Goal: Task Accomplishment & Management: Use online tool/utility

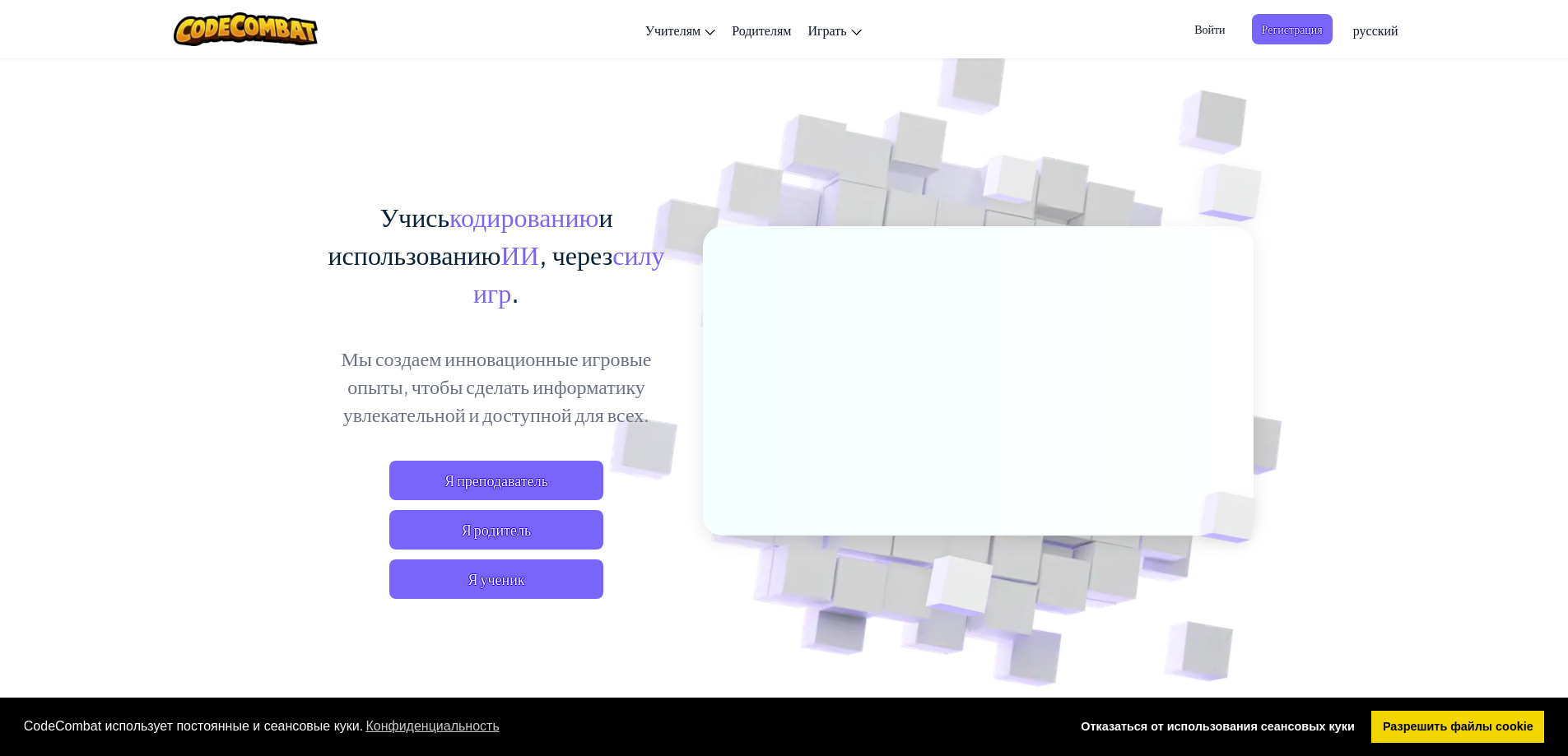
click at [1468, 731] on link "Разрешить файлы cookie" at bounding box center [1457, 727] width 173 height 33
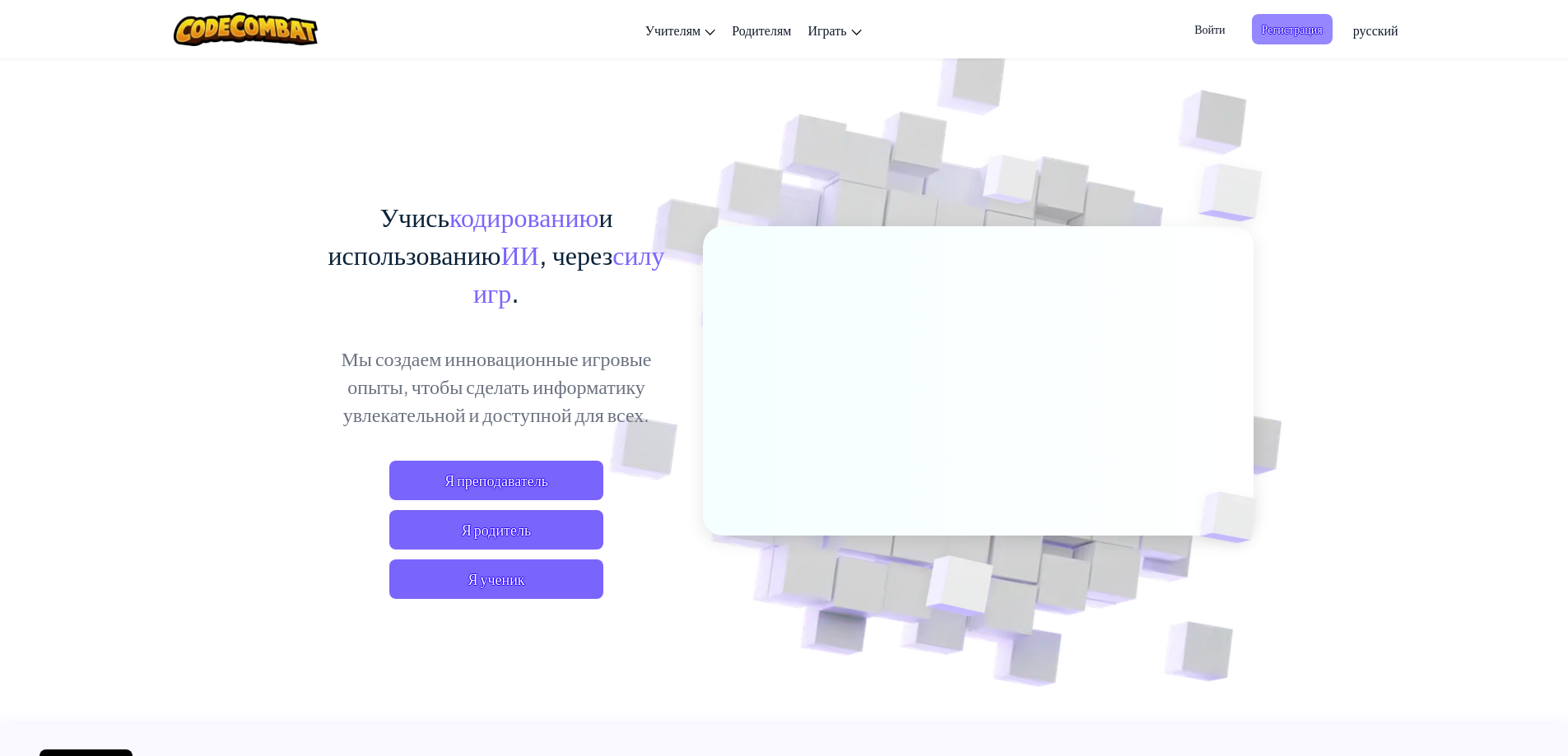
click at [1306, 28] on span "Регистрация" at bounding box center [1293, 29] width 80 height 30
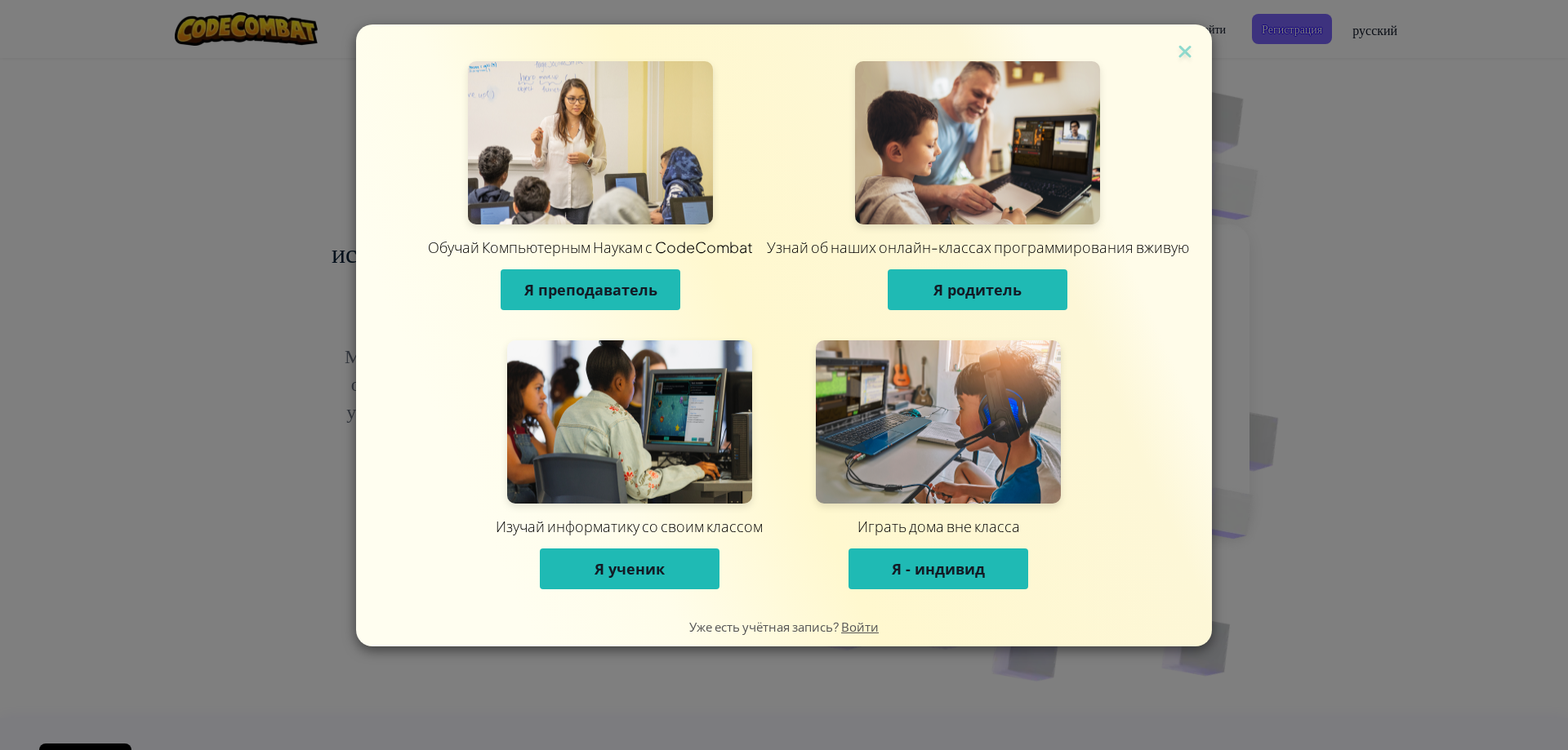
click at [673, 557] on button "Я ученик" at bounding box center [630, 569] width 180 height 41
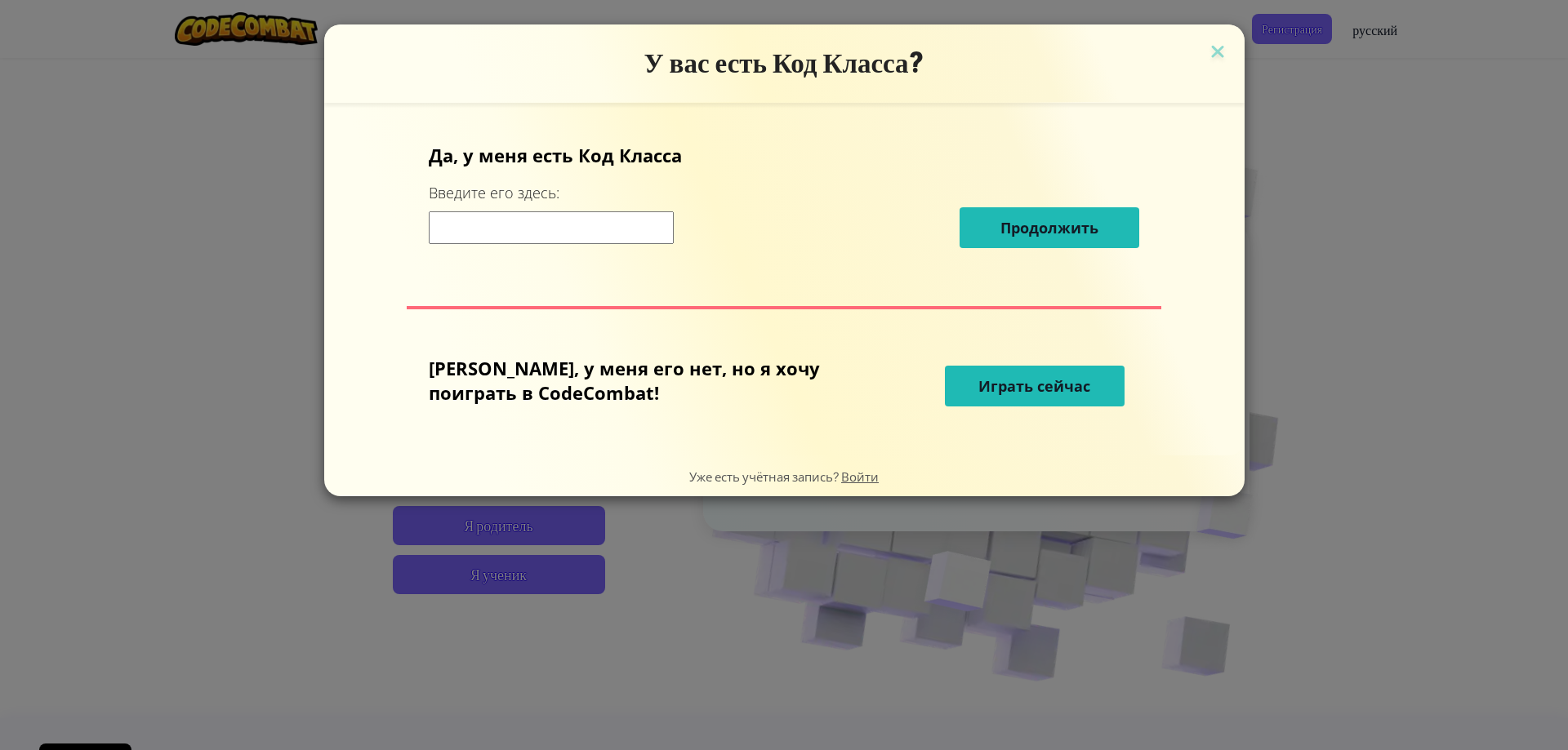
click at [996, 377] on span "Играть сейчас" at bounding box center [1034, 387] width 112 height 20
click at [1027, 383] on span "Играть сейчас" at bounding box center [1034, 387] width 112 height 20
click at [992, 379] on span "Играть сейчас" at bounding box center [1034, 387] width 112 height 20
drag, startPoint x: 985, startPoint y: 383, endPoint x: 1004, endPoint y: 383, distance: 19.0
click at [994, 383] on span "Играть сейчас" at bounding box center [1034, 387] width 112 height 20
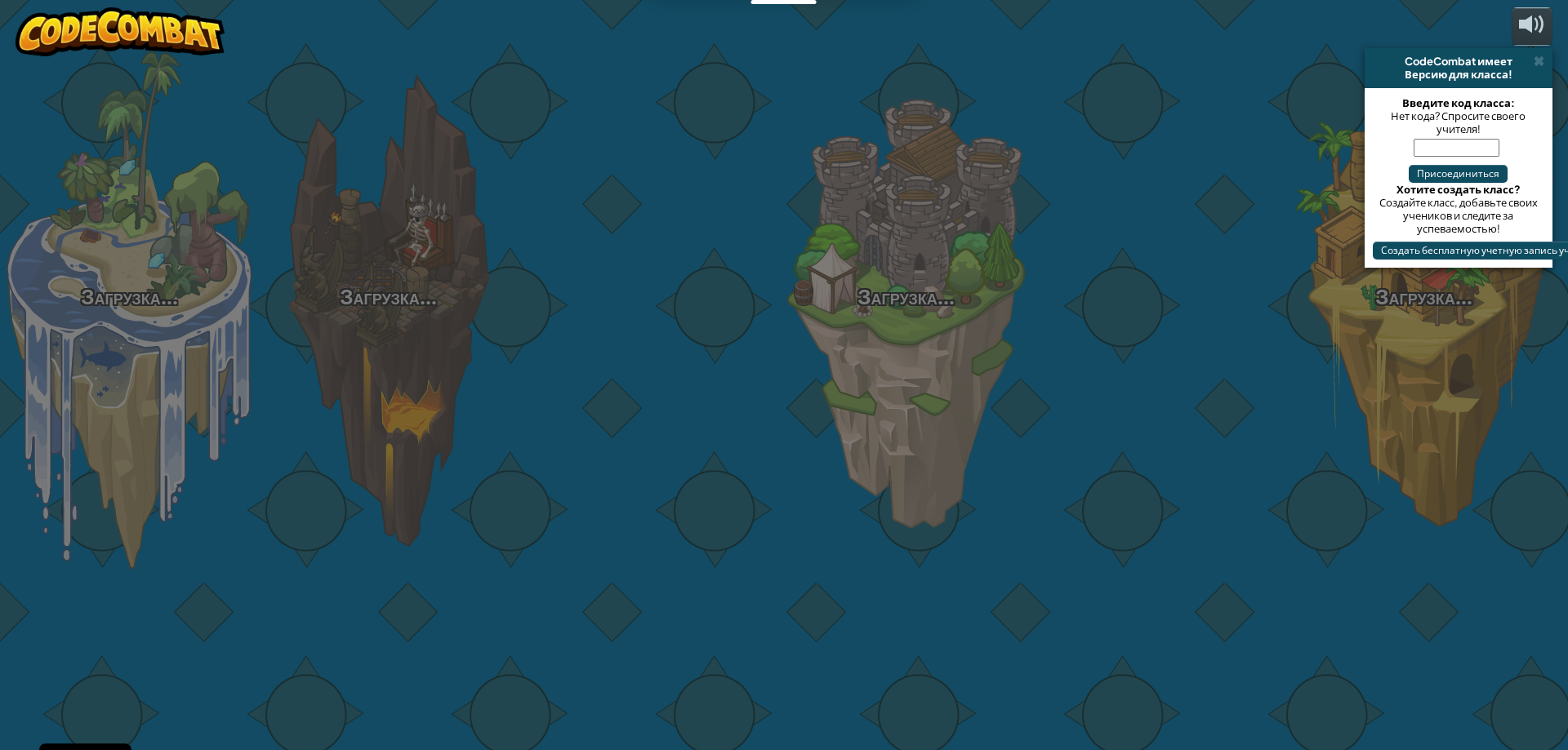
drag, startPoint x: 1004, startPoint y: 383, endPoint x: 1018, endPoint y: 382, distance: 14.0
click at [1018, 382] on div "Загрузка... Загрузка... Загрузка... Загрузка... Загрузка... Загрузка... Загрузк…" at bounding box center [784, 375] width 1568 height 750
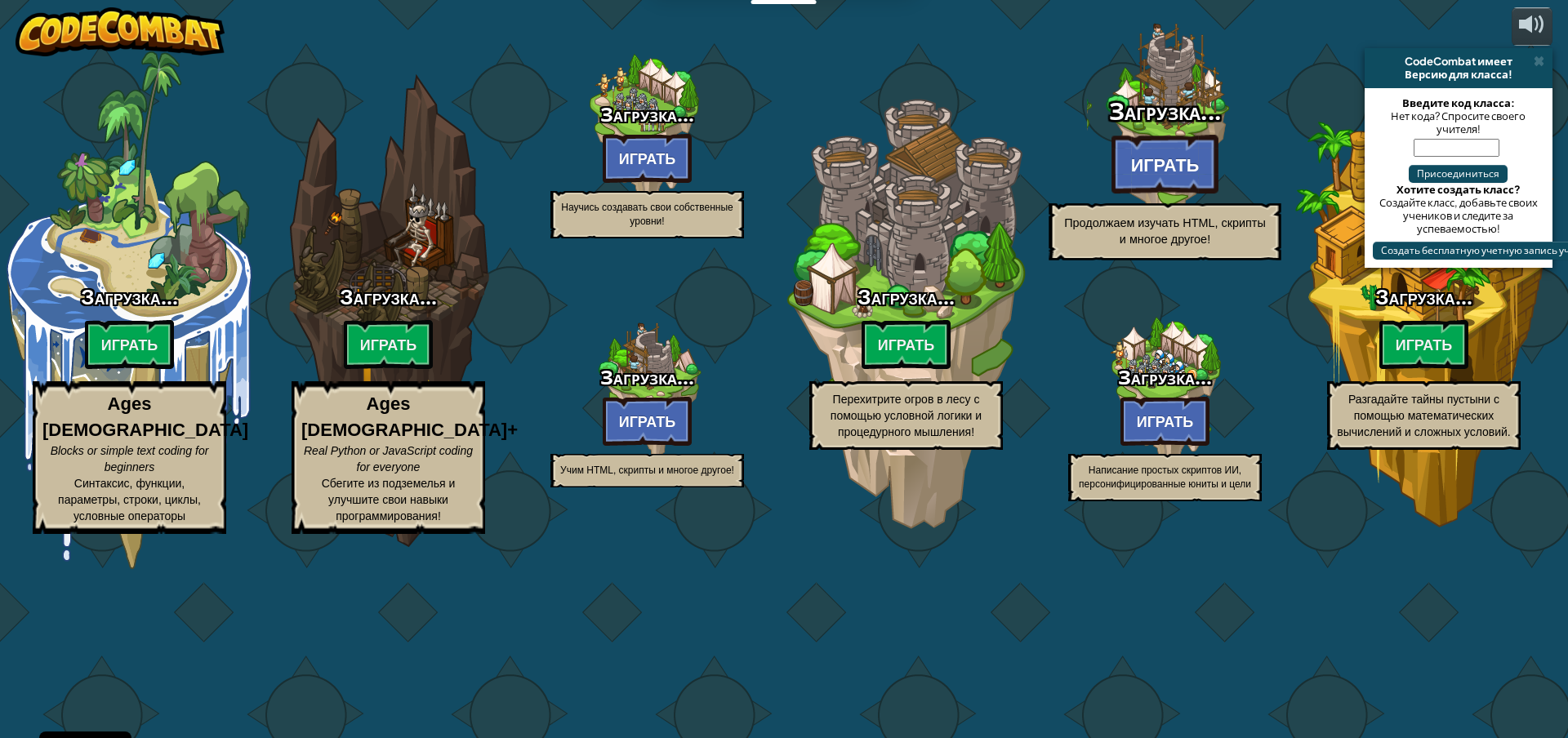
select select "ru"
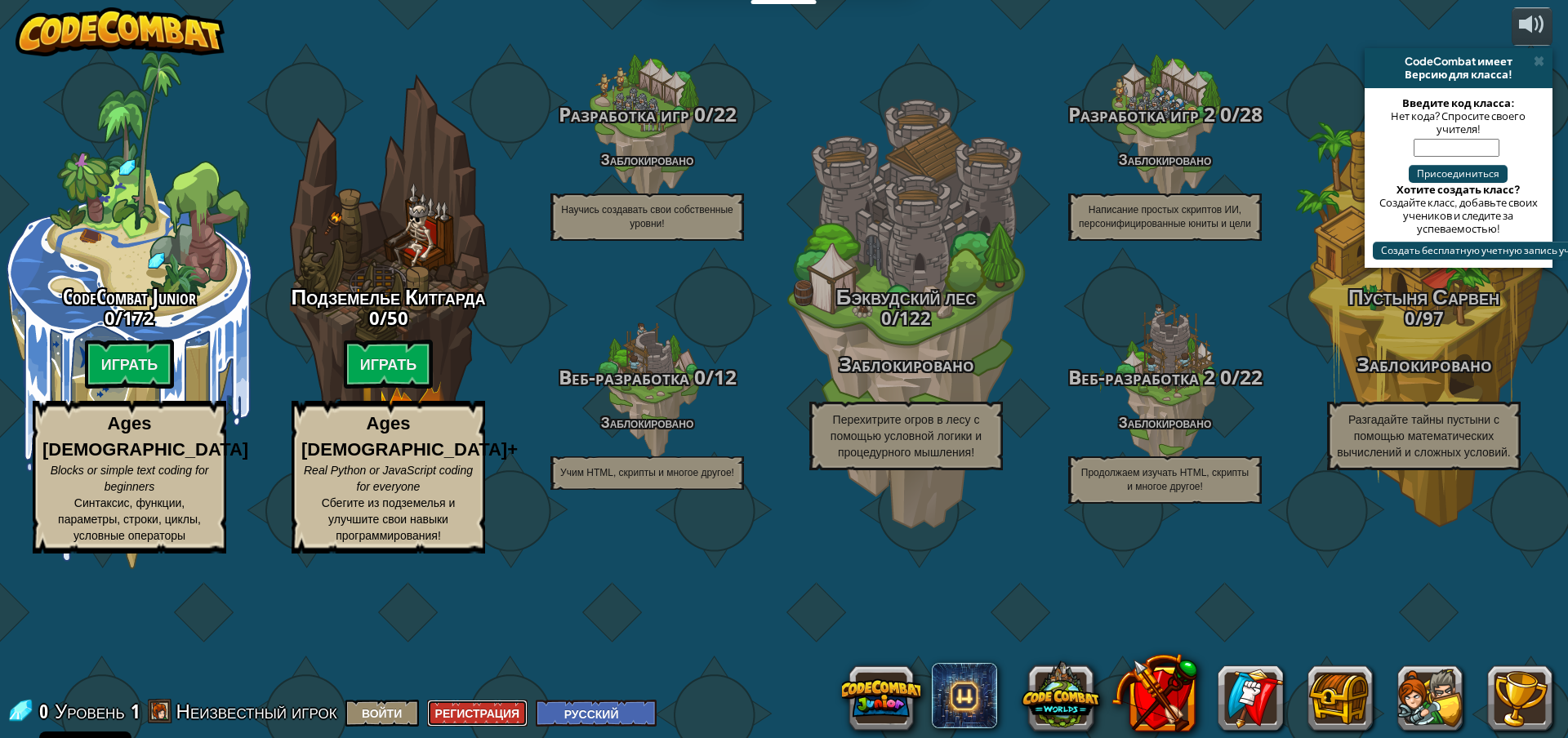
click at [499, 713] on button "Регистрация" at bounding box center [478, 713] width 101 height 27
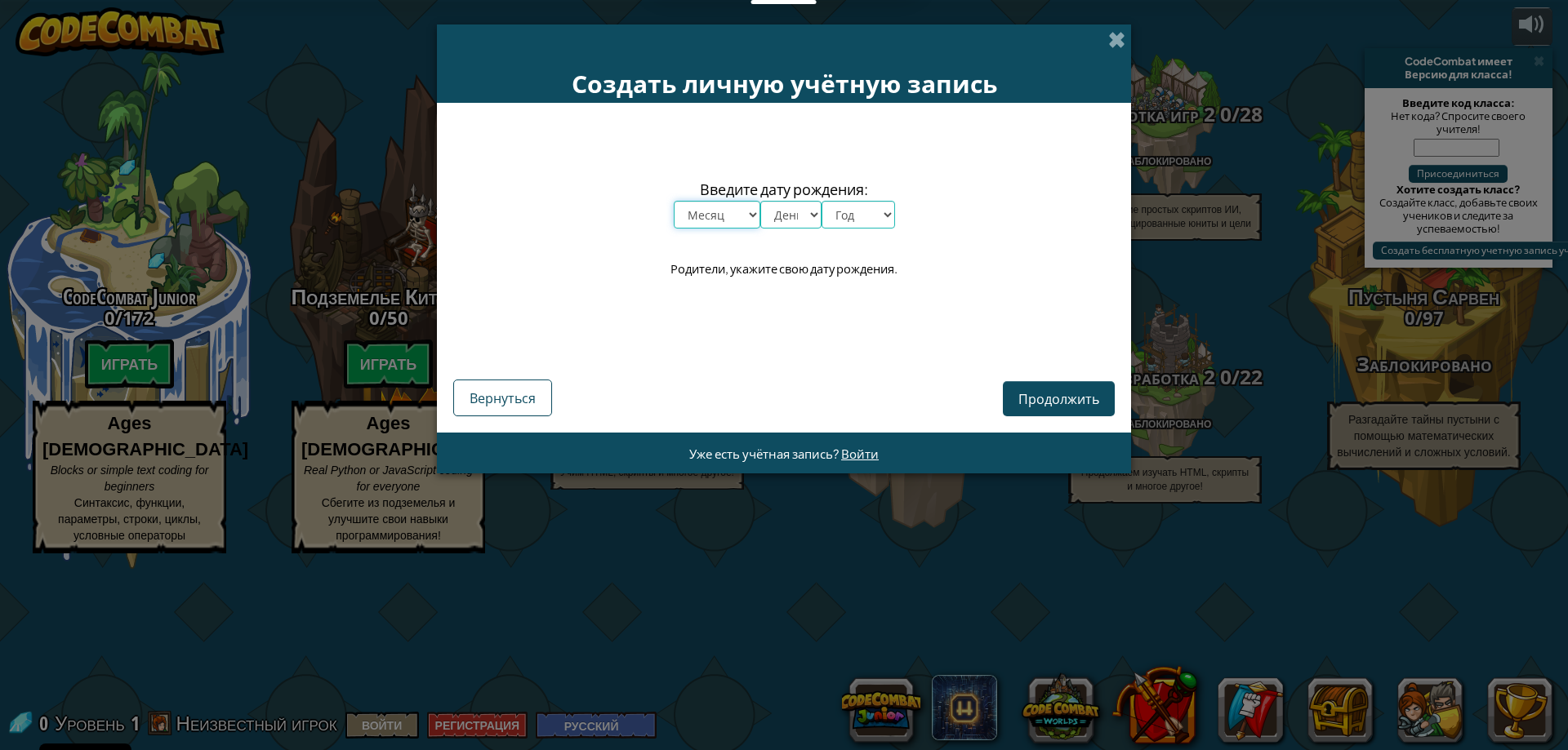
click at [751, 215] on select "Месяц январь февраль март апрель май июнь июль август сентябрь октябрь ноябрь д…" at bounding box center [717, 215] width 87 height 27
drag, startPoint x: 336, startPoint y: 73, endPoint x: 328, endPoint y: 81, distance: 11.3
click at [332, 74] on div "Создать личную учётную запись Введите дату рождения: Месяц январь февраль март …" at bounding box center [784, 375] width 1568 height 750
drag, startPoint x: 1117, startPoint y: 38, endPoint x: 604, endPoint y: 77, distance: 514.5
click at [1102, 43] on div "Создать личную учётную запись" at bounding box center [784, 64] width 694 height 78
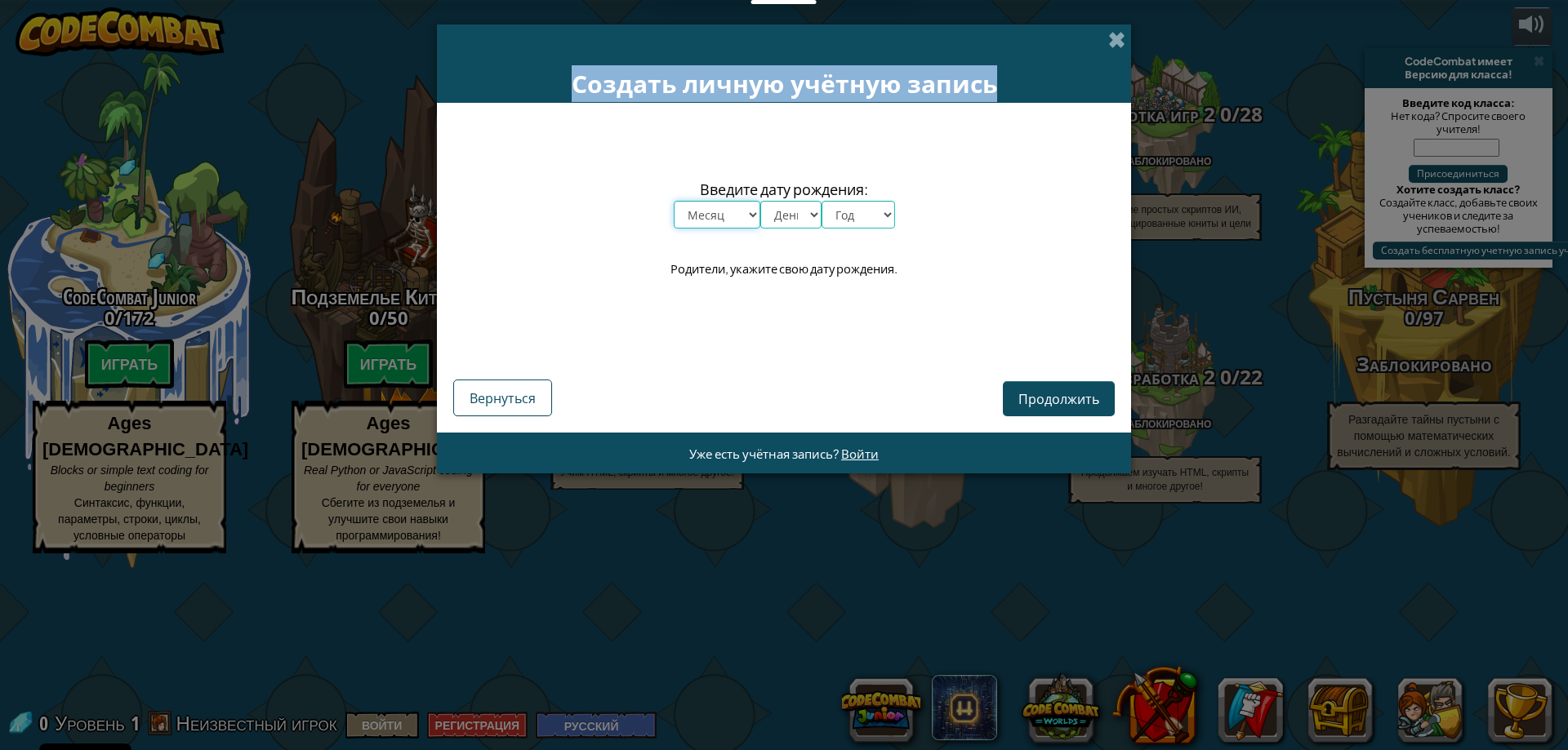
click at [743, 212] on select "Месяц январь февраль март апрель май июнь июль август сентябрь октябрь ноябрь д…" at bounding box center [717, 215] width 87 height 27
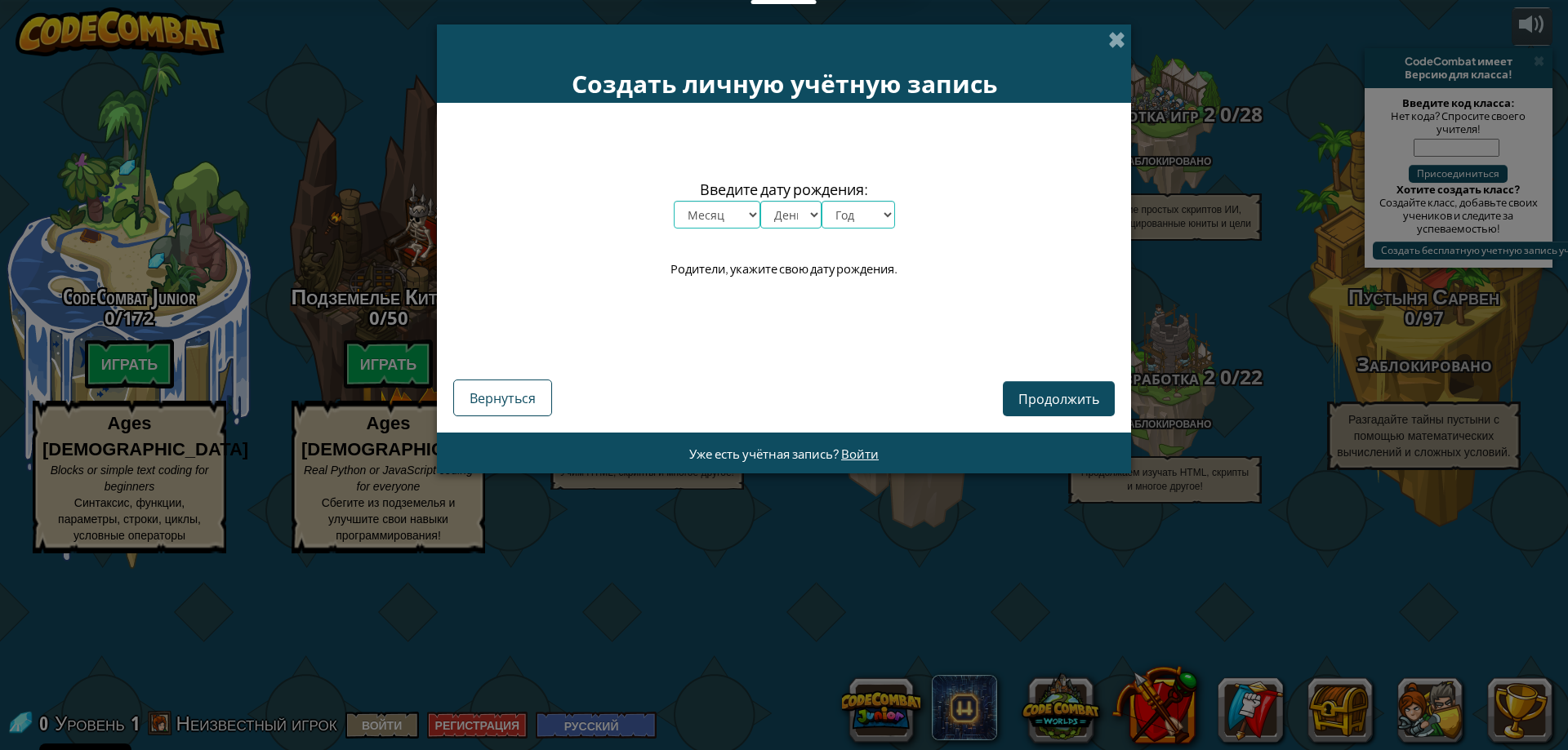
click at [882, 296] on div "Введите дату рождения: Месяц январь февраль март апрель май июнь июль август се…" at bounding box center [784, 228] width 662 height 219
click at [747, 215] on select "Месяц январь февраль март апрель май июнь июль август сентябрь октябрь ноябрь д…" at bounding box center [717, 215] width 87 height 27
select select "8"
click at [674, 201] on select "Месяц январь февраль март апрель май июнь июль август сентябрь октябрь ноябрь д…" at bounding box center [717, 215] width 87 height 27
click at [800, 226] on select "День 1 2 3 4 5 6 7 8 9 10 11 12 13 14 15 16 17 18 19 20 21 22 23 24 25 26 27 28…" at bounding box center [790, 215] width 61 height 27
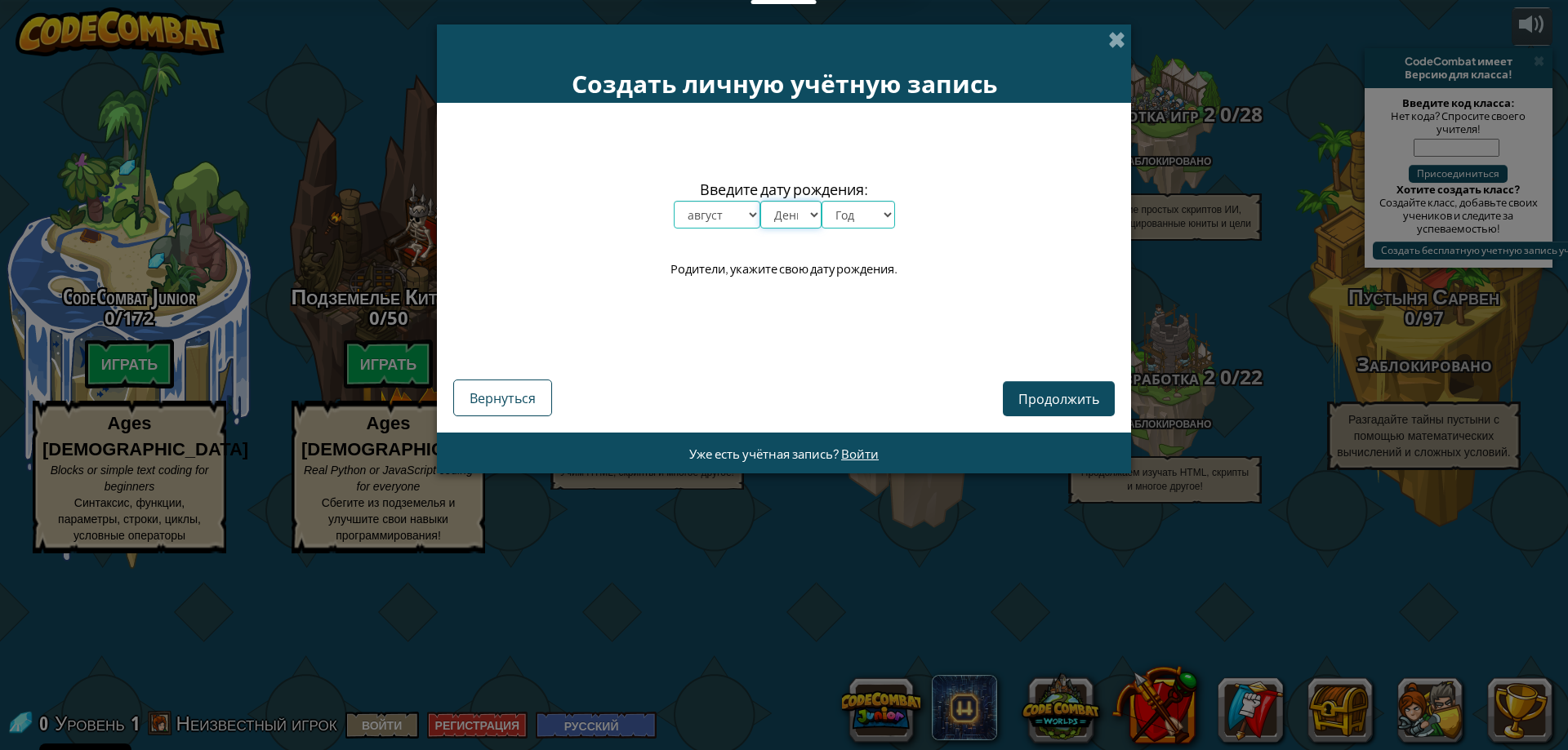
select select "21"
click at [760, 201] on select "День 1 2 3 4 5 6 7 8 9 10 11 12 13 14 15 16 17 18 19 20 21 22 23 24 25 26 27 28…" at bounding box center [790, 215] width 61 height 27
click at [873, 223] on select "Год 2025 2024 2023 2022 2021 2020 2019 2018 2017 2016 2015 2014 2013 2012 2011 …" at bounding box center [858, 215] width 74 height 27
select select "1986"
click at [821, 201] on select "Год 2025 2024 2023 2022 2021 2020 2019 2018 2017 2016 2015 2014 2013 2012 2011 …" at bounding box center [858, 215] width 74 height 27
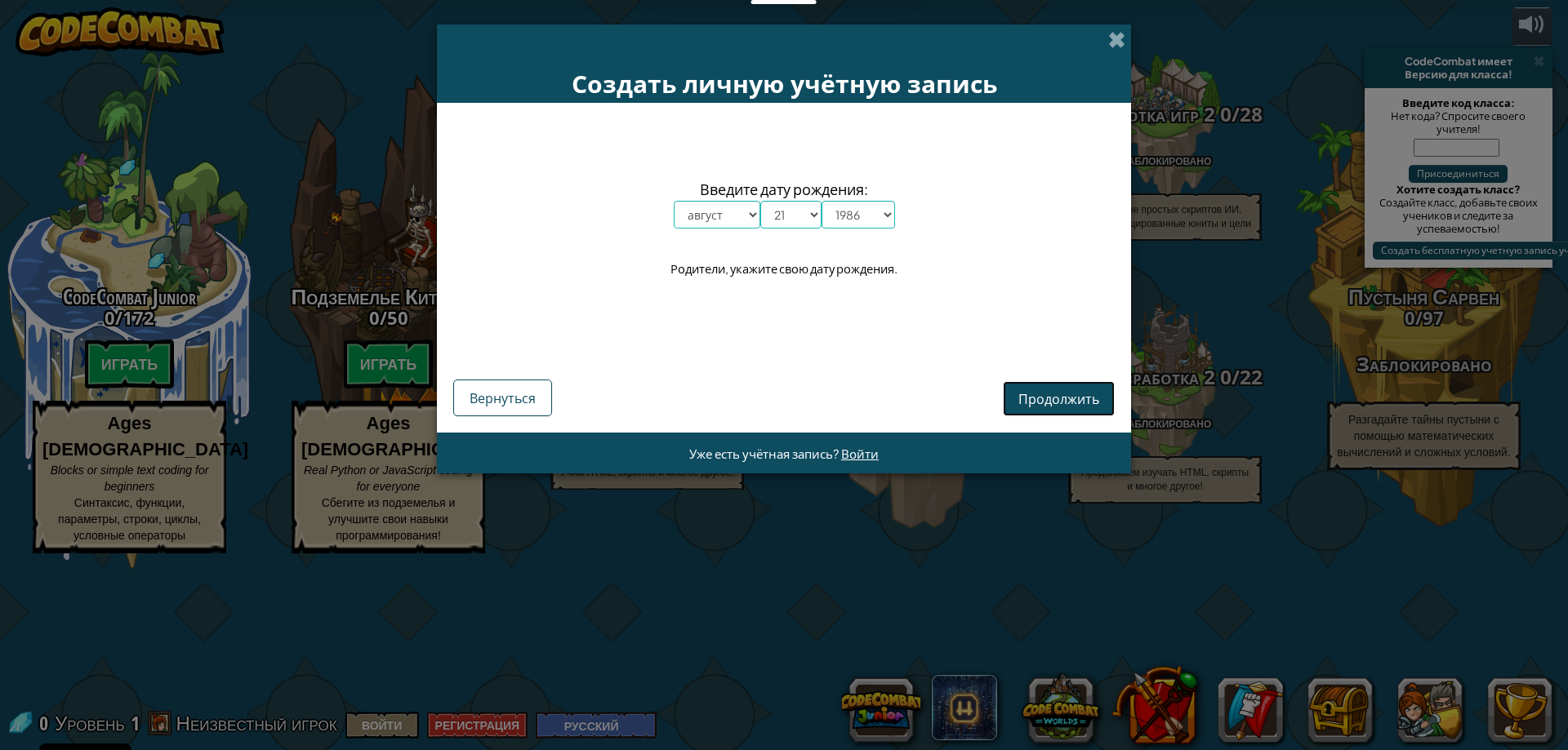
click at [1068, 392] on span "Продолжить" at bounding box center [1058, 398] width 81 height 17
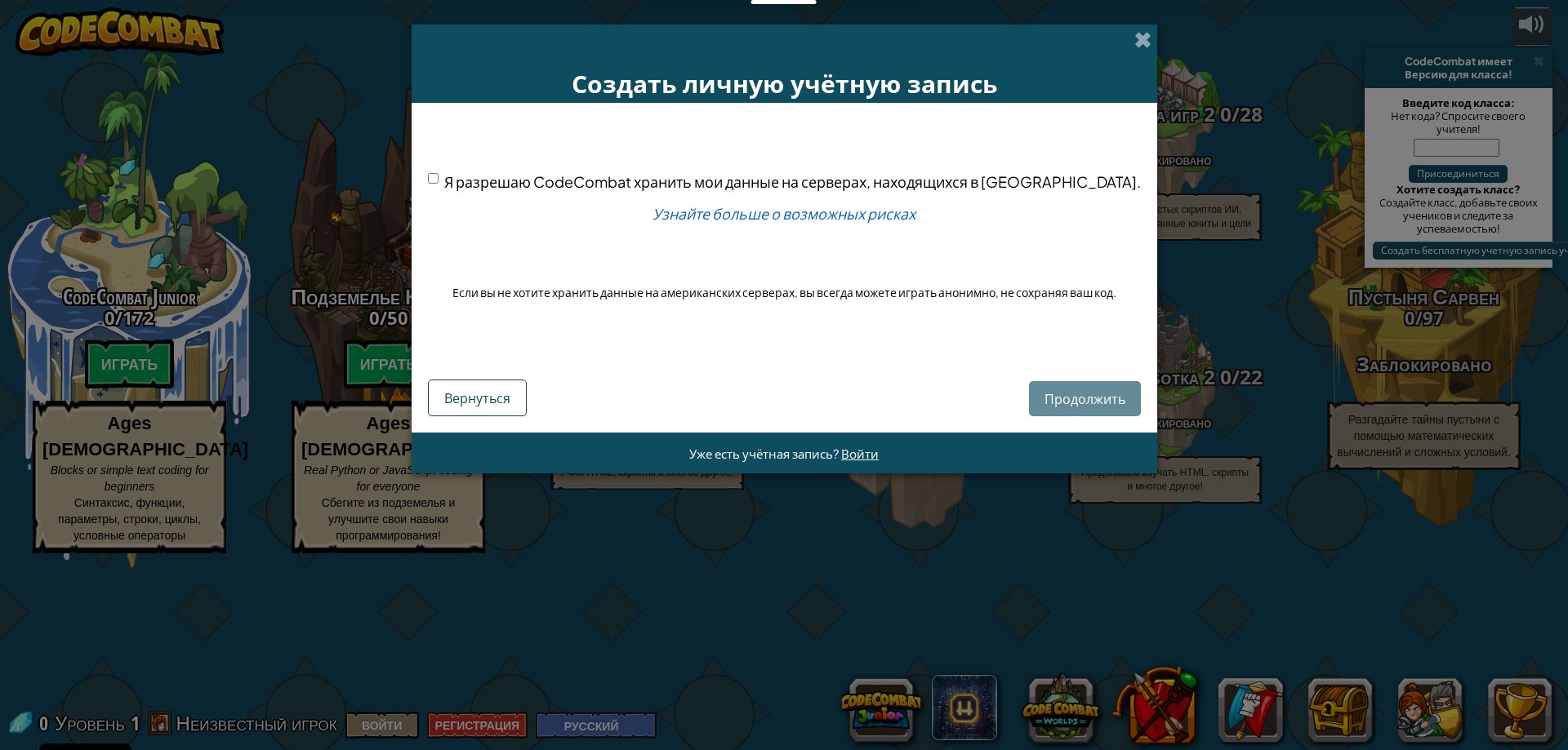
click at [1039, 402] on div "Продолжить Вернуться" at bounding box center [785, 385] width 713 height 63
click at [439, 182] on input "Я разрешаю CodeCombat хранить мои данные на серверах, находящихся в [GEOGRAPHIC…" at bounding box center [434, 178] width 11 height 11
checkbox input "true"
click at [1052, 392] on span "Продолжить" at bounding box center [1085, 398] width 81 height 17
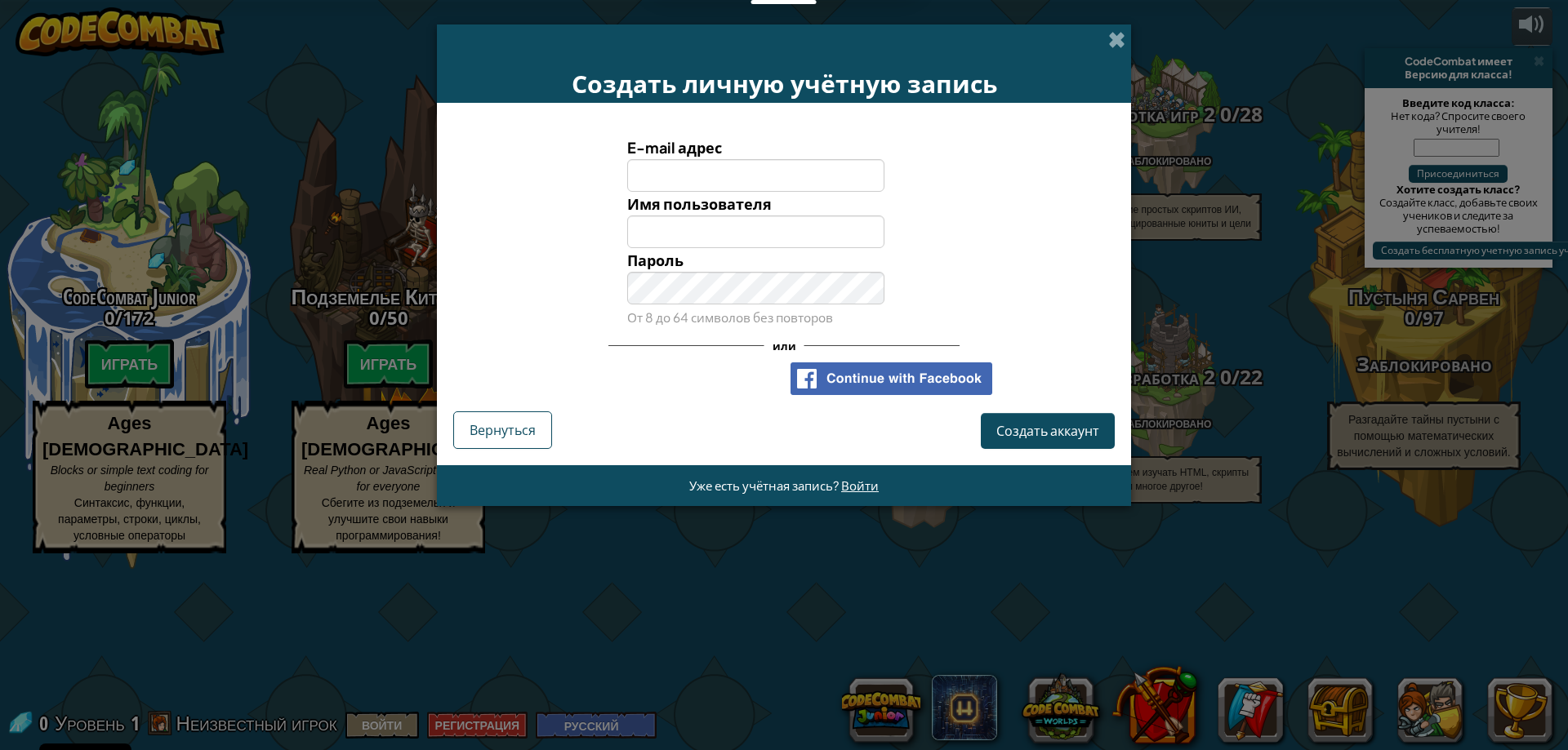
click at [725, 177] on input "E-mail адрес" at bounding box center [756, 176] width 258 height 33
type input "[EMAIL_ADDRESS][DOMAIN_NAME]"
click at [757, 237] on input "Имя пользователя" at bounding box center [756, 231] width 258 height 33
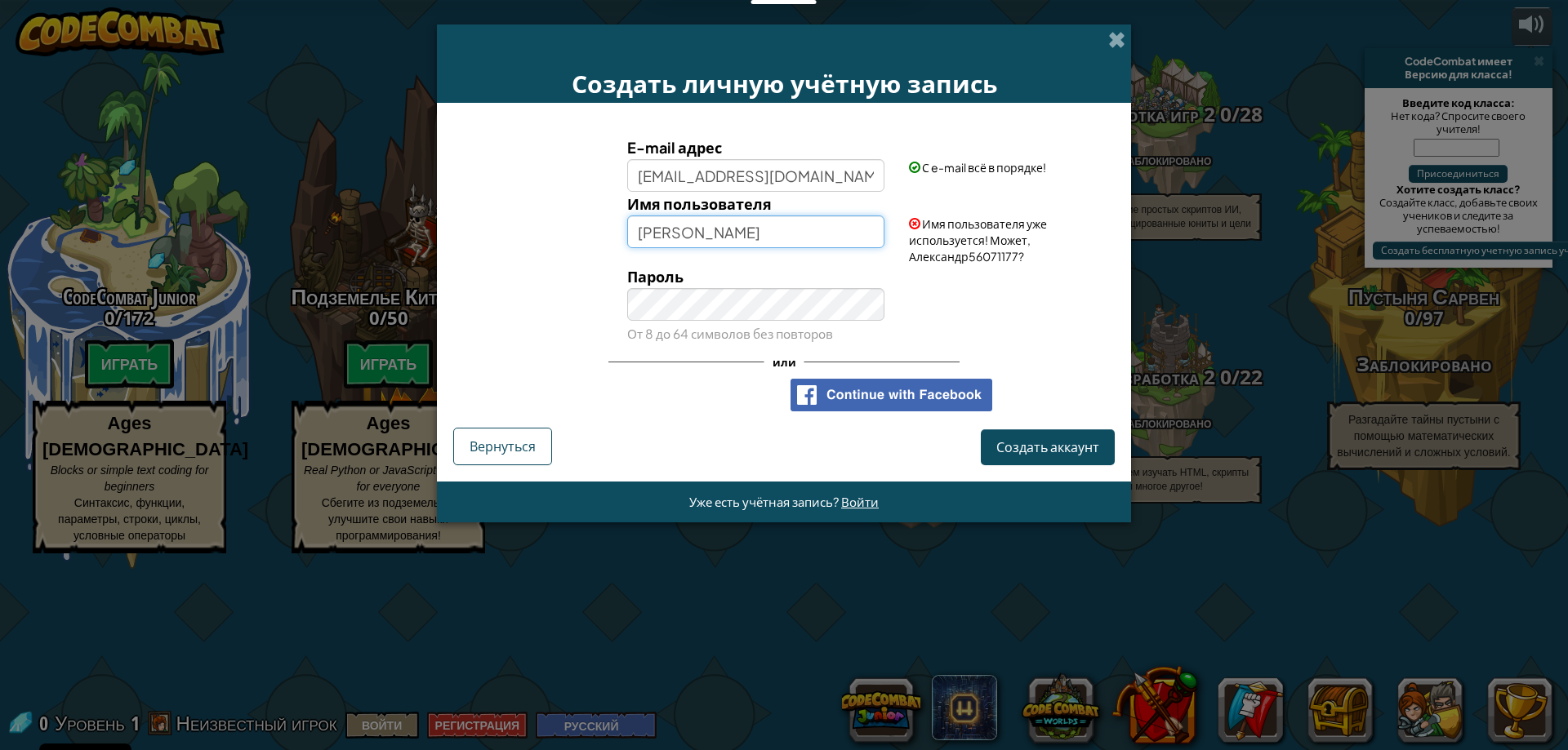
click at [754, 233] on input "[PERSON_NAME]" at bounding box center [756, 231] width 258 height 33
click at [764, 237] on input "Александр027" at bounding box center [756, 231] width 258 height 33
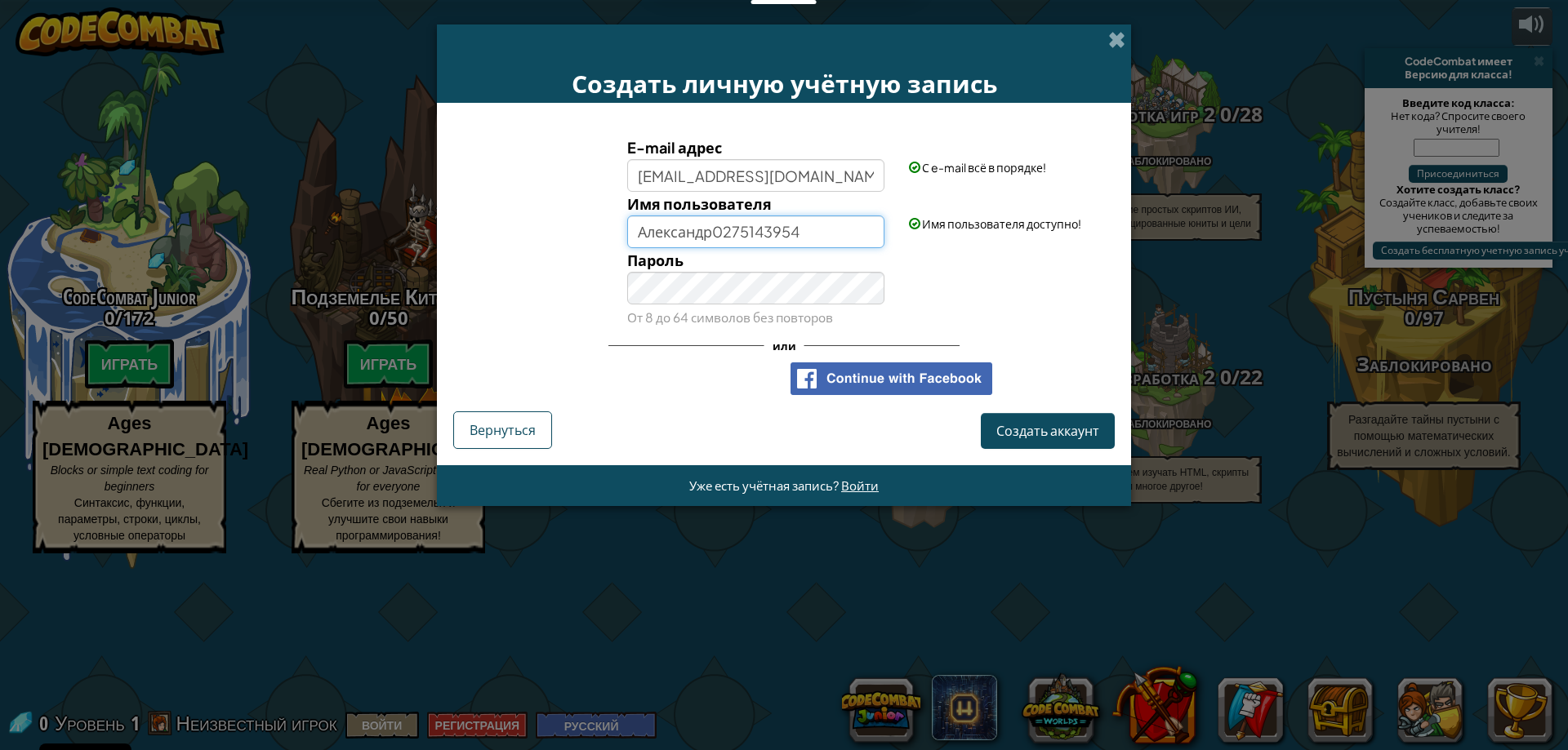
drag, startPoint x: 816, startPoint y: 231, endPoint x: 743, endPoint y: 231, distance: 73.0
click at [743, 231] on input "Александр0275143954" at bounding box center [756, 231] width 258 height 33
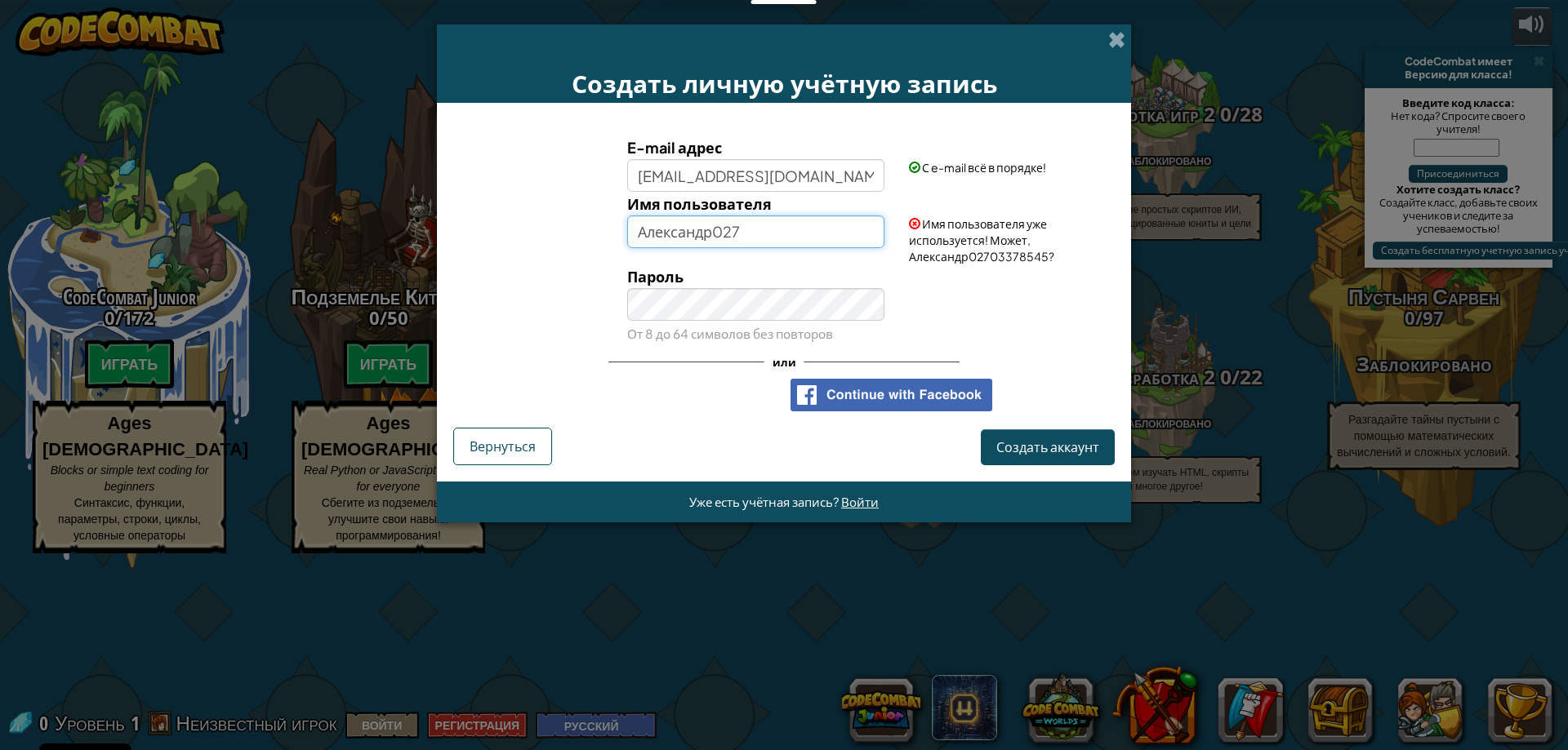
click at [762, 225] on input "Александр027" at bounding box center [756, 231] width 258 height 33
type input "Александр027027"
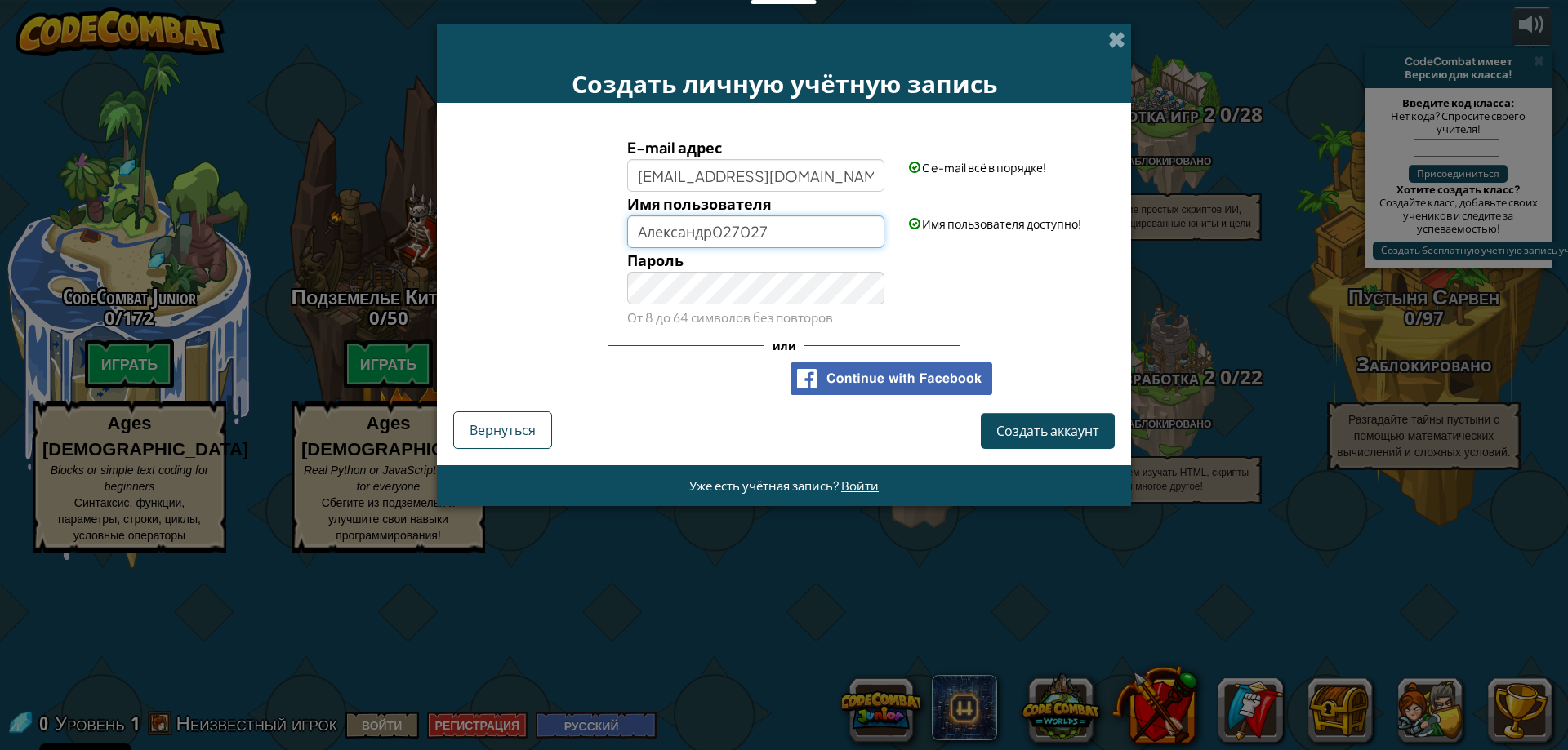
drag, startPoint x: 780, startPoint y: 232, endPoint x: 714, endPoint y: 235, distance: 66.1
click at [714, 235] on input "Александр027027" at bounding box center [756, 231] width 258 height 33
click at [613, 302] on div "Пароль От 8 до 64 символов без повторов" at bounding box center [784, 288] width 678 height 81
click at [1038, 424] on span "Создать аккаунт" at bounding box center [1047, 430] width 103 height 17
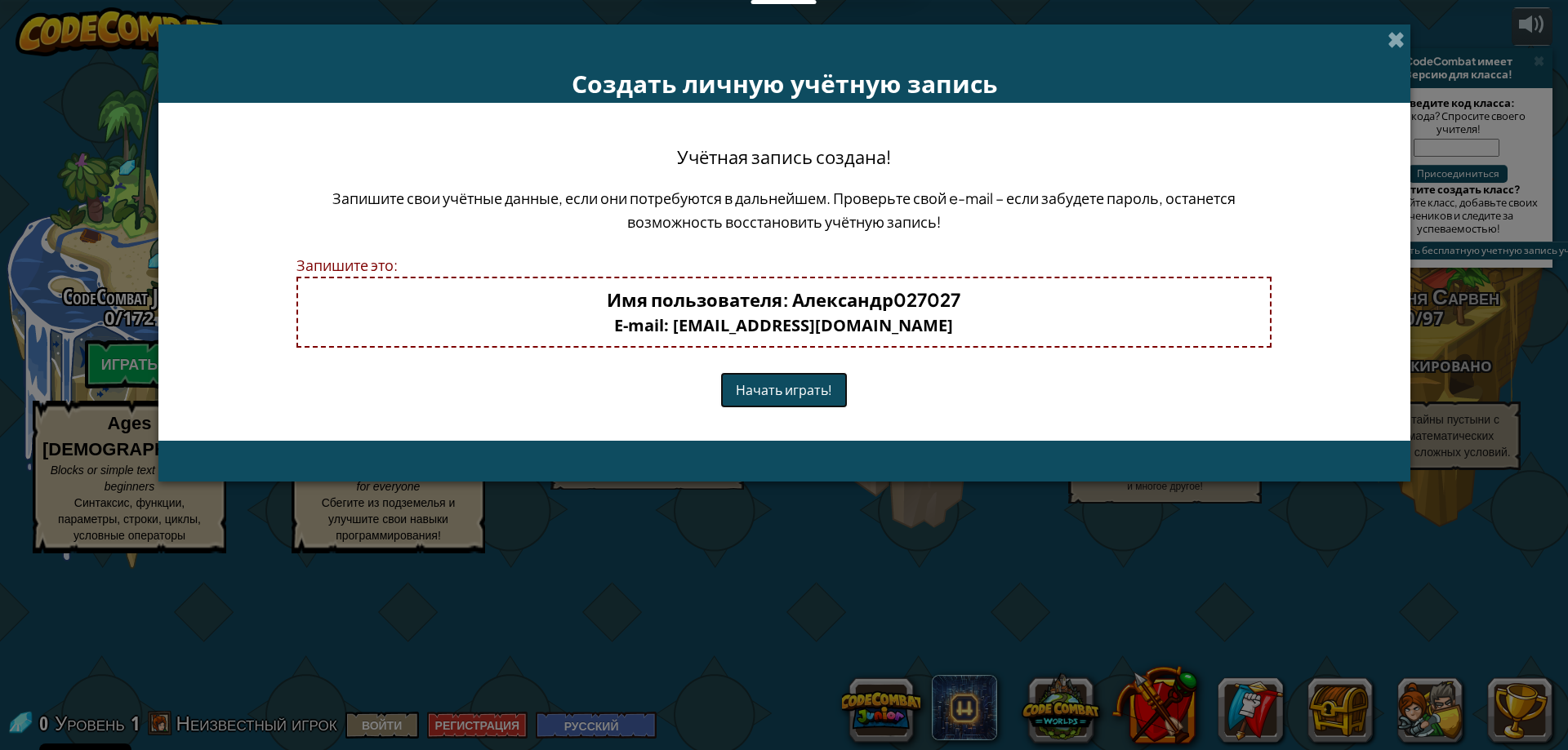
click at [811, 395] on button "Начать играть!" at bounding box center [784, 390] width 128 height 35
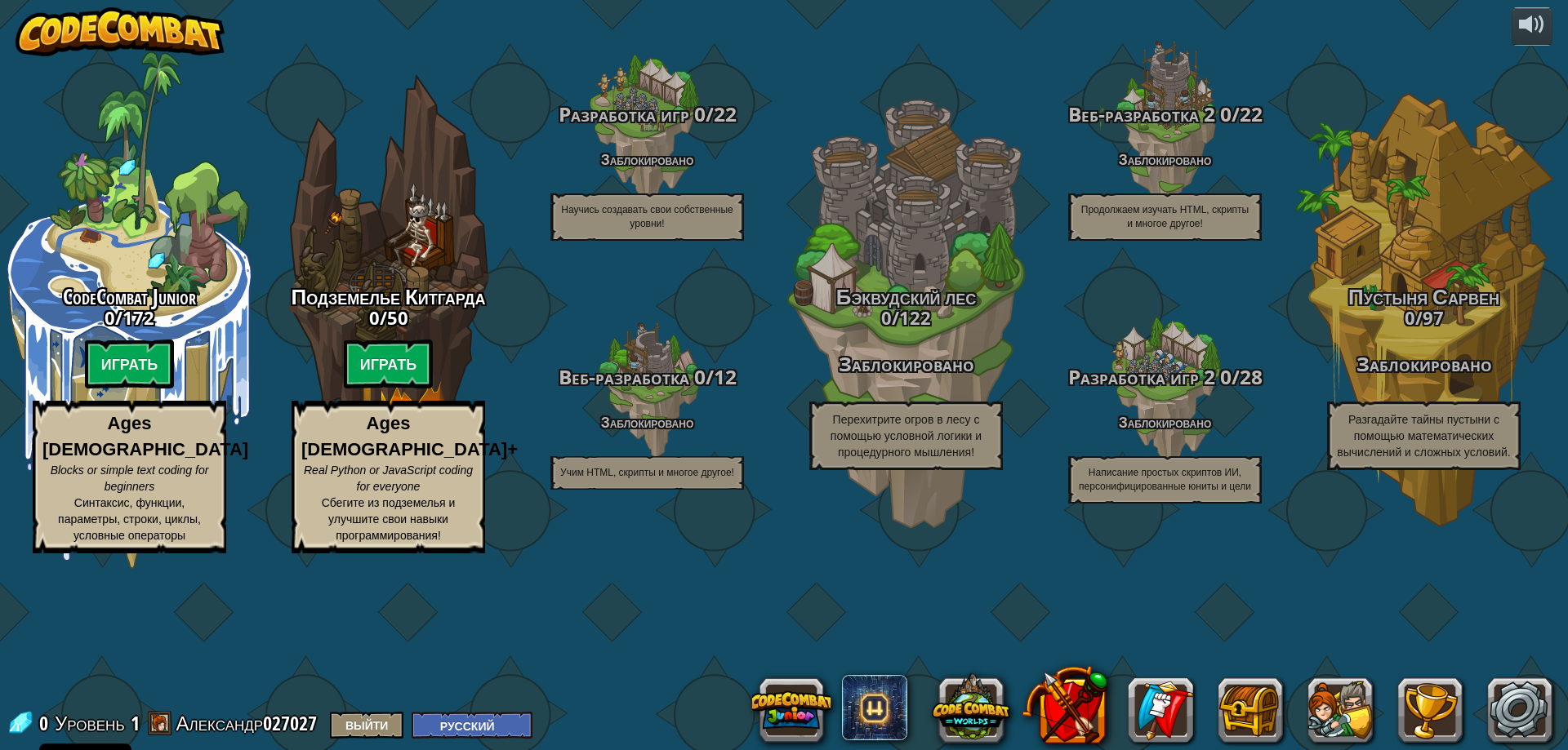
select select "ru"
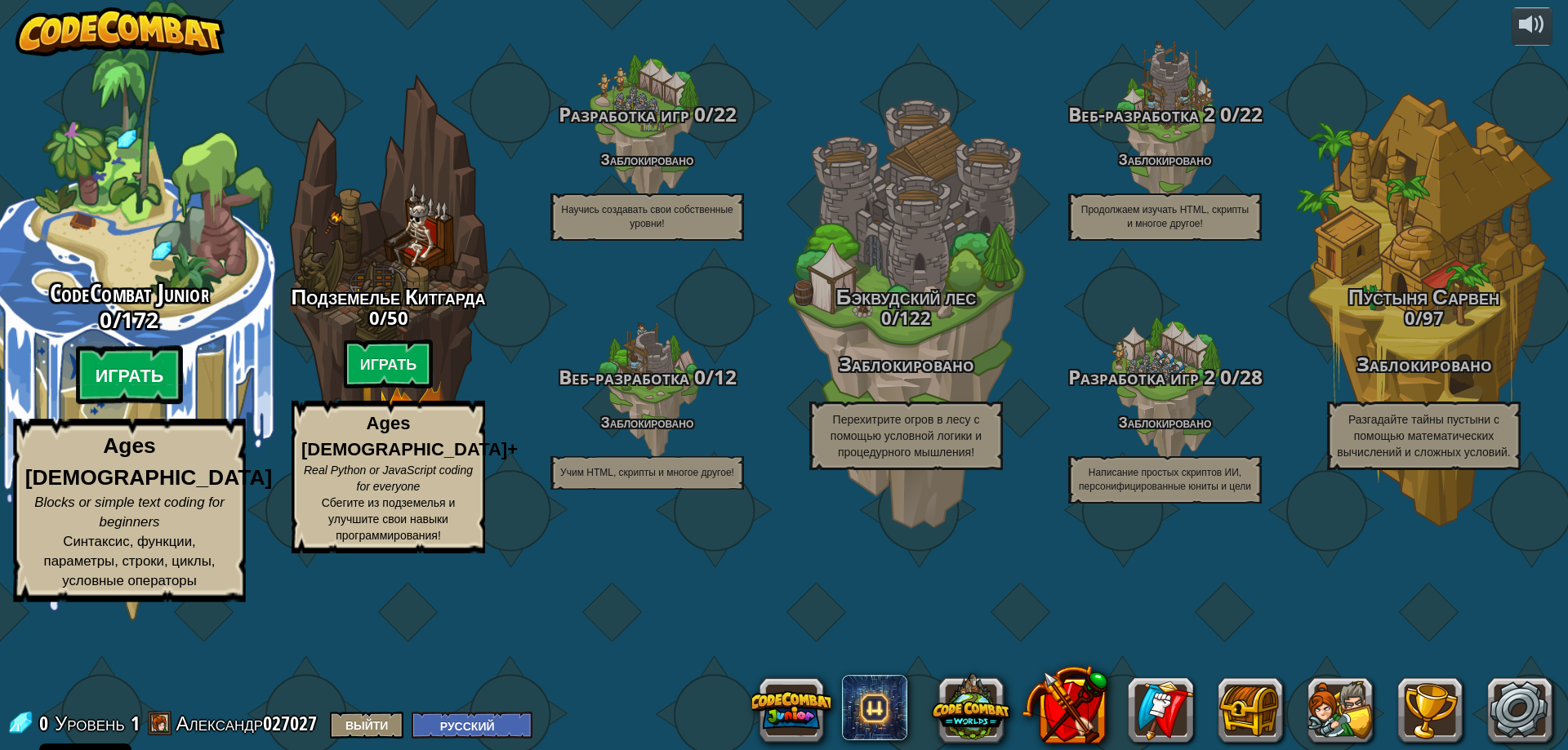
click at [139, 405] on btn "Играть" at bounding box center [130, 375] width 108 height 59
select select "ru"
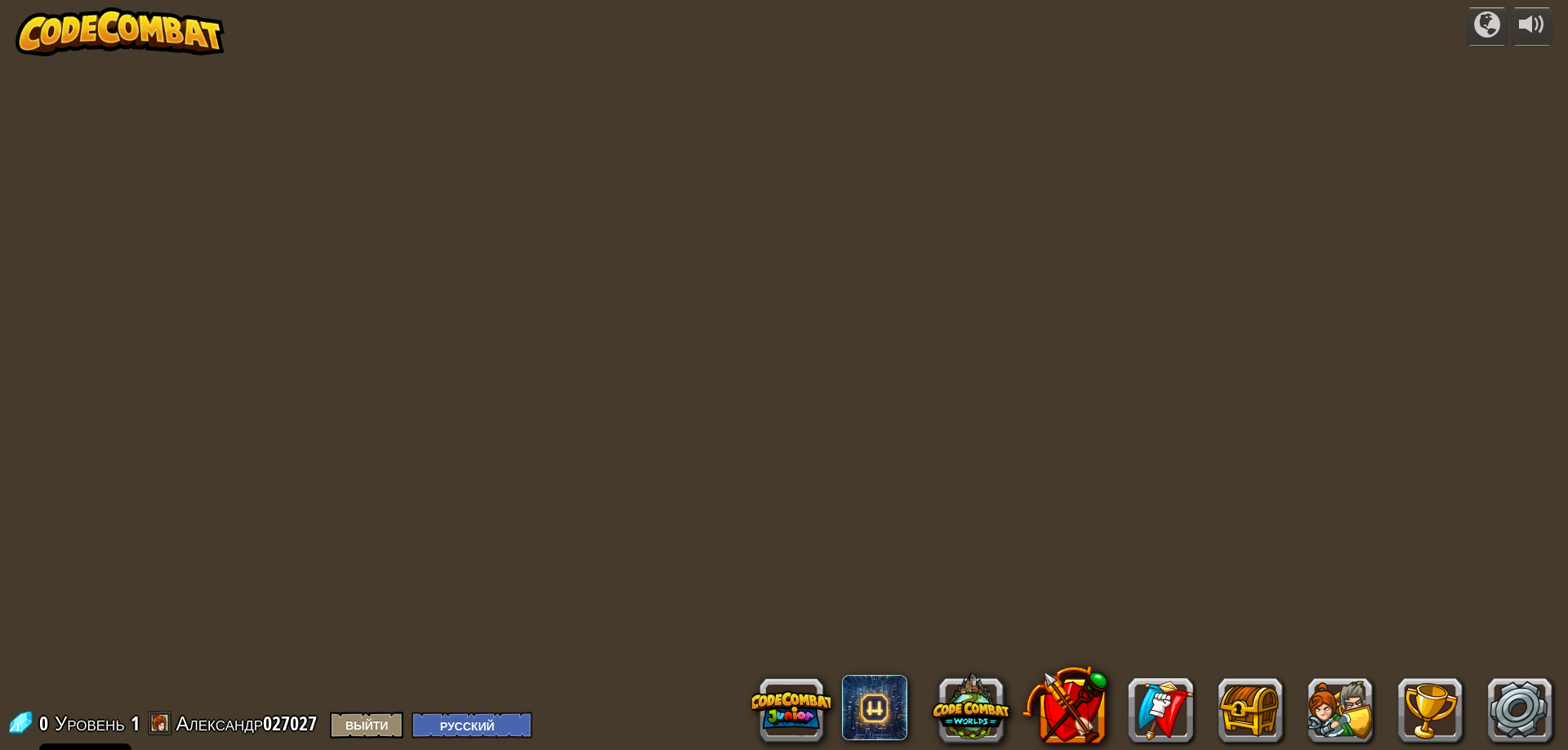
select select "ru"
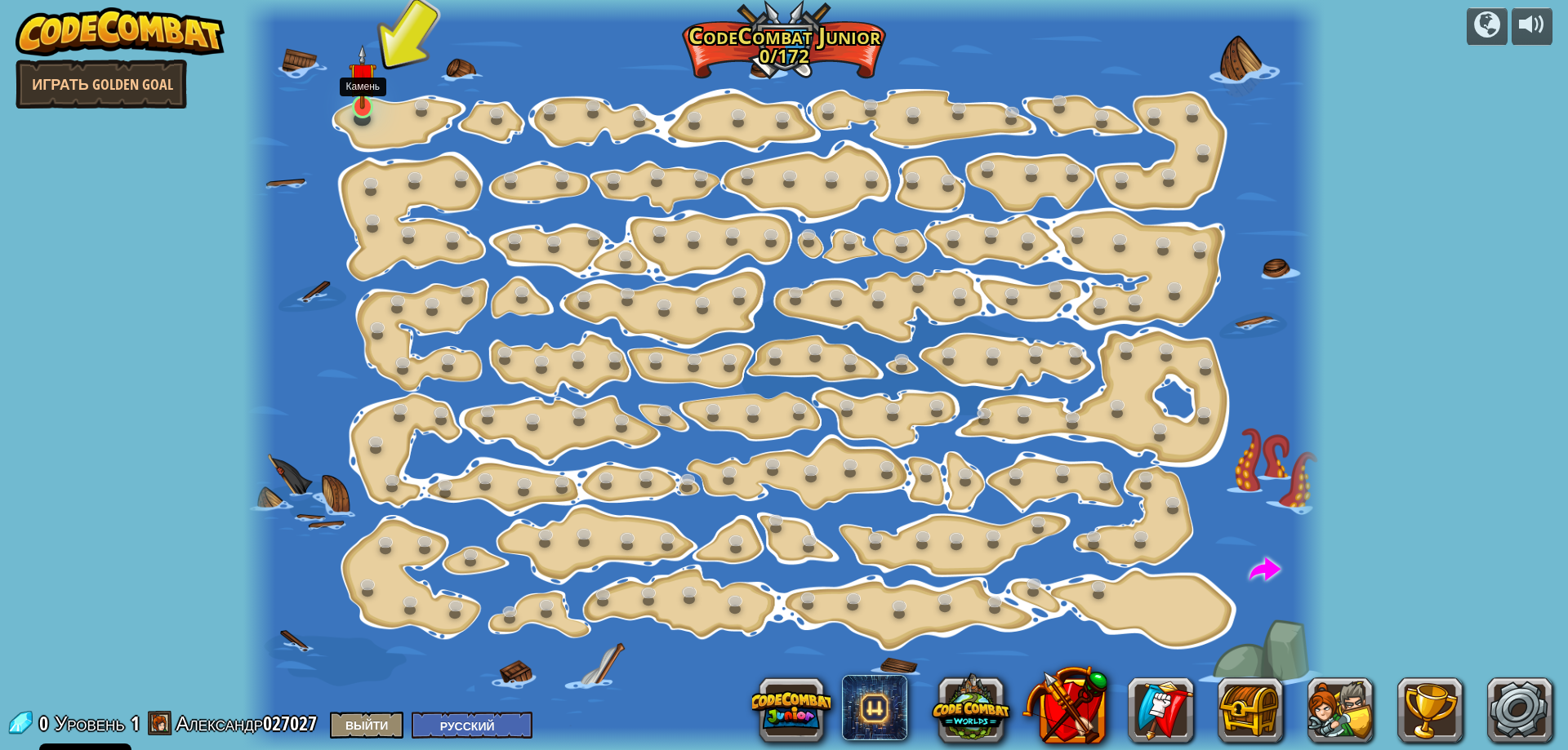
click at [366, 98] on img at bounding box center [363, 77] width 28 height 66
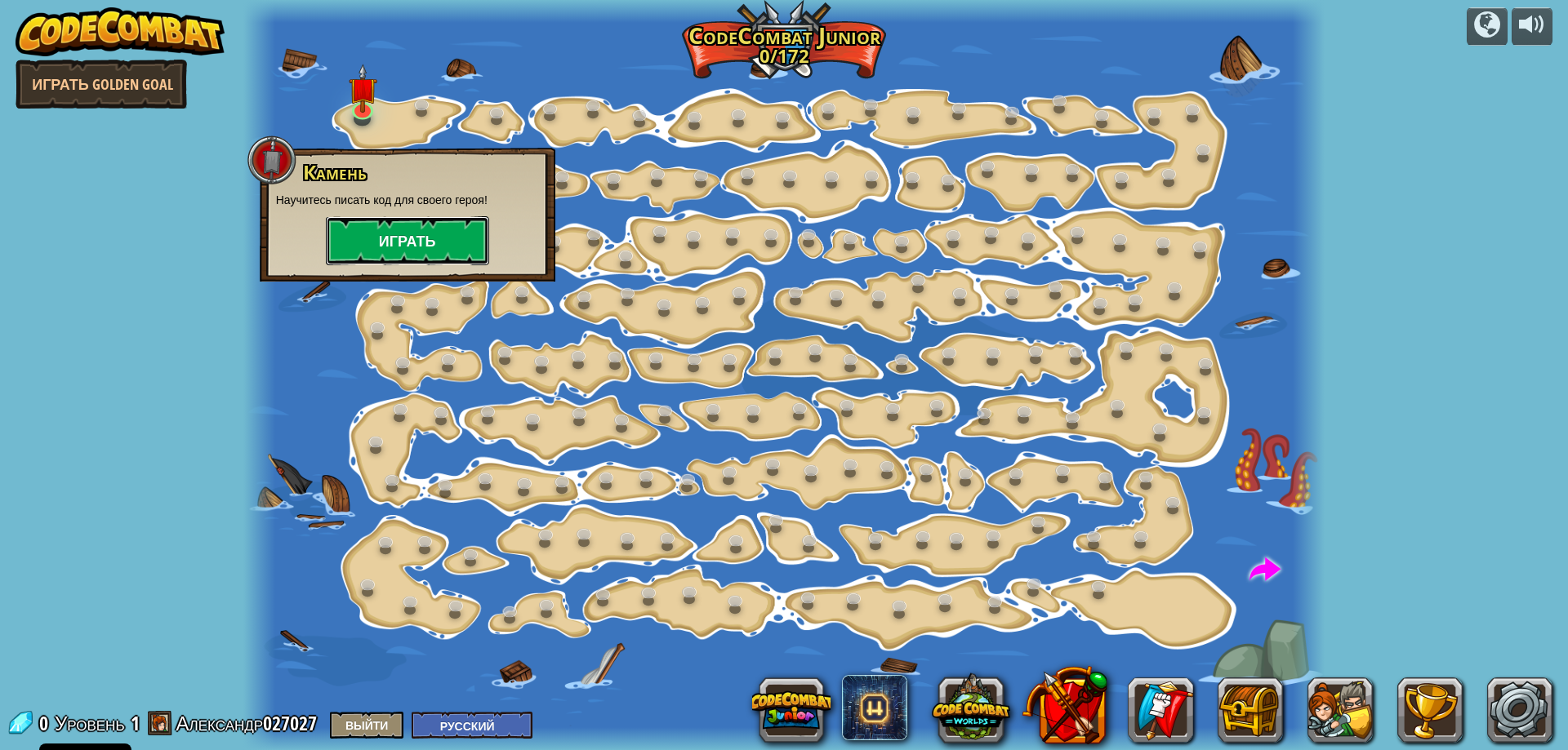
click at [448, 233] on button "Играть" at bounding box center [407, 240] width 163 height 49
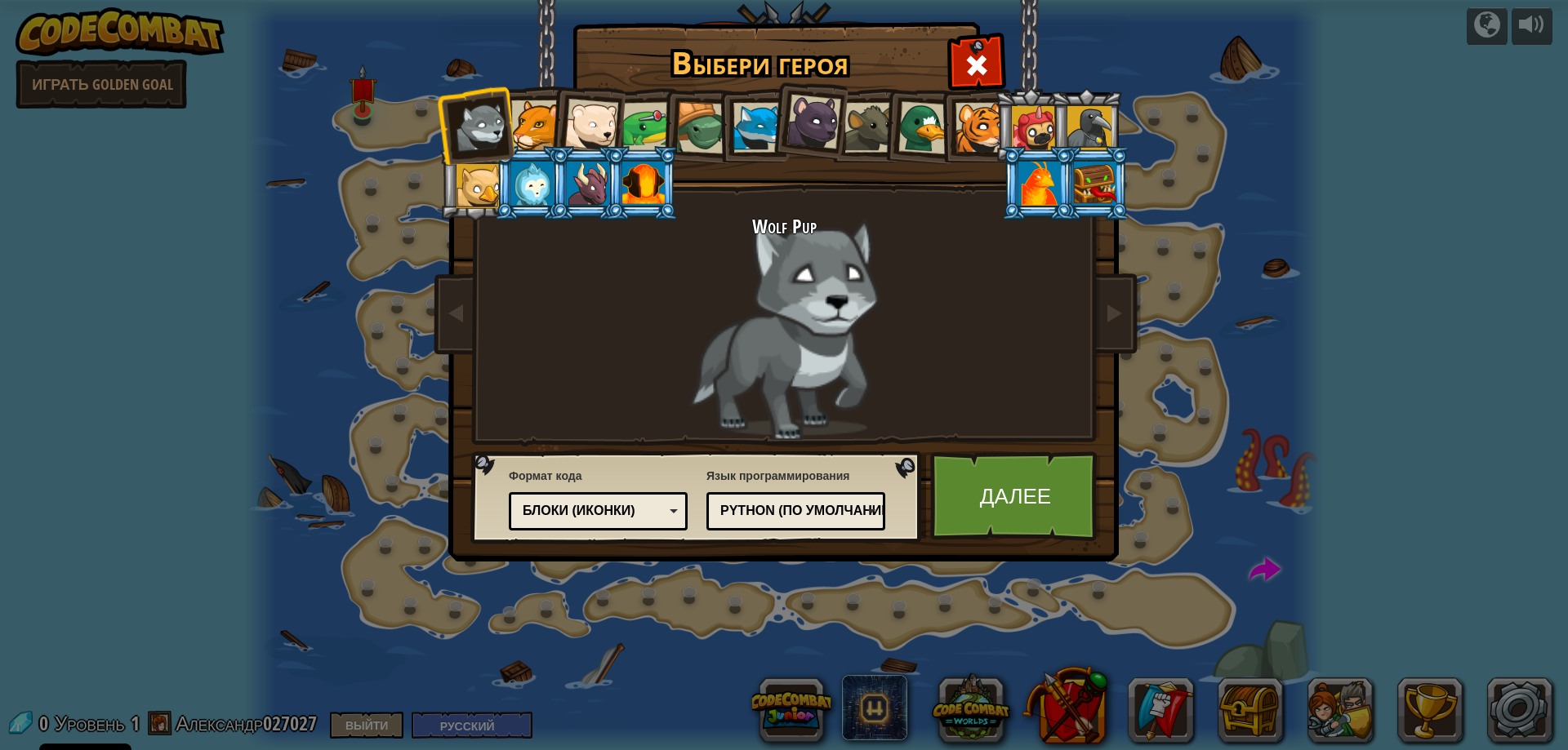
click at [930, 132] on div at bounding box center [925, 128] width 53 height 53
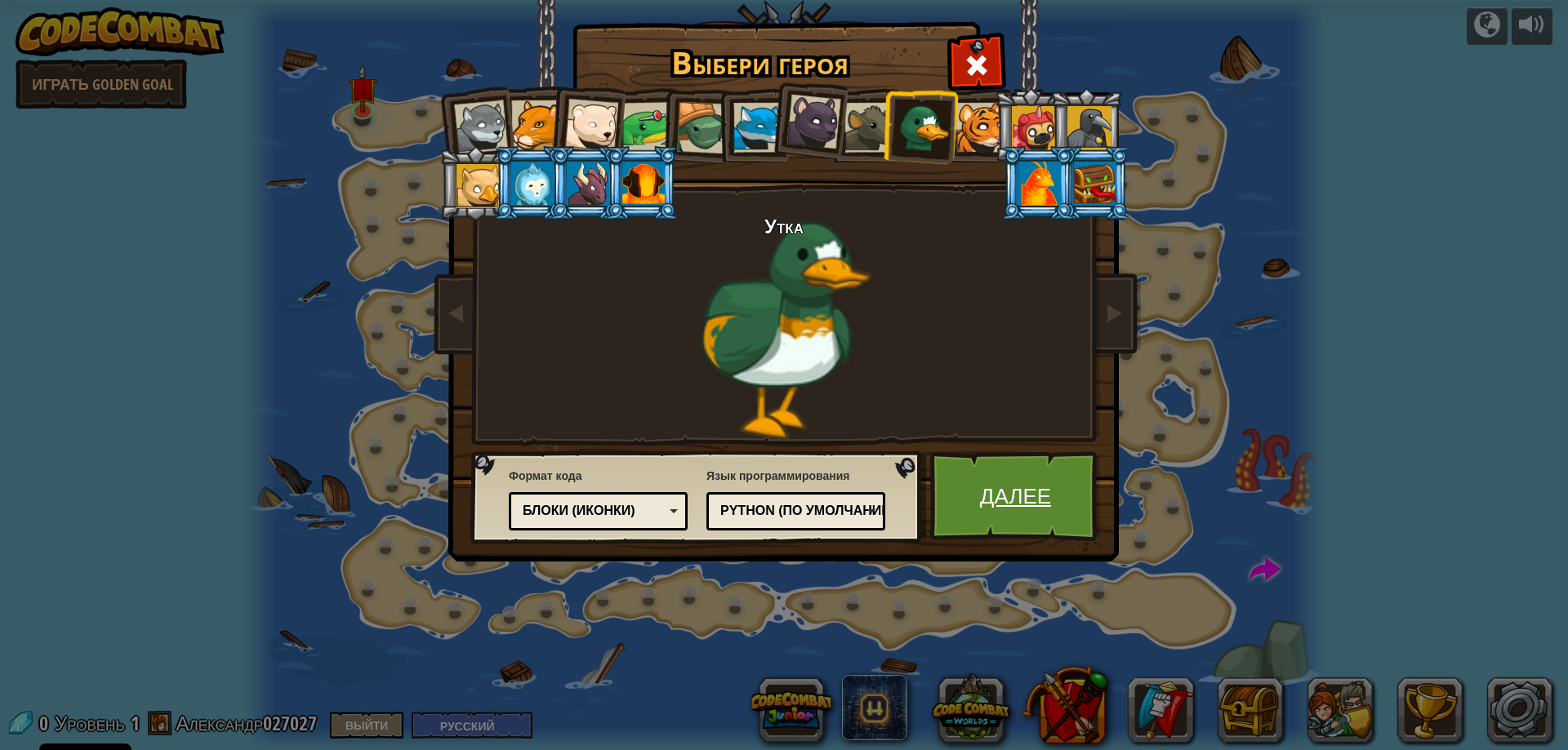
click at [1003, 488] on link "Далее" at bounding box center [1015, 496] width 170 height 90
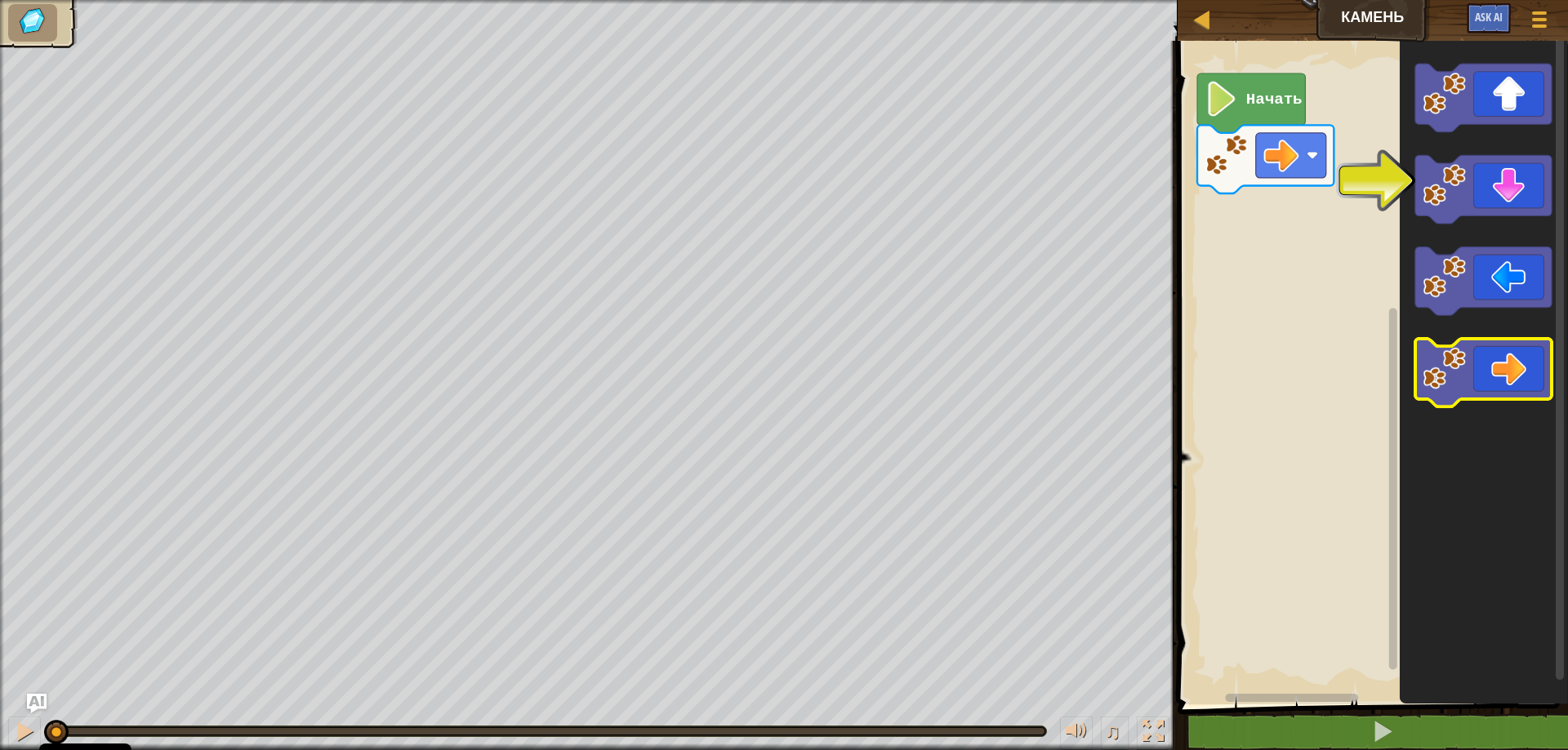
click at [1509, 372] on icon "Рабочая область Blockly" at bounding box center [1484, 372] width 137 height 68
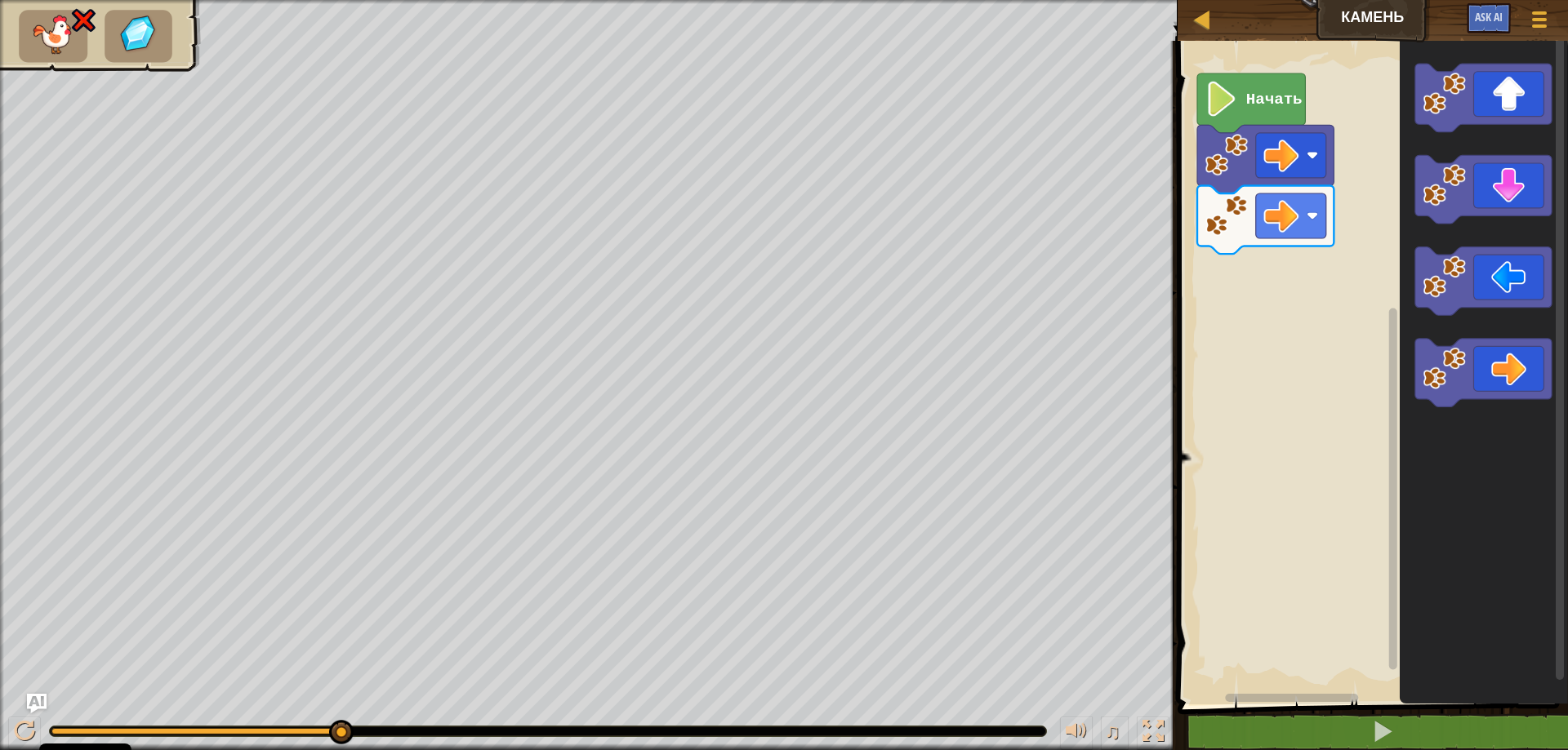
click at [1235, 108] on image "Рабочая область Blockly" at bounding box center [1221, 99] width 34 height 35
click at [1234, 217] on image "Рабочая область Blockly" at bounding box center [1226, 215] width 43 height 43
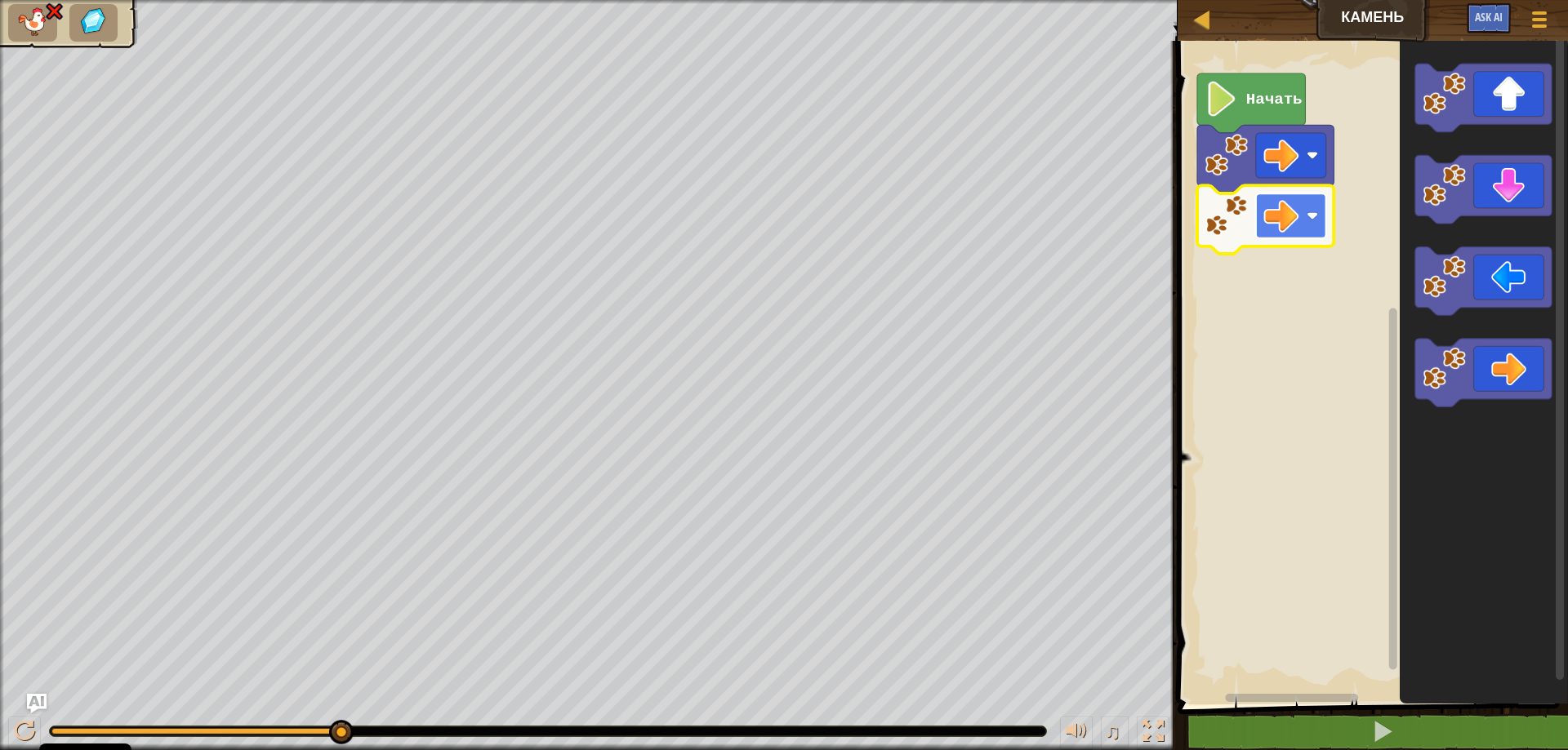
click at [1308, 222] on image "Рабочая область Blockly" at bounding box center [1312, 215] width 12 height 12
click at [1233, 219] on image "Рабочая область Blockly" at bounding box center [1226, 215] width 43 height 43
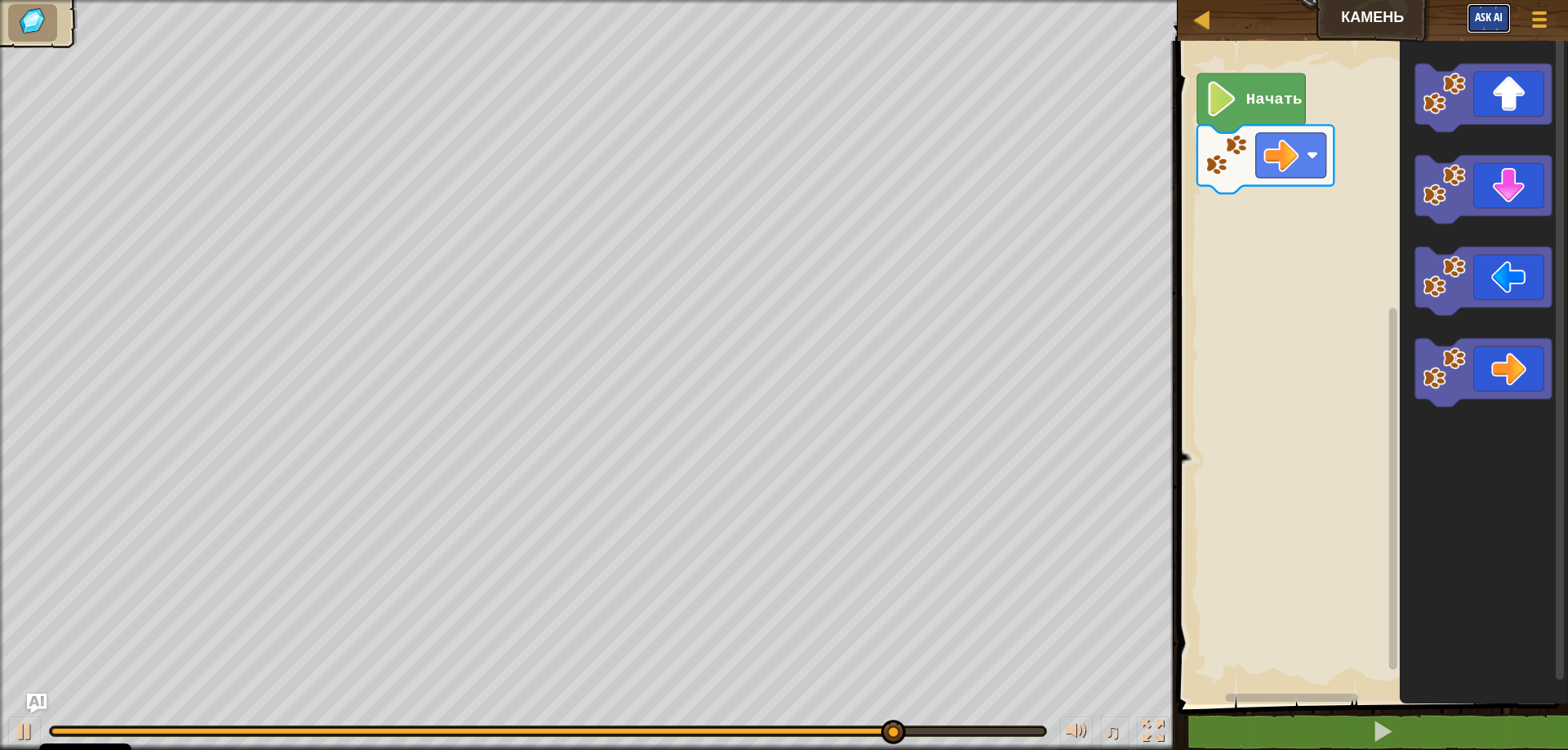
click at [1494, 22] on span "Ask AI" at bounding box center [1488, 16] width 27 height 15
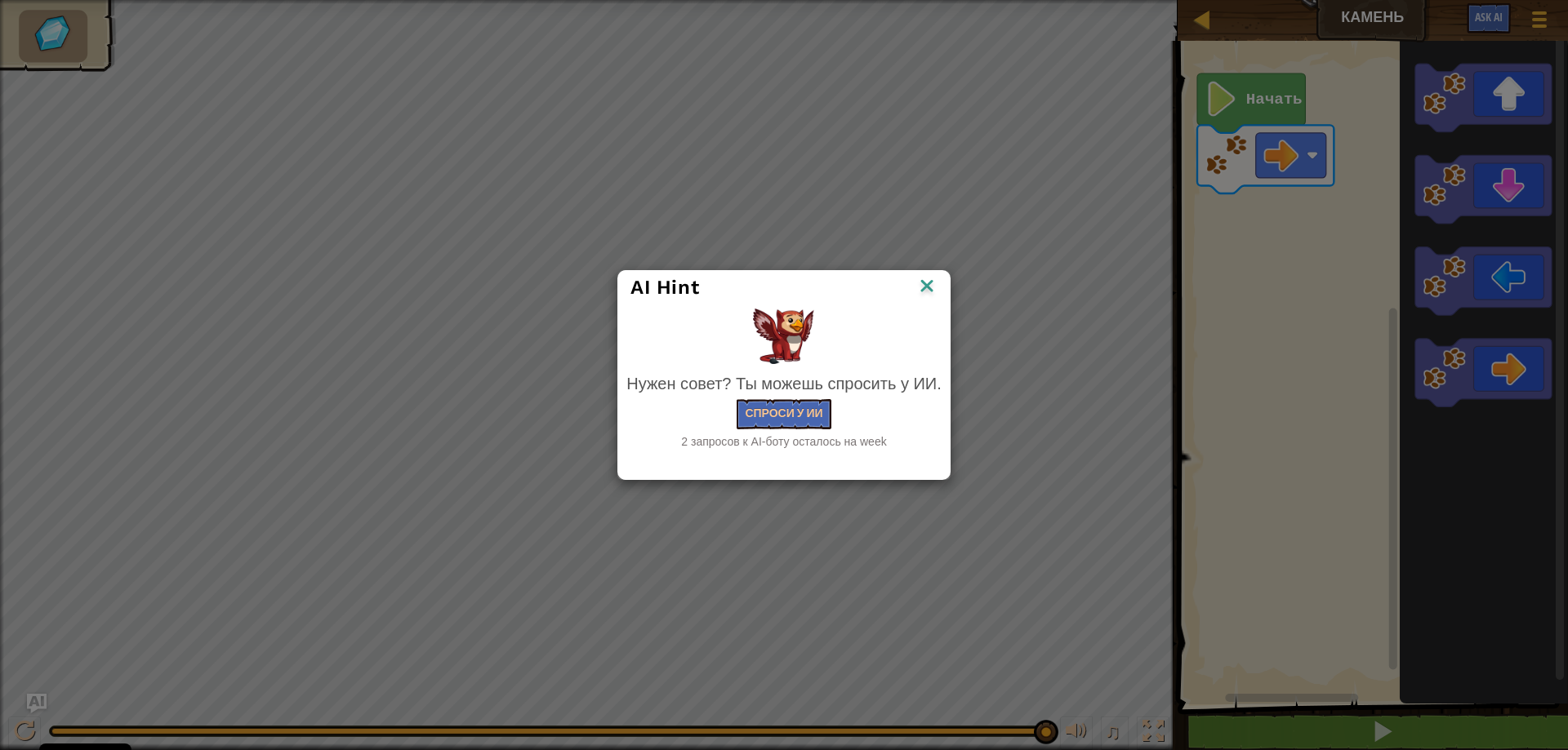
click at [923, 288] on img at bounding box center [927, 287] width 21 height 25
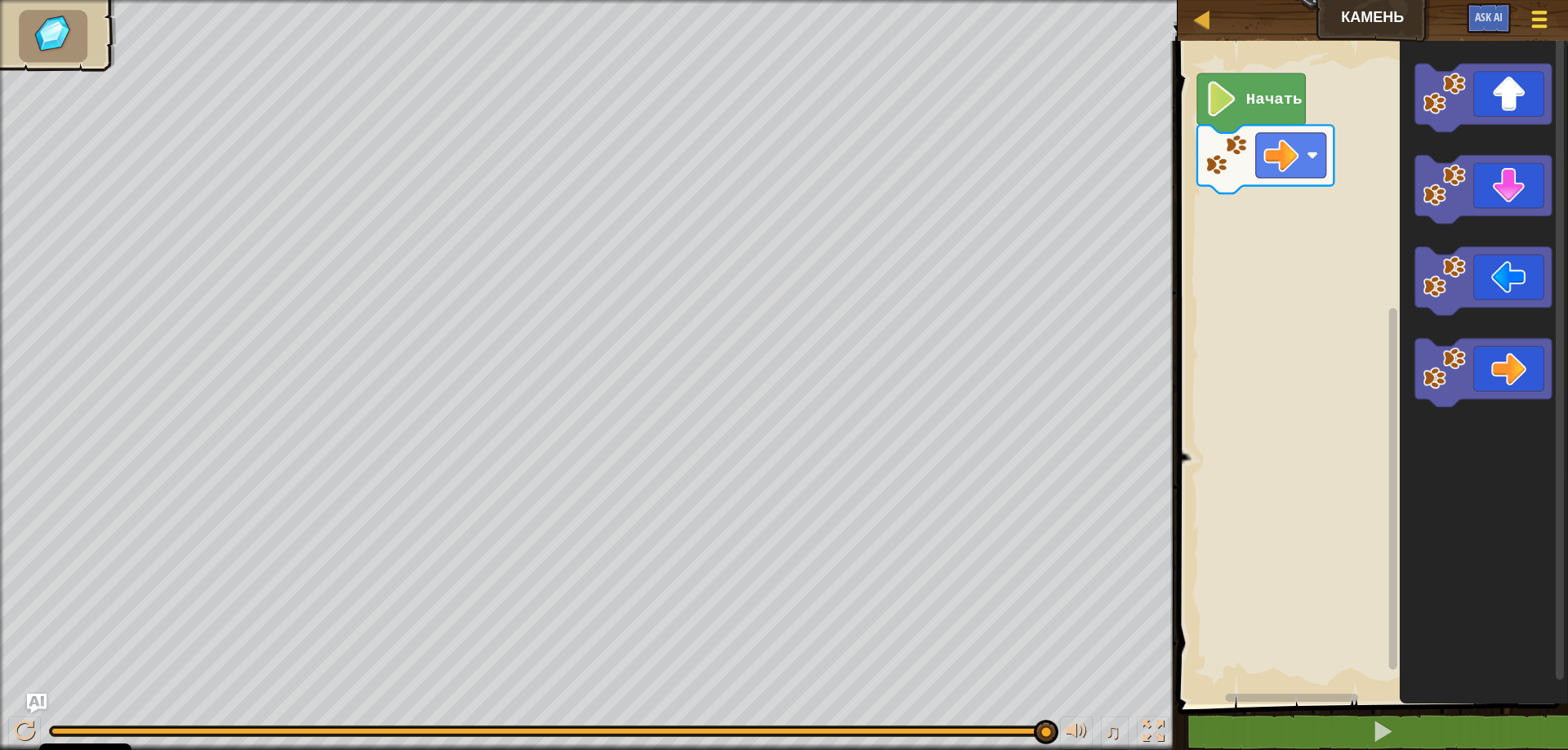
click at [1540, 23] on div at bounding box center [1539, 19] width 22 height 24
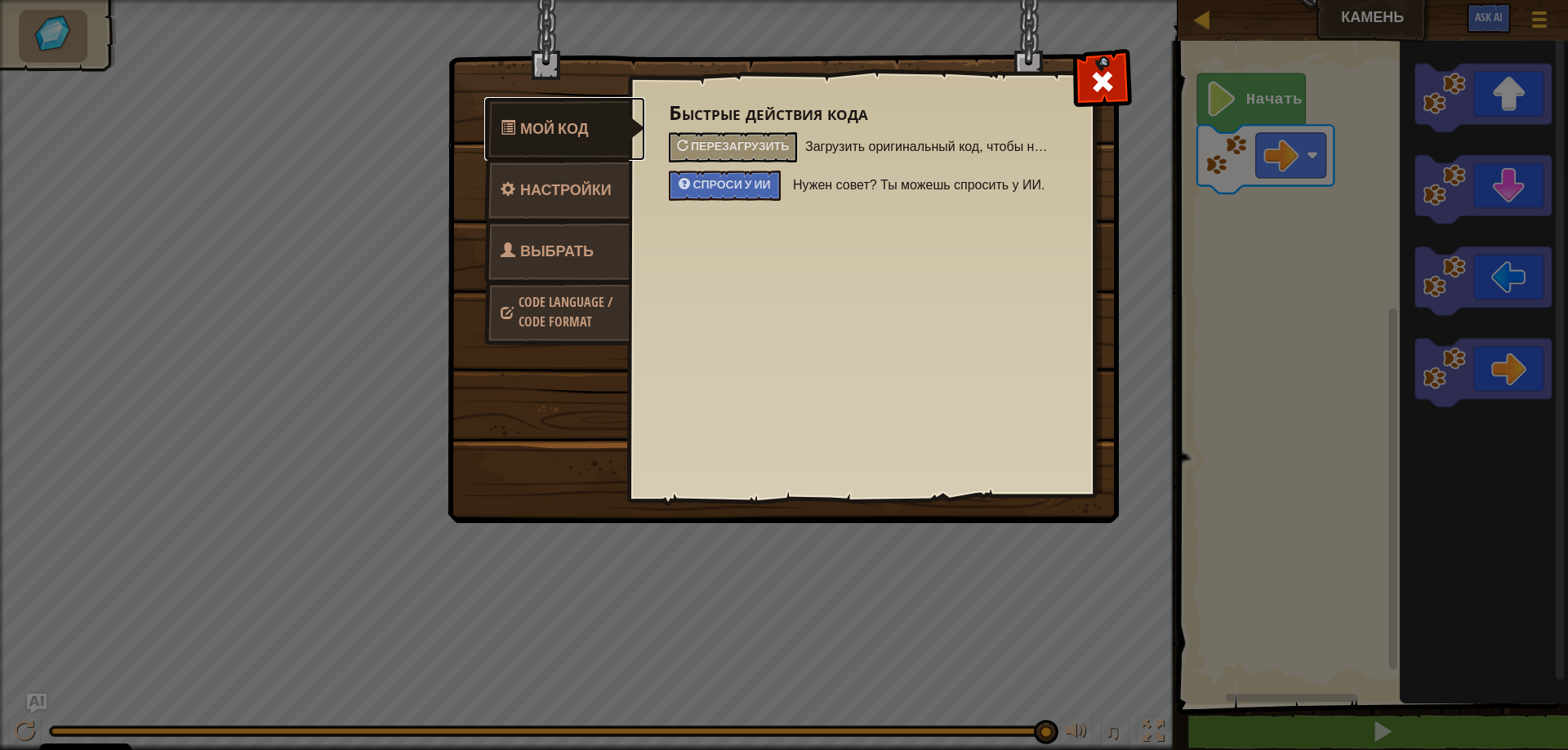
click at [584, 131] on span "Мой код" at bounding box center [554, 129] width 68 height 20
click at [573, 191] on span "Настройки" at bounding box center [566, 190] width 91 height 20
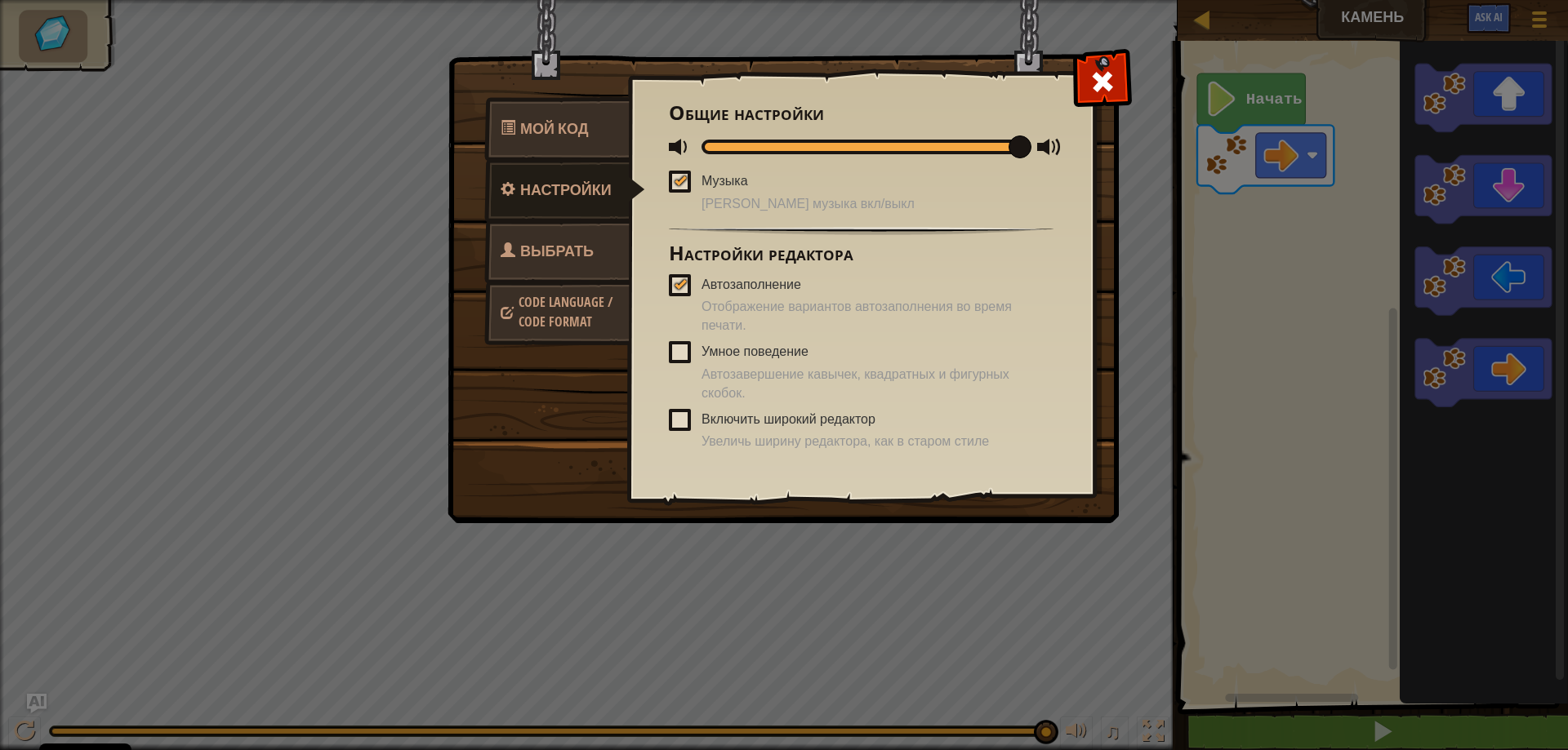
click at [557, 248] on span "Выбрать героя" at bounding box center [547, 271] width 93 height 61
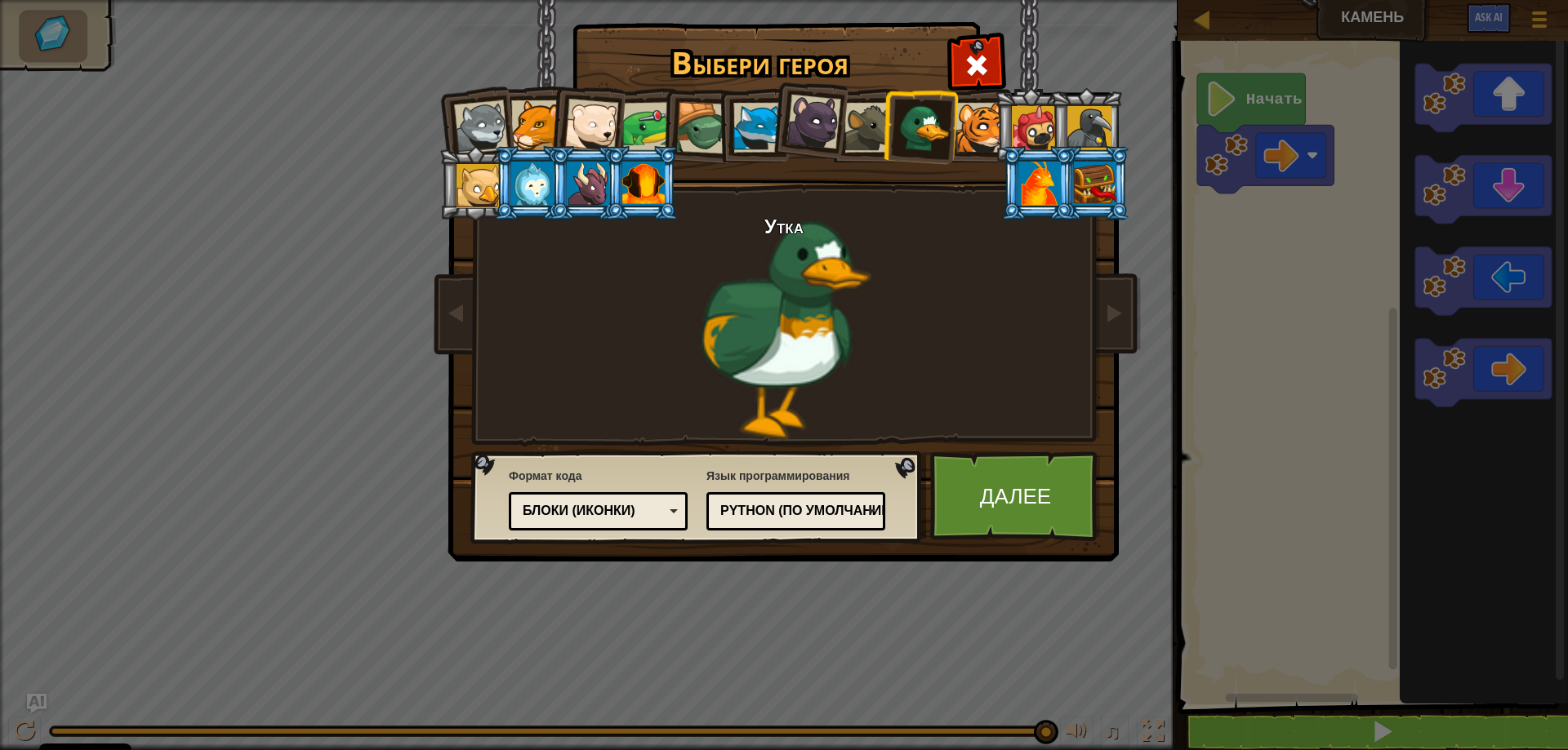
click at [665, 504] on div "Блоки (иконки)" at bounding box center [599, 512] width 158 height 26
click at [999, 500] on link "Далее" at bounding box center [1015, 496] width 170 height 90
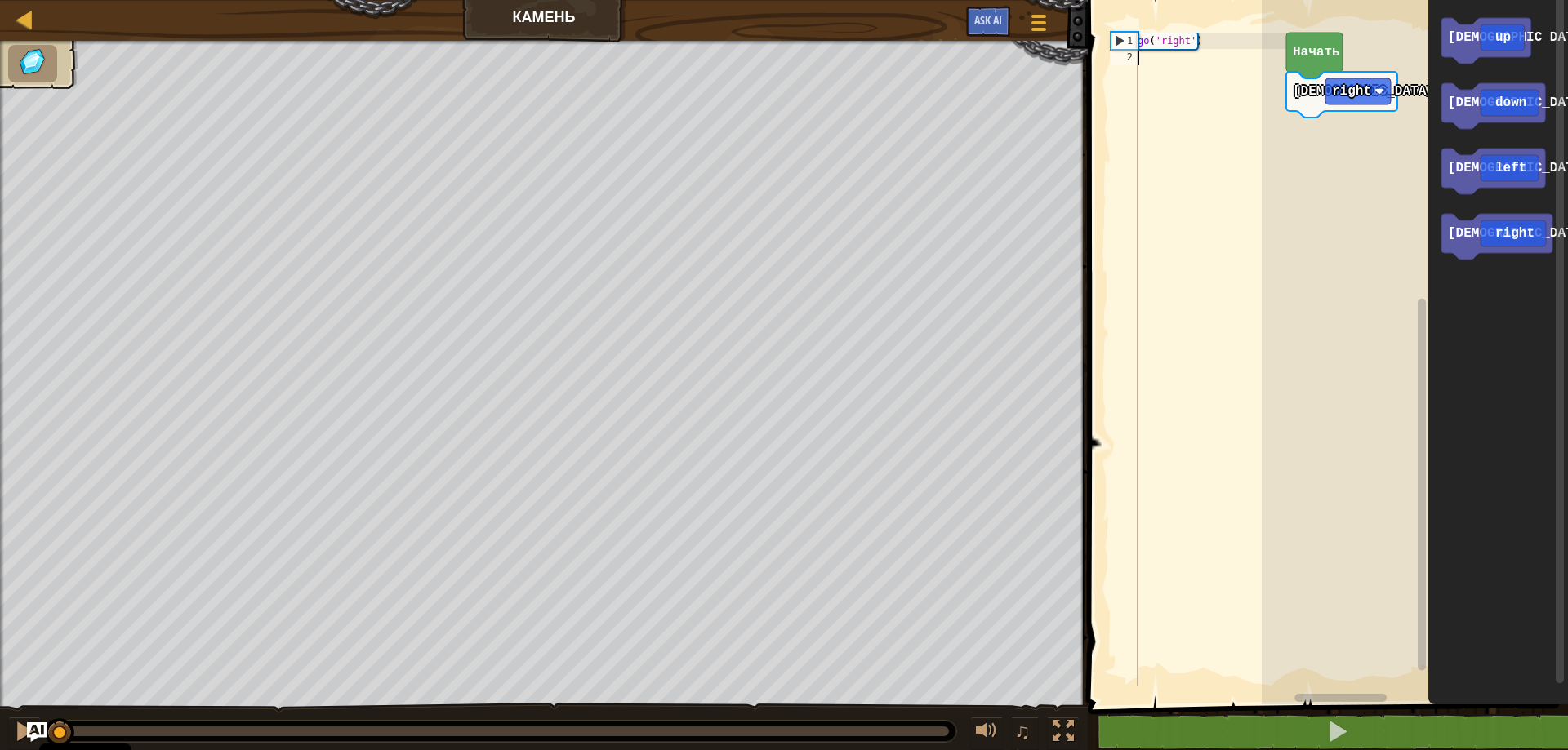
click at [1172, 65] on div "go ( 'right' )" at bounding box center [1210, 376] width 152 height 686
click at [1223, 43] on div "go ( 'right' )" at bounding box center [1210, 376] width 152 height 686
type textarea "go('right')"
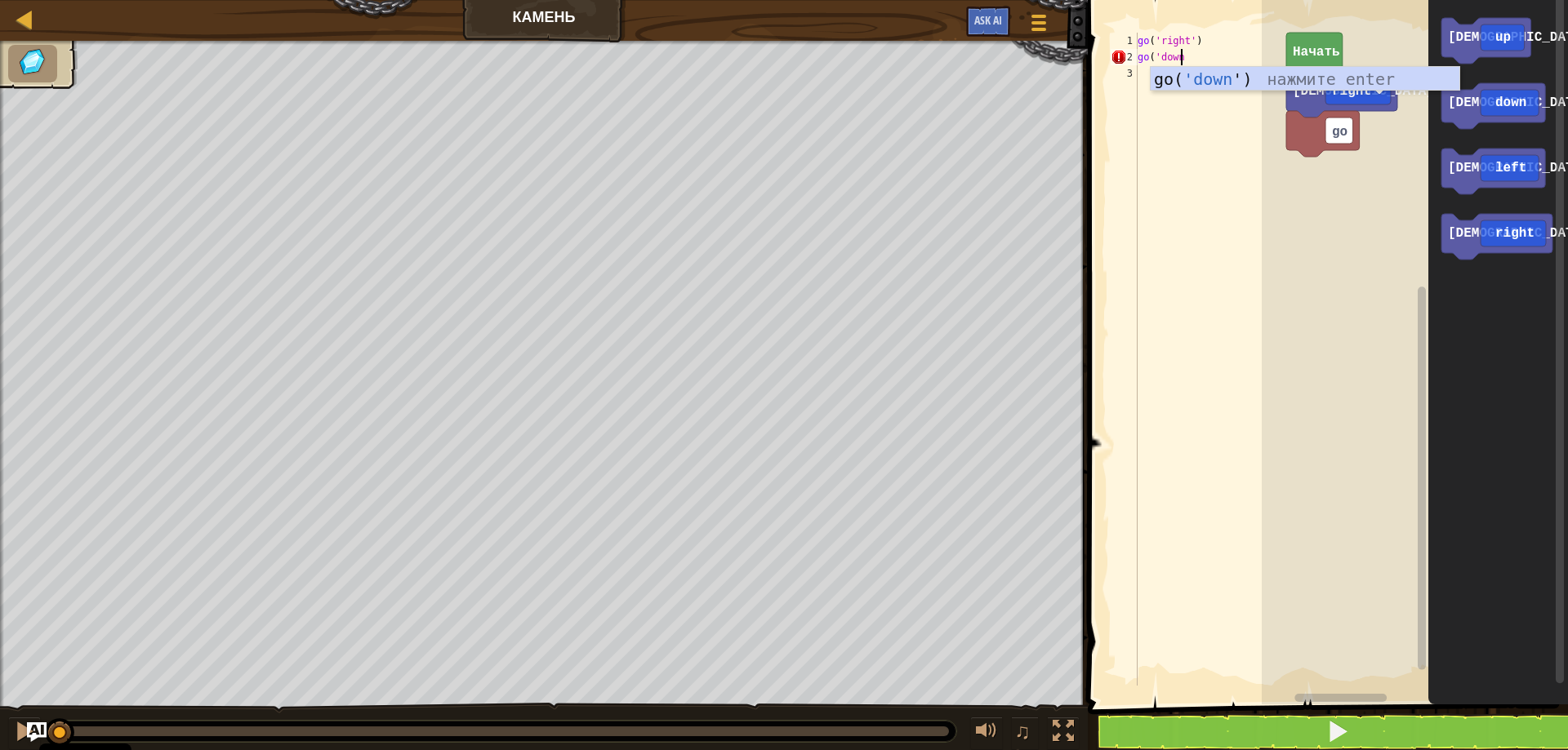
scroll to position [7, 3]
type textarea "go('down')"
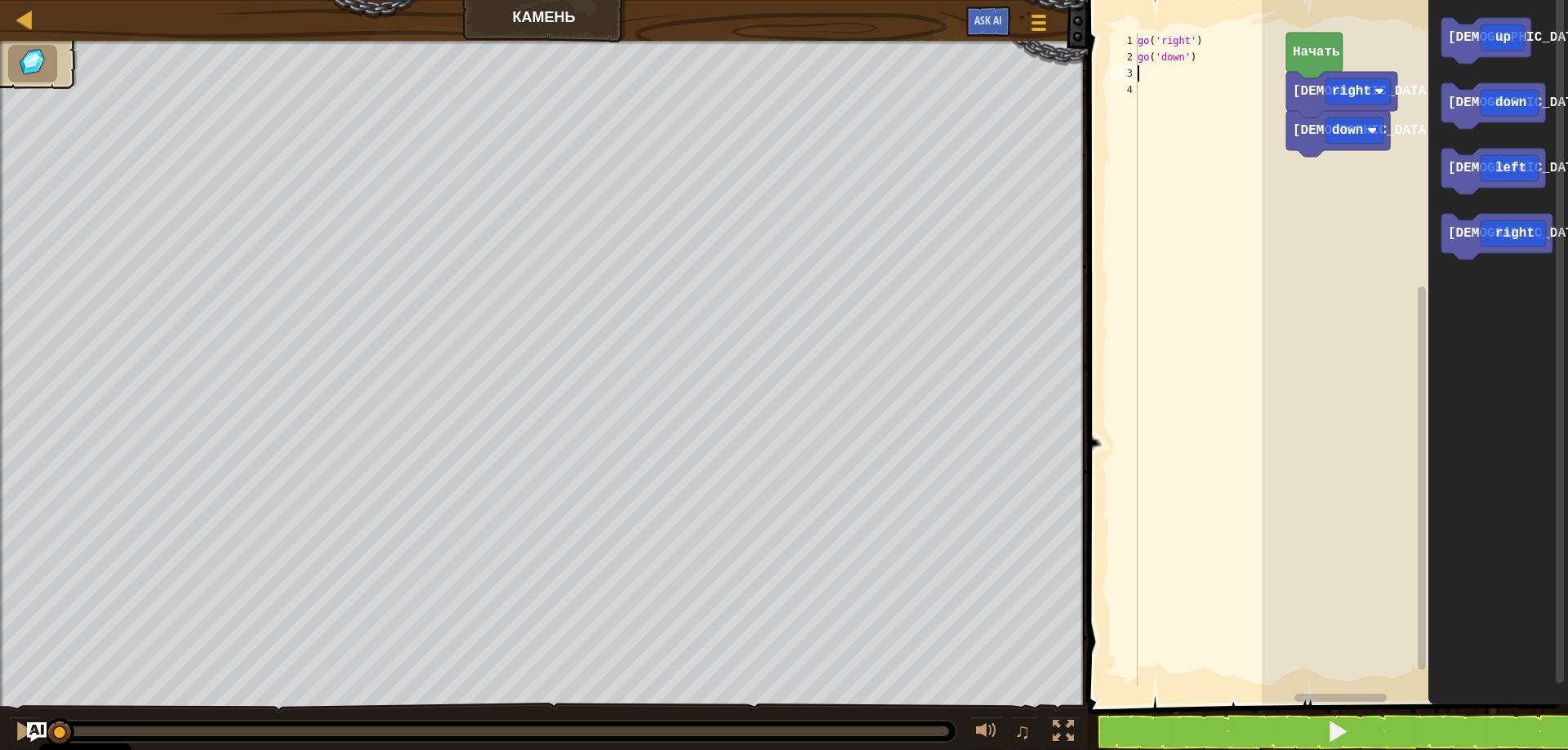
scroll to position [7, 0]
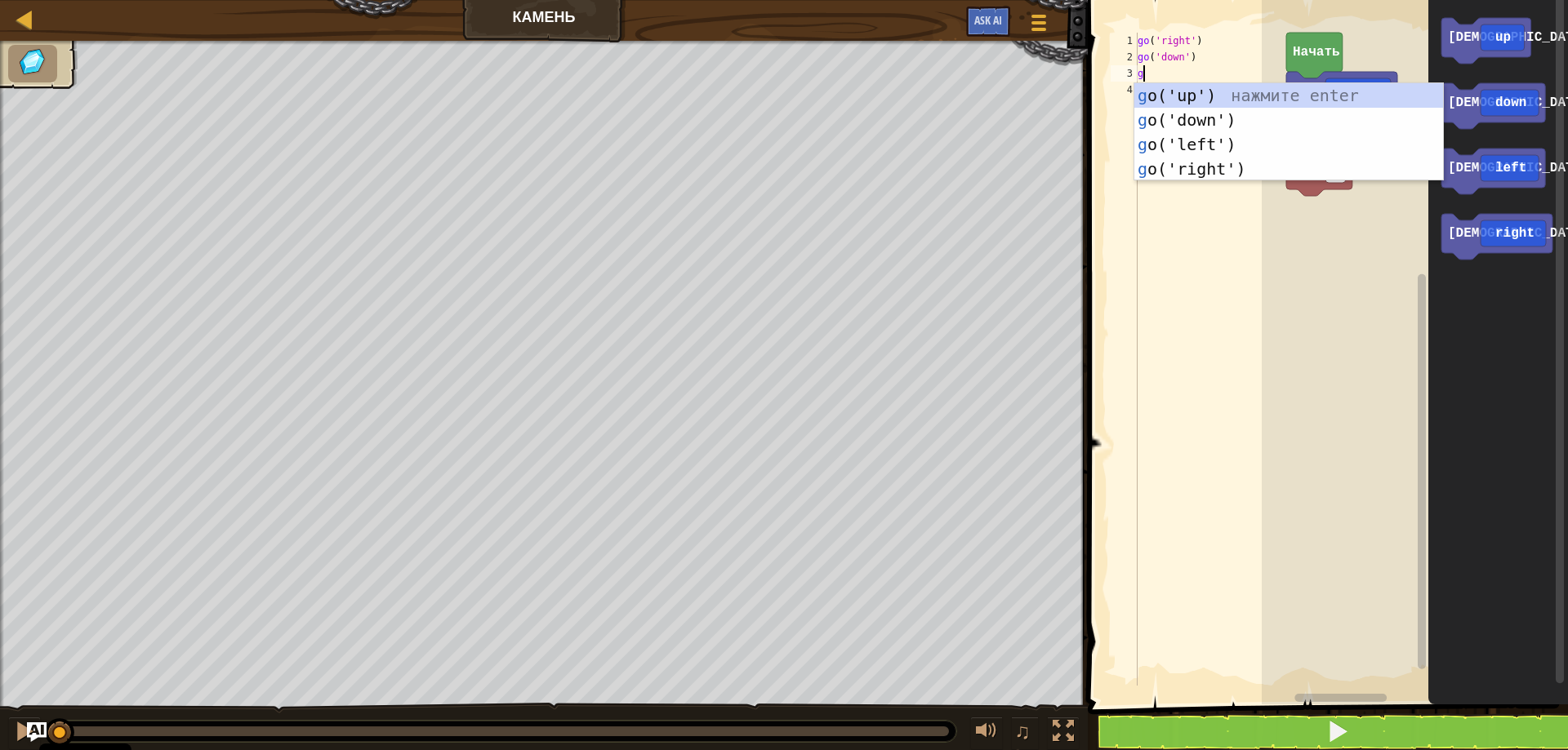
type textarea "go"
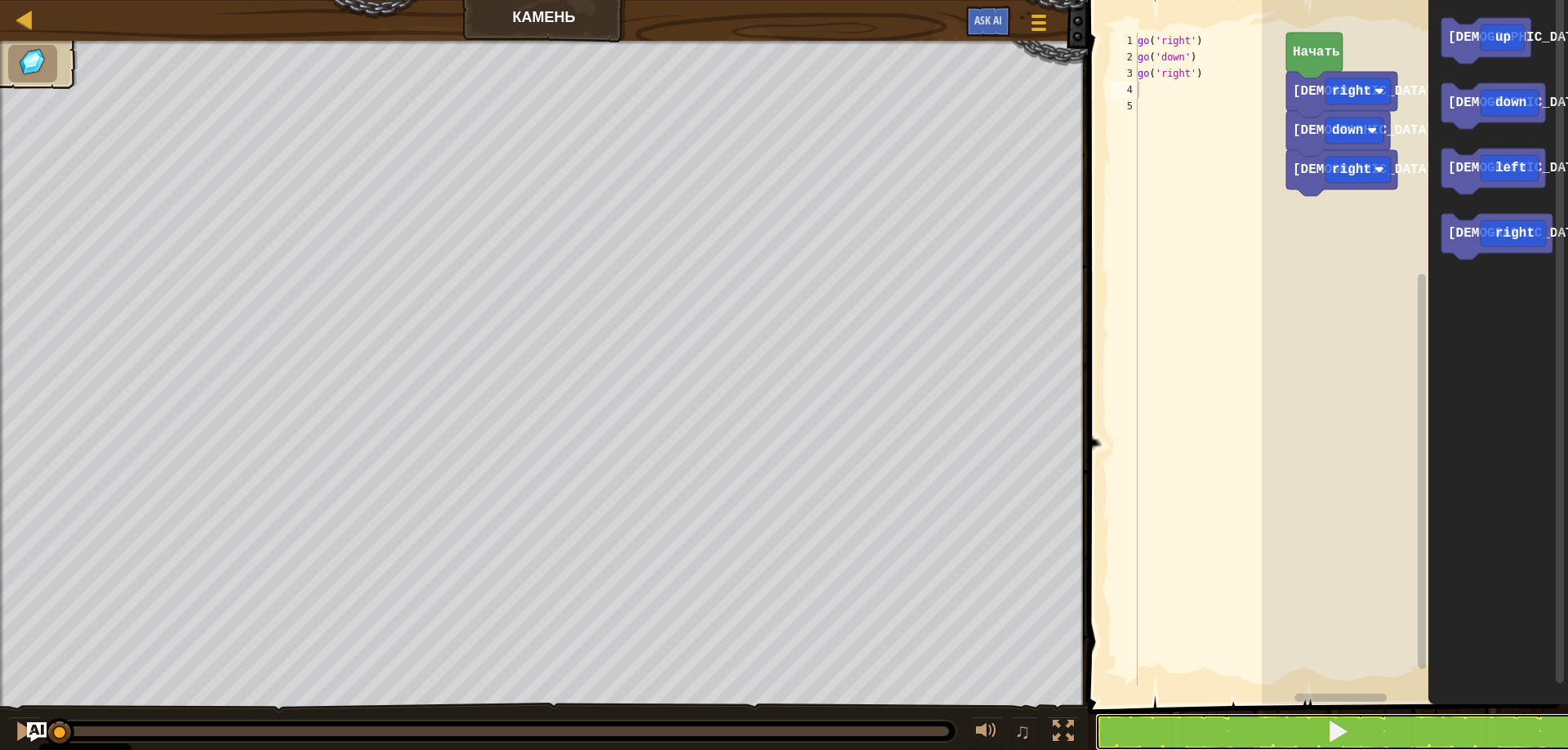
click at [1348, 730] on span at bounding box center [1338, 731] width 23 height 23
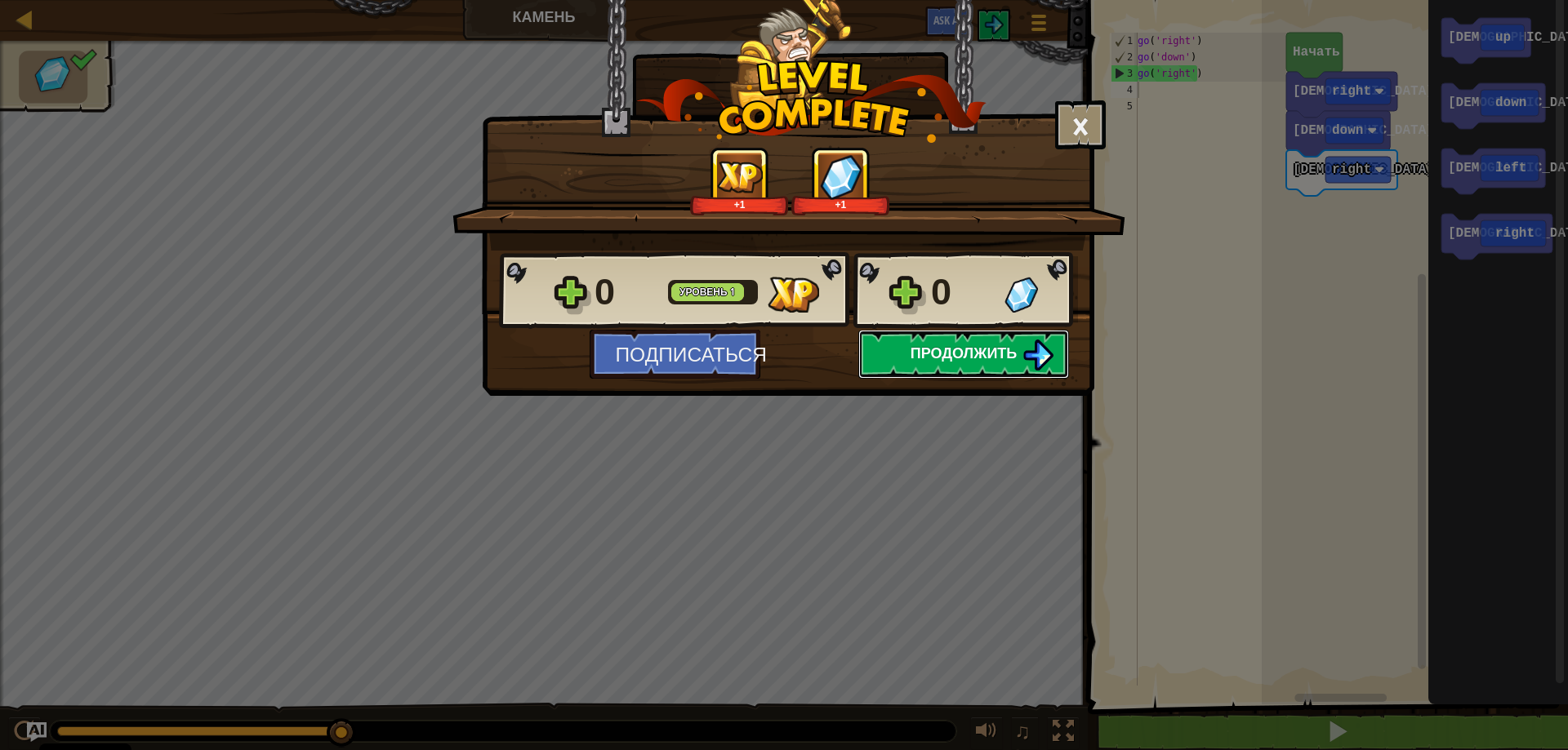
click at [1016, 354] on span "Продолжить" at bounding box center [964, 353] width 107 height 20
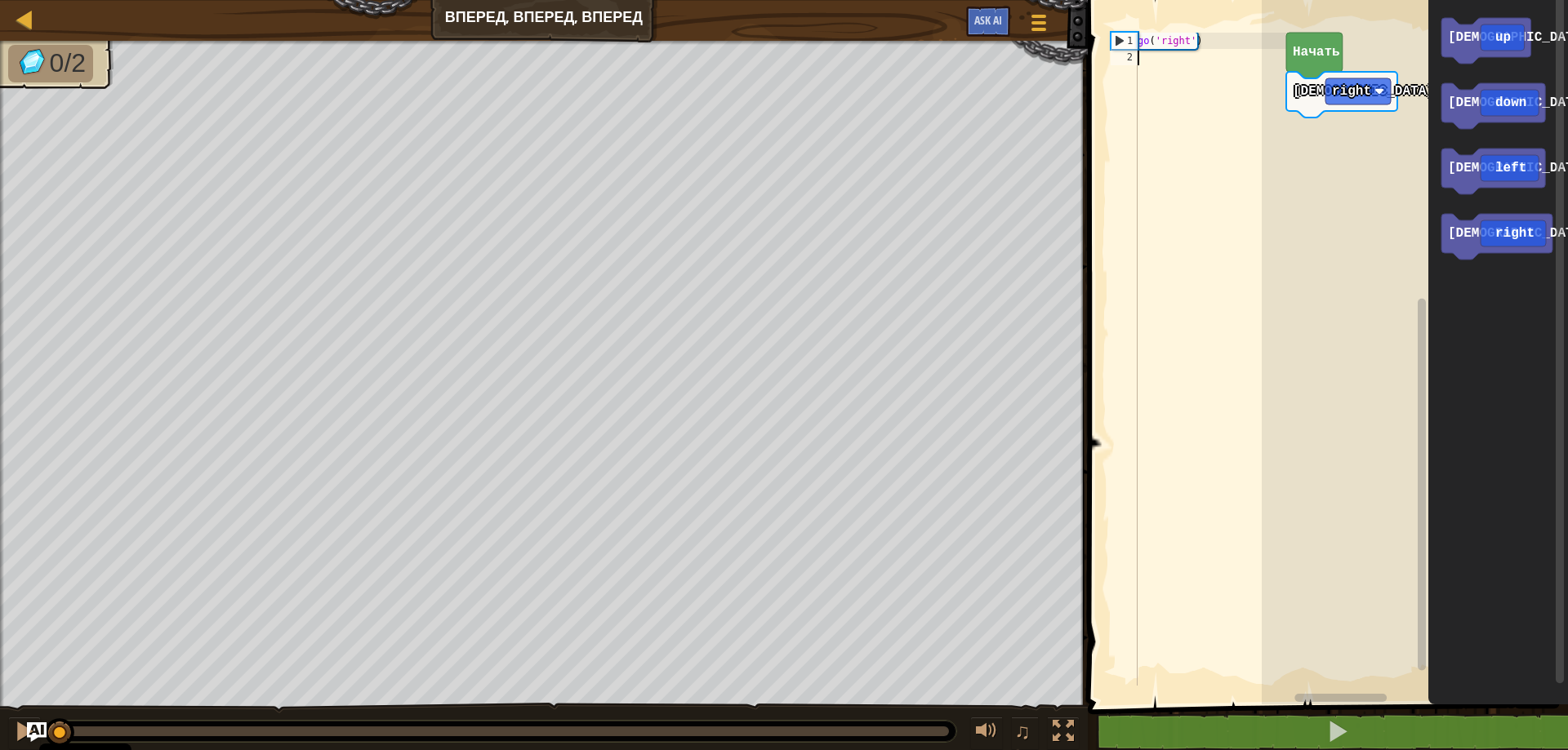
click at [1146, 61] on div "go ( 'right' )" at bounding box center [1210, 376] width 152 height 686
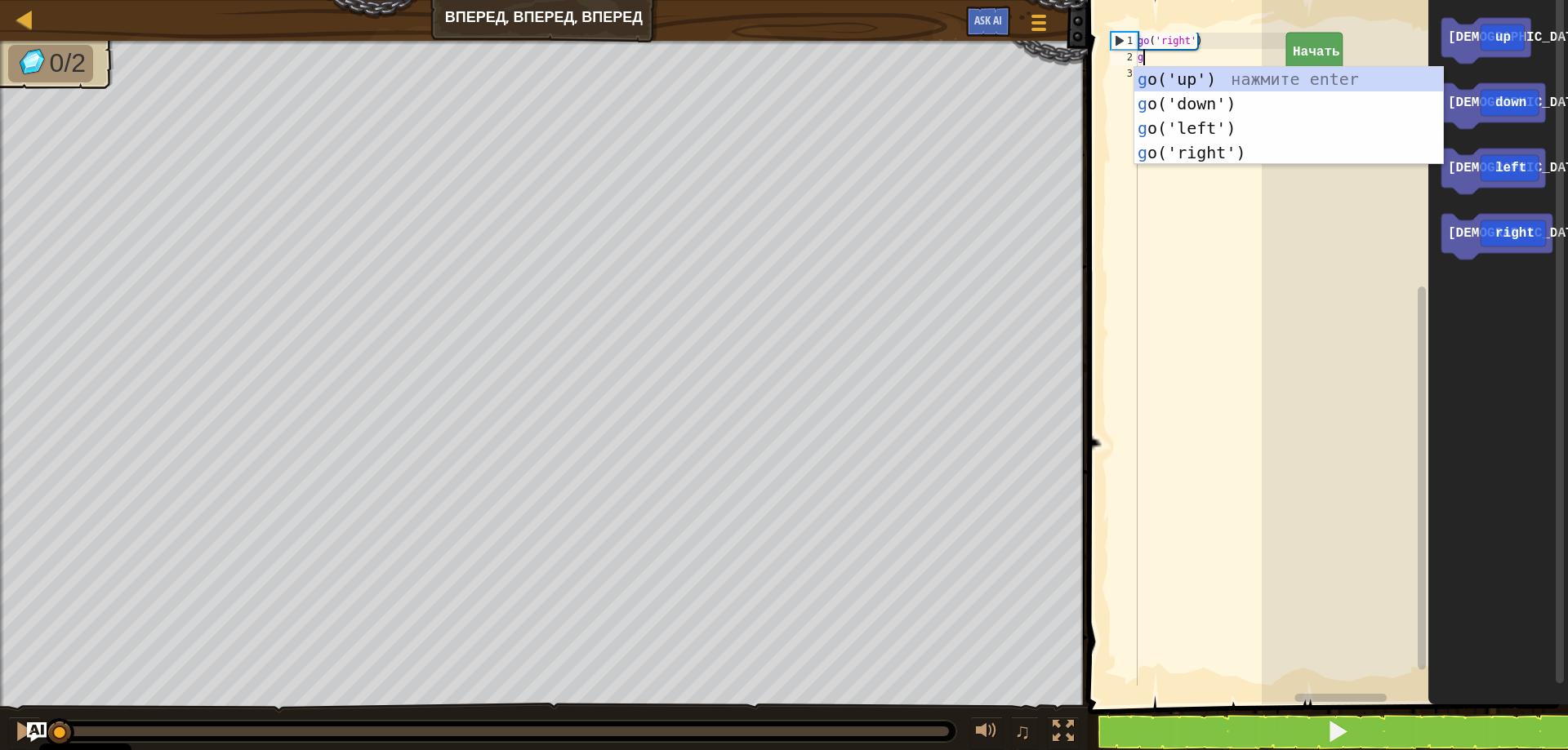
type textarea "go"
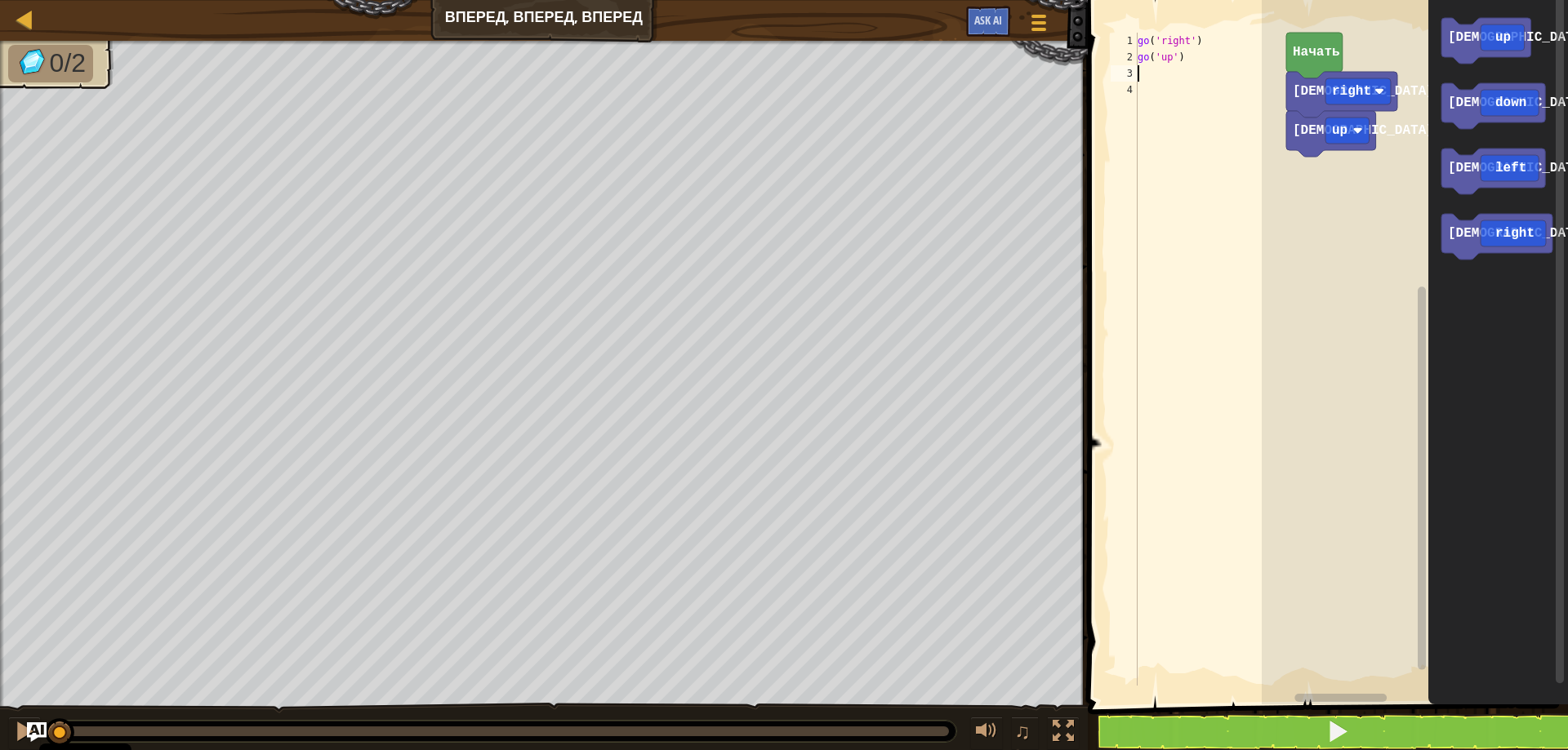
type textarea "go"
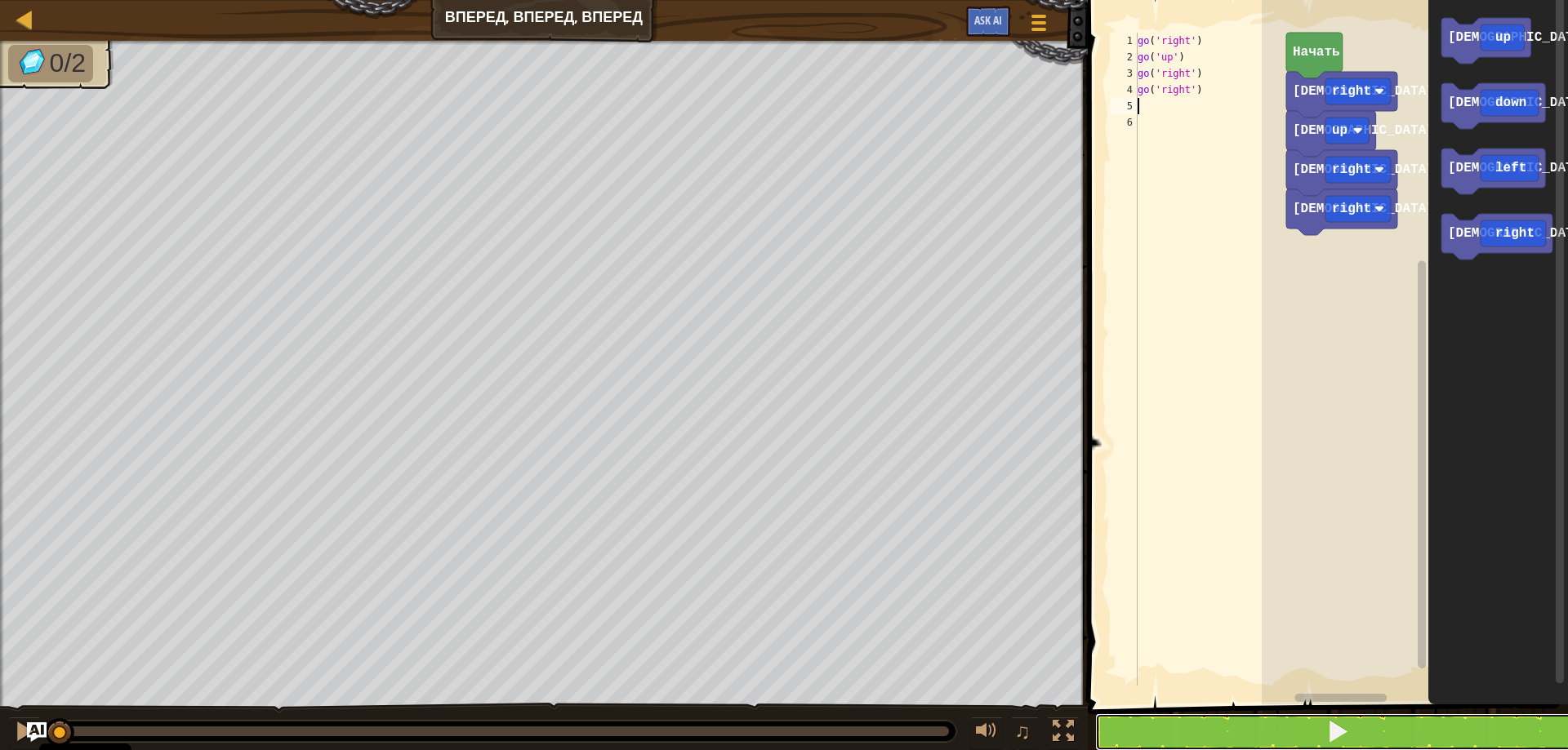
click at [1327, 728] on span at bounding box center [1338, 731] width 23 height 23
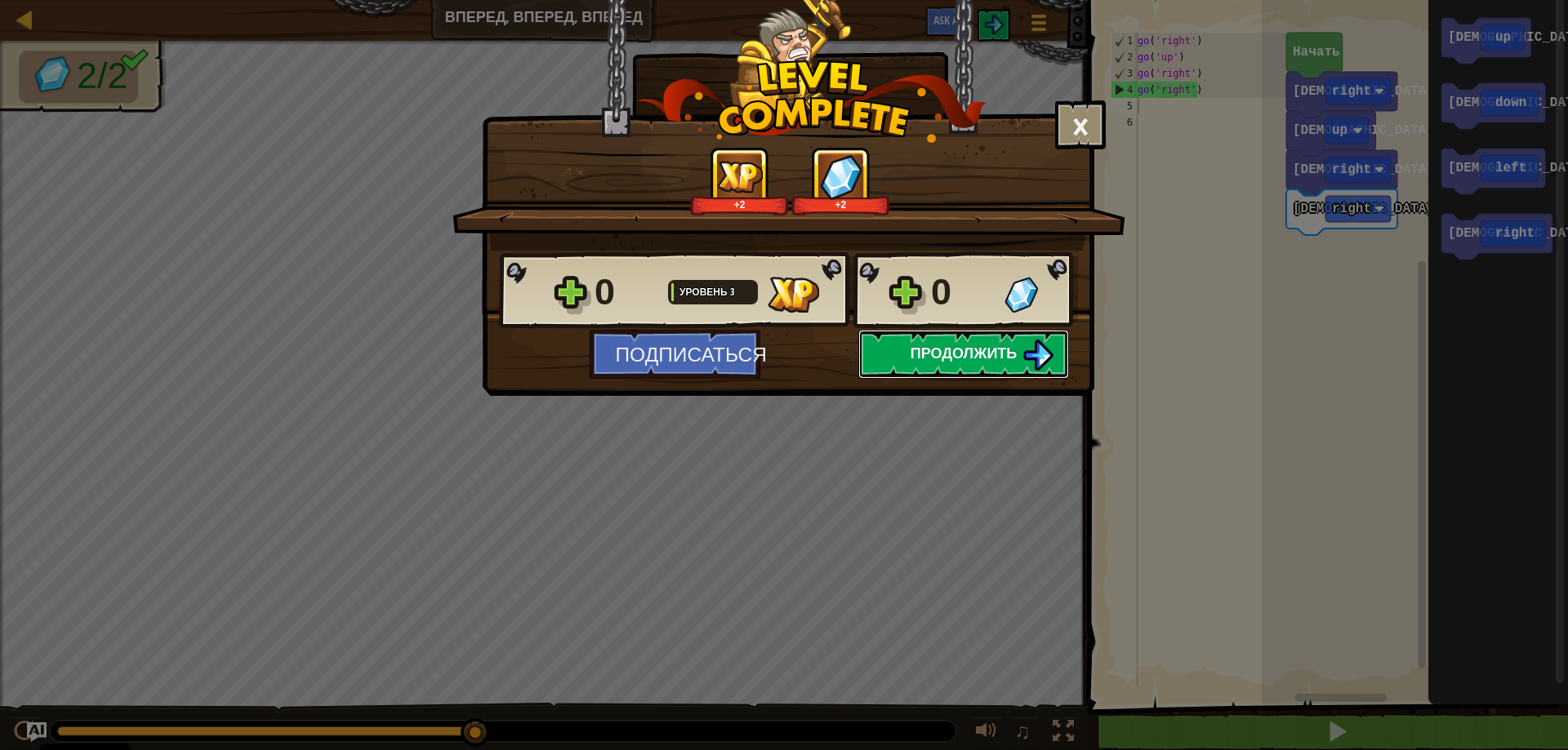
click at [1000, 357] on span "Продолжить" at bounding box center [964, 353] width 107 height 20
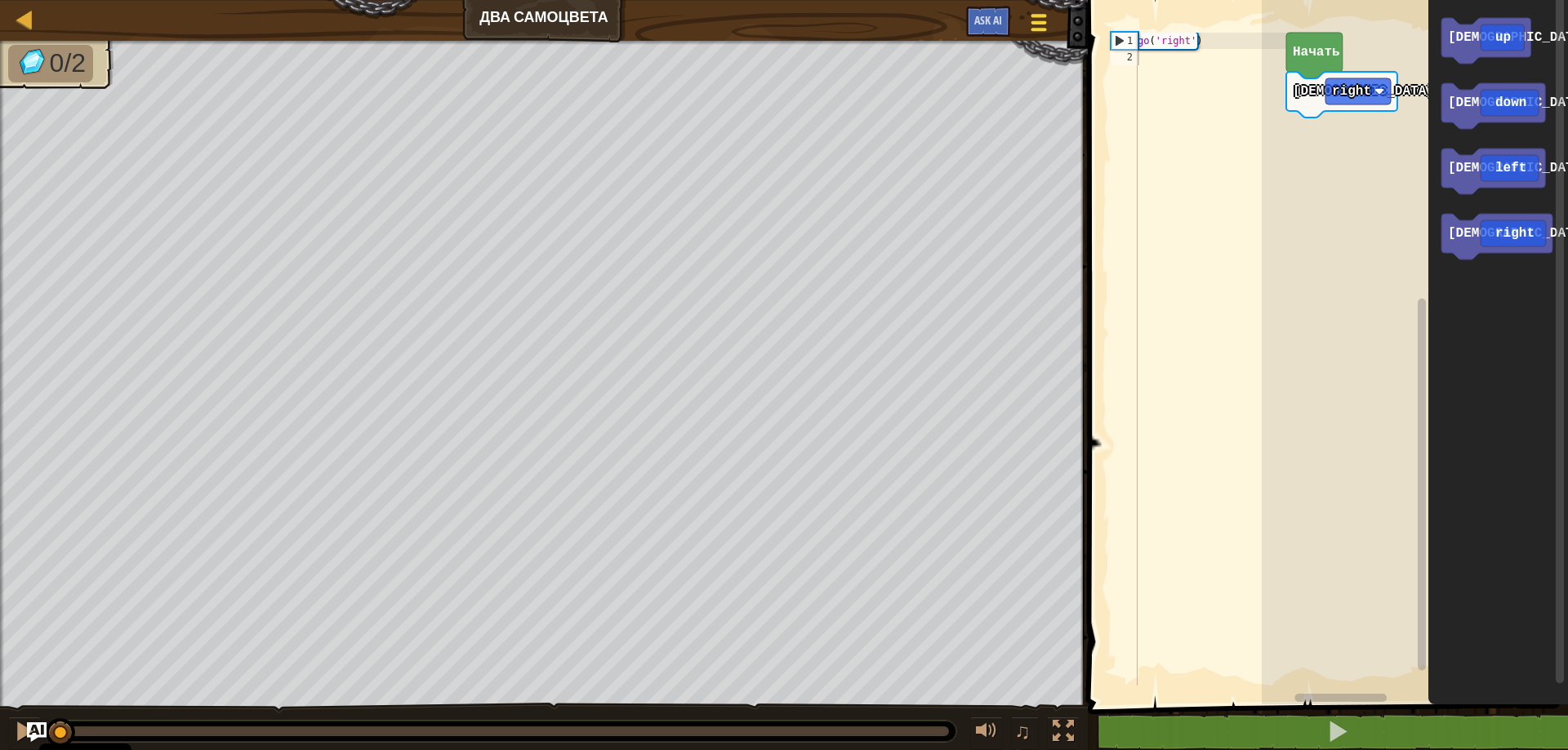
click at [1046, 26] on div at bounding box center [1038, 22] width 22 height 24
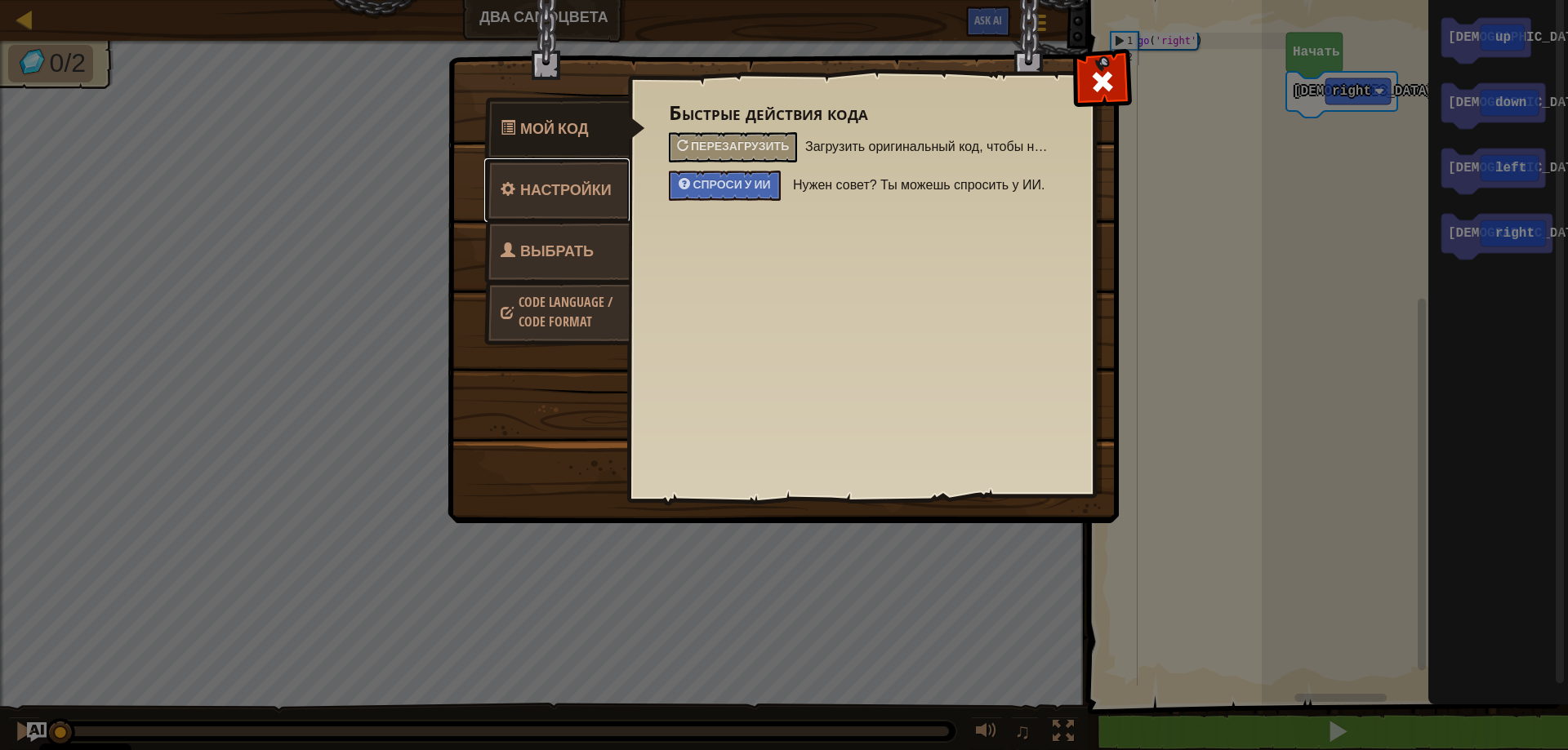
click at [582, 188] on span "Настройки" at bounding box center [566, 190] width 91 height 20
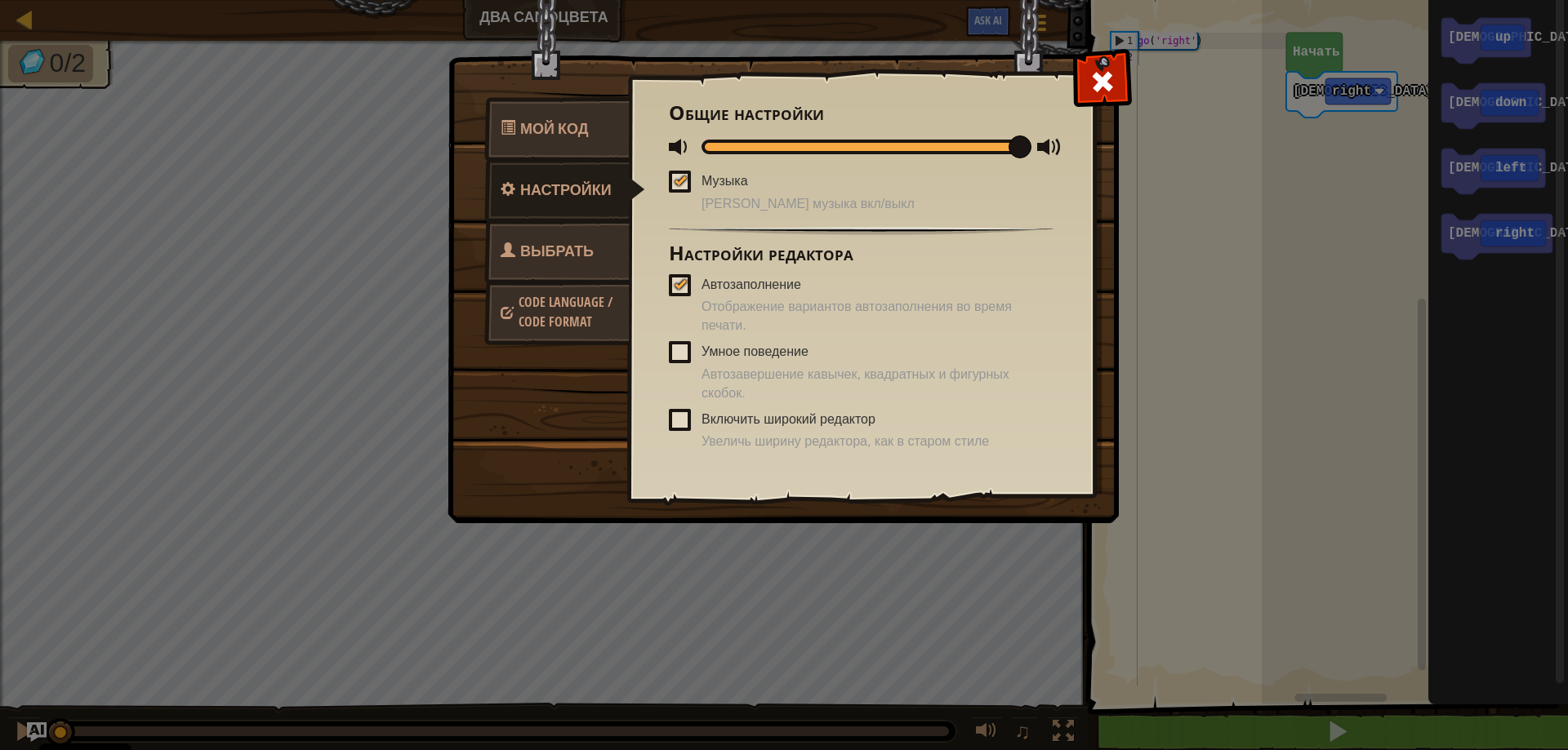
click at [584, 309] on span "Code Language / Code Format" at bounding box center [566, 312] width 94 height 37
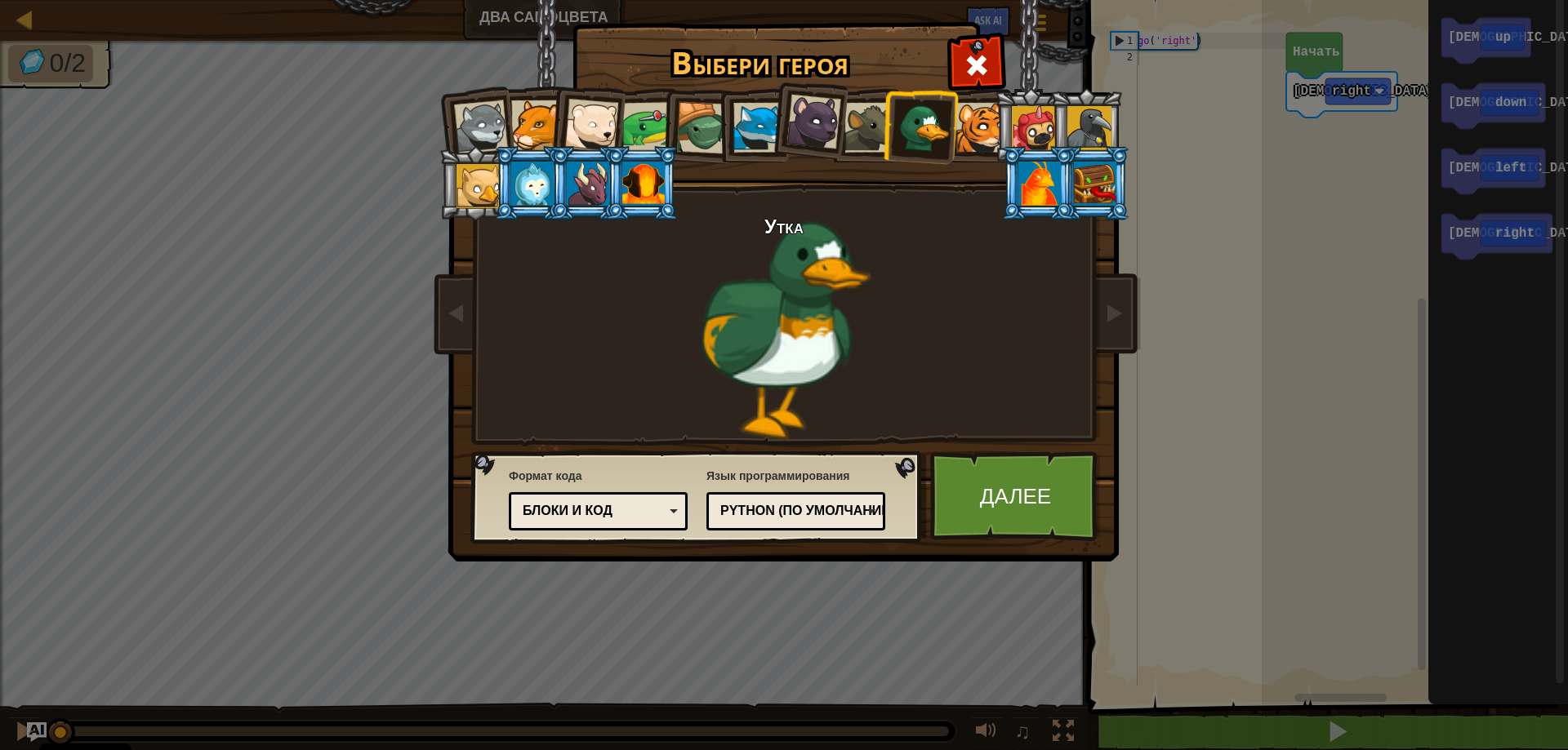
click at [649, 511] on div "Блоки и код" at bounding box center [592, 511] width 141 height 19
click at [1024, 496] on link "Далее" at bounding box center [1015, 496] width 170 height 90
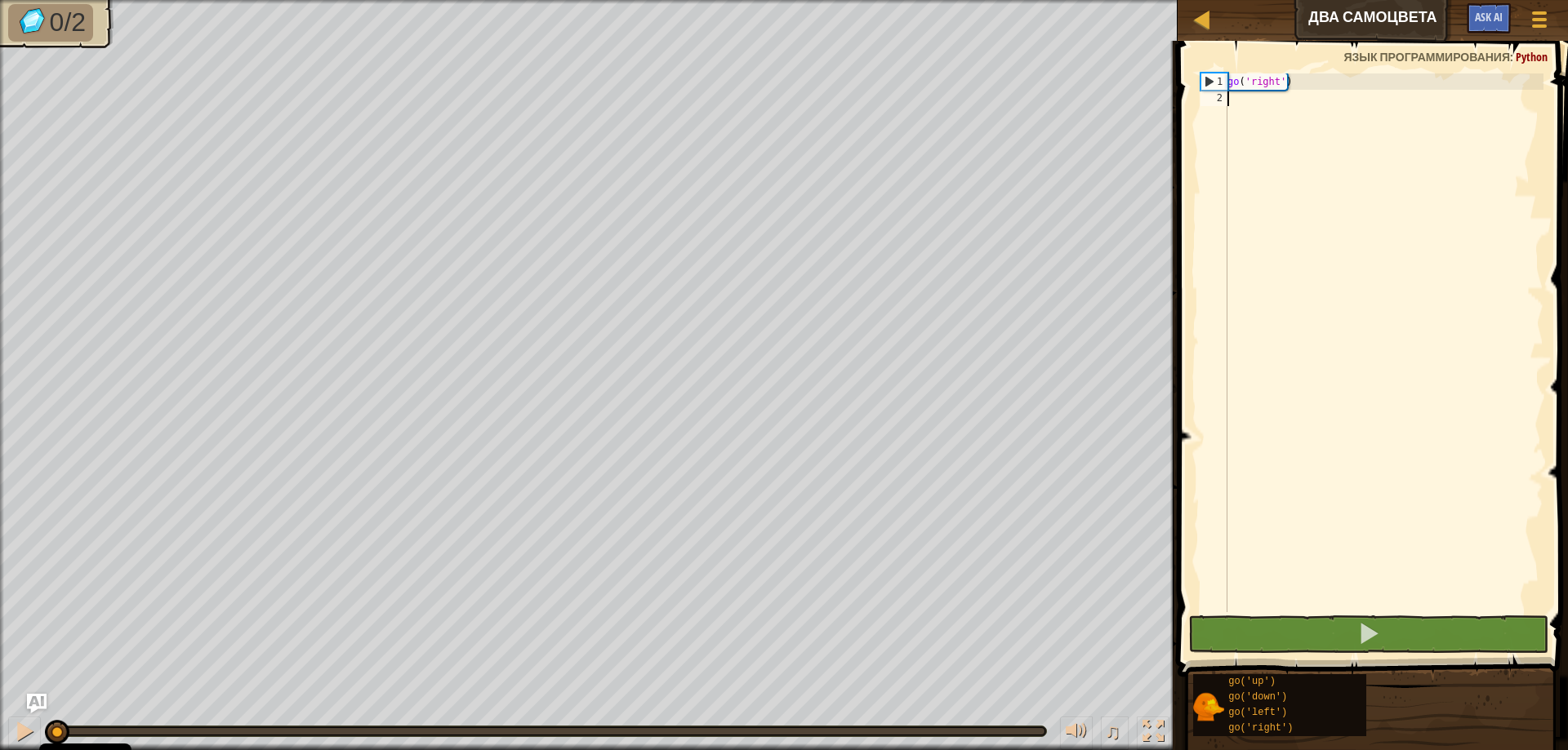
type textarea "go"
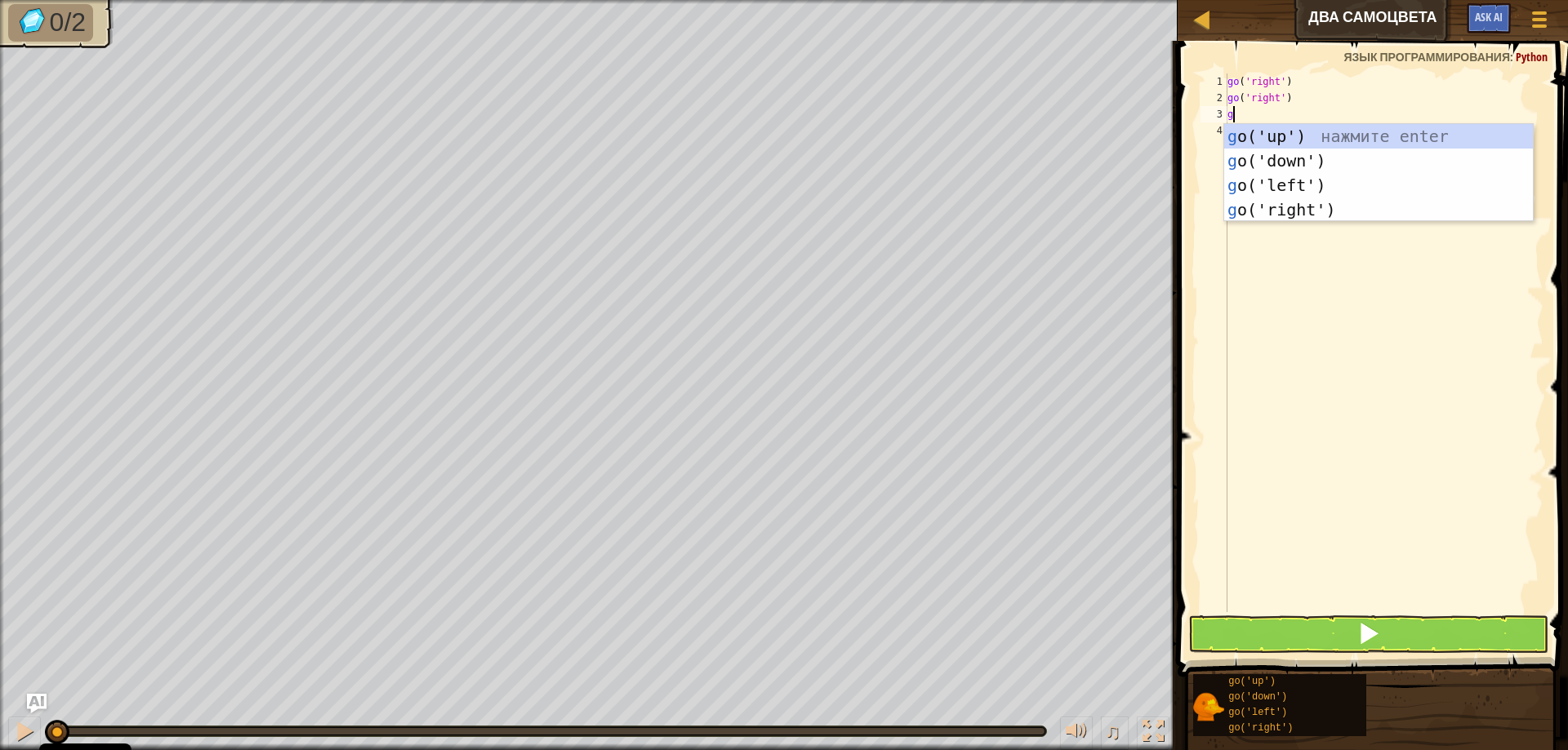
type textarea "go"
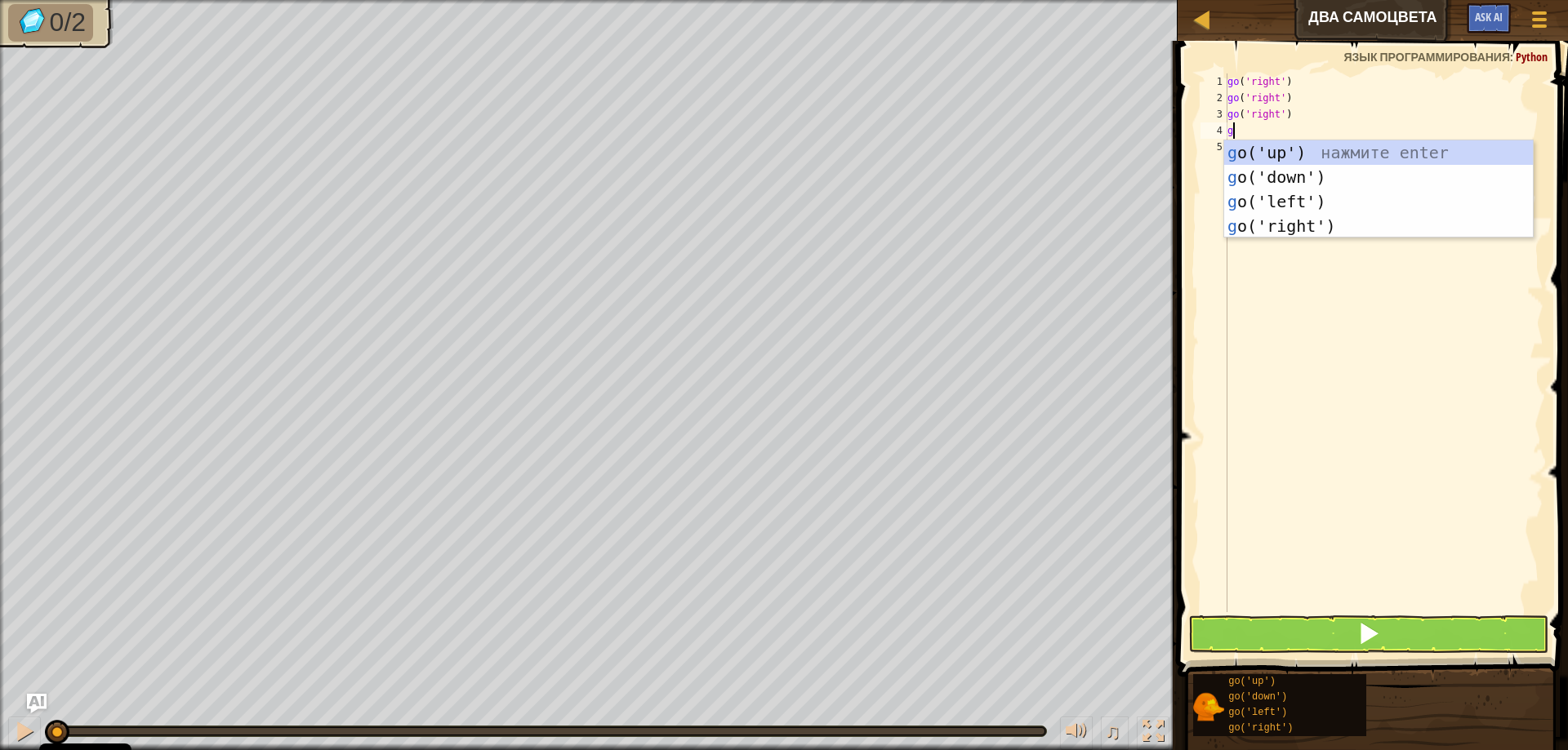
type textarea "go"
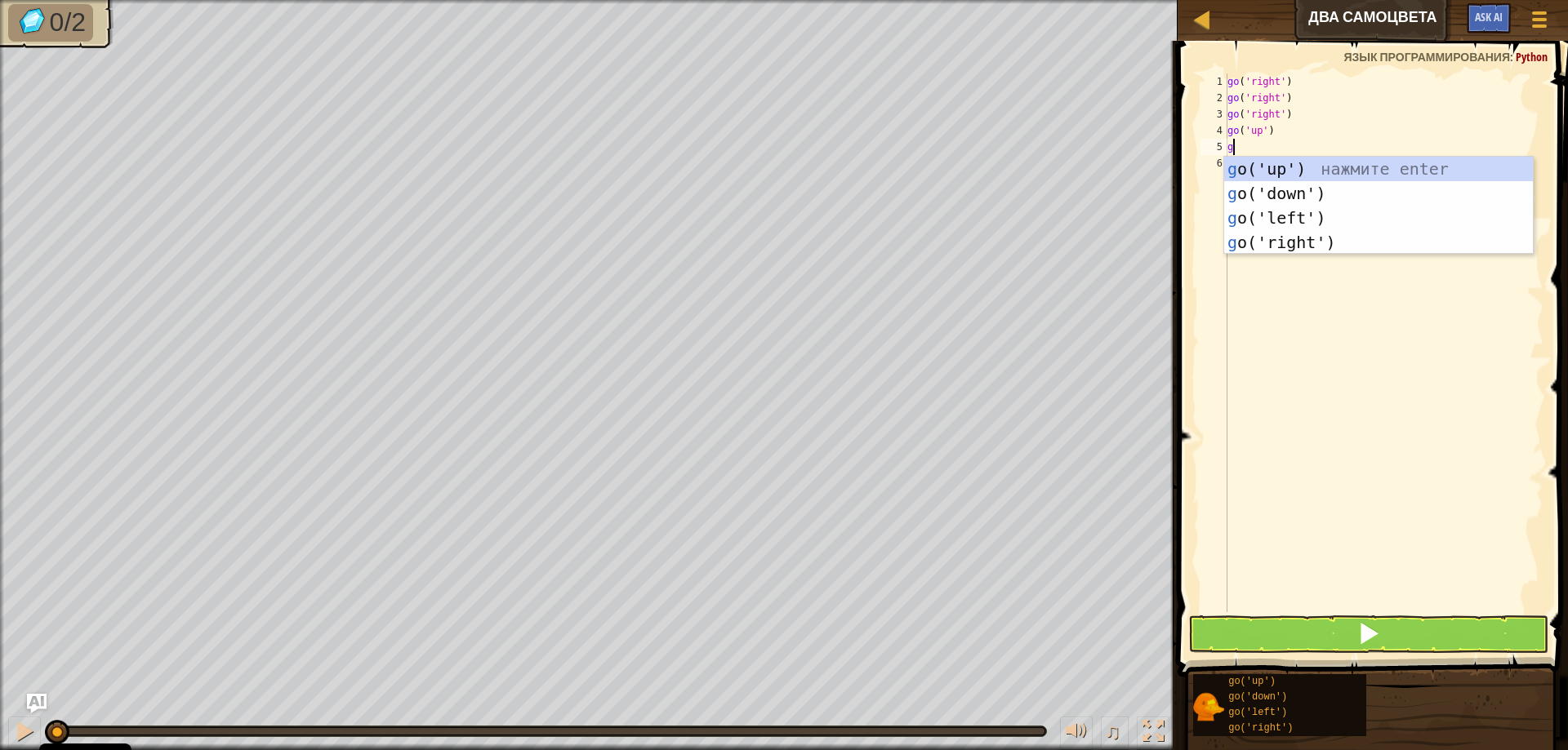
type textarea "go"
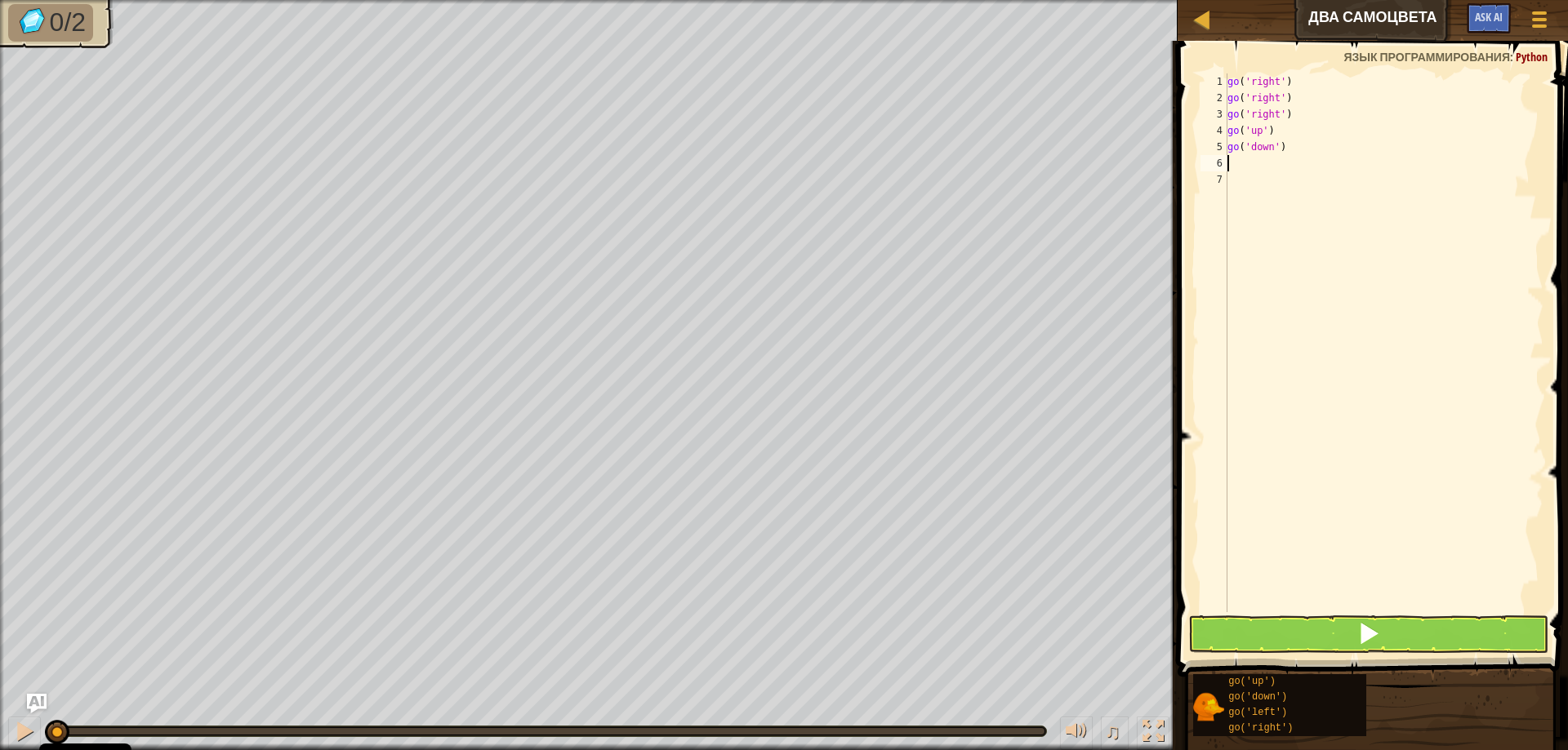
type textarea "go"
click at [1409, 626] on button at bounding box center [1368, 634] width 360 height 37
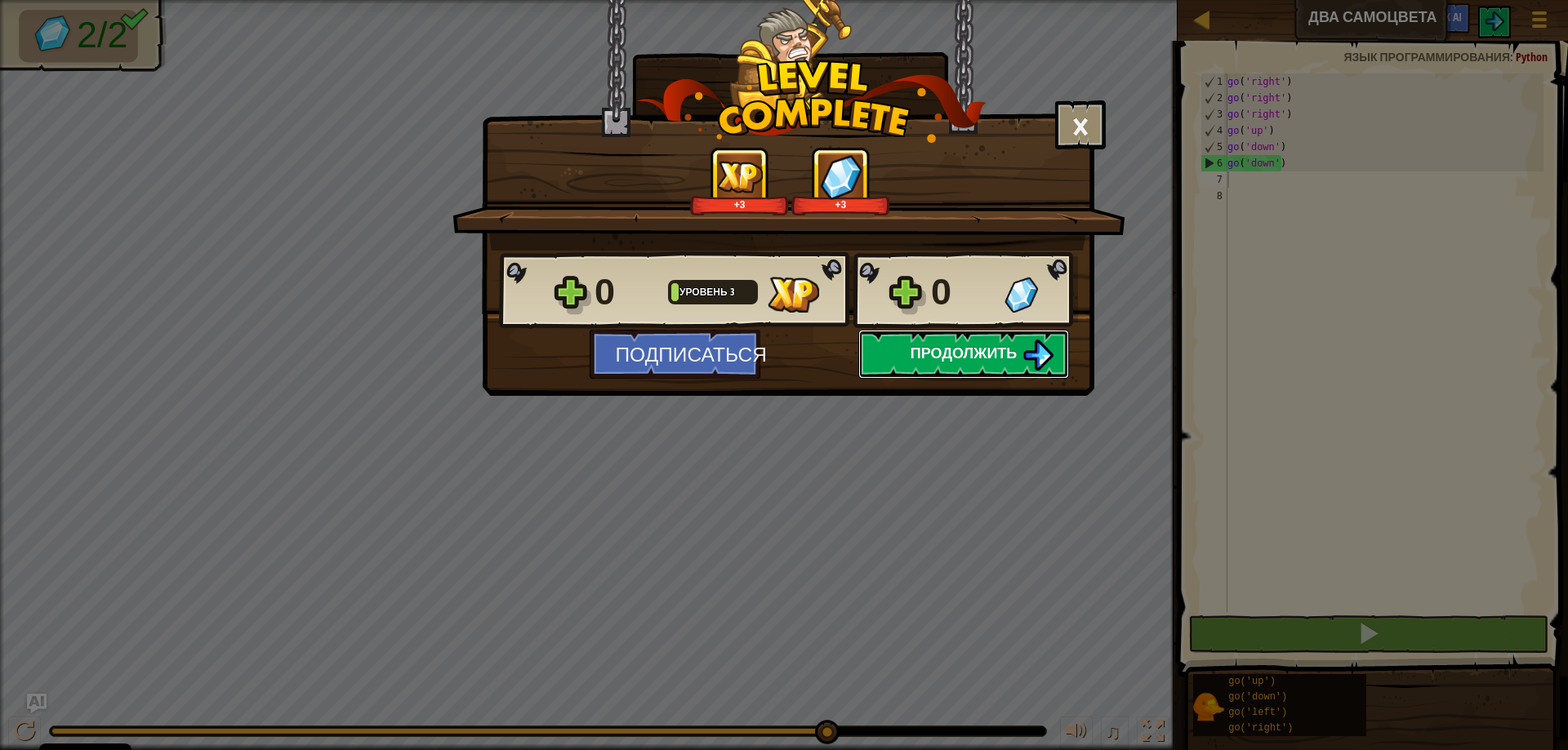
click at [985, 353] on span "Продолжить" at bounding box center [964, 353] width 107 height 20
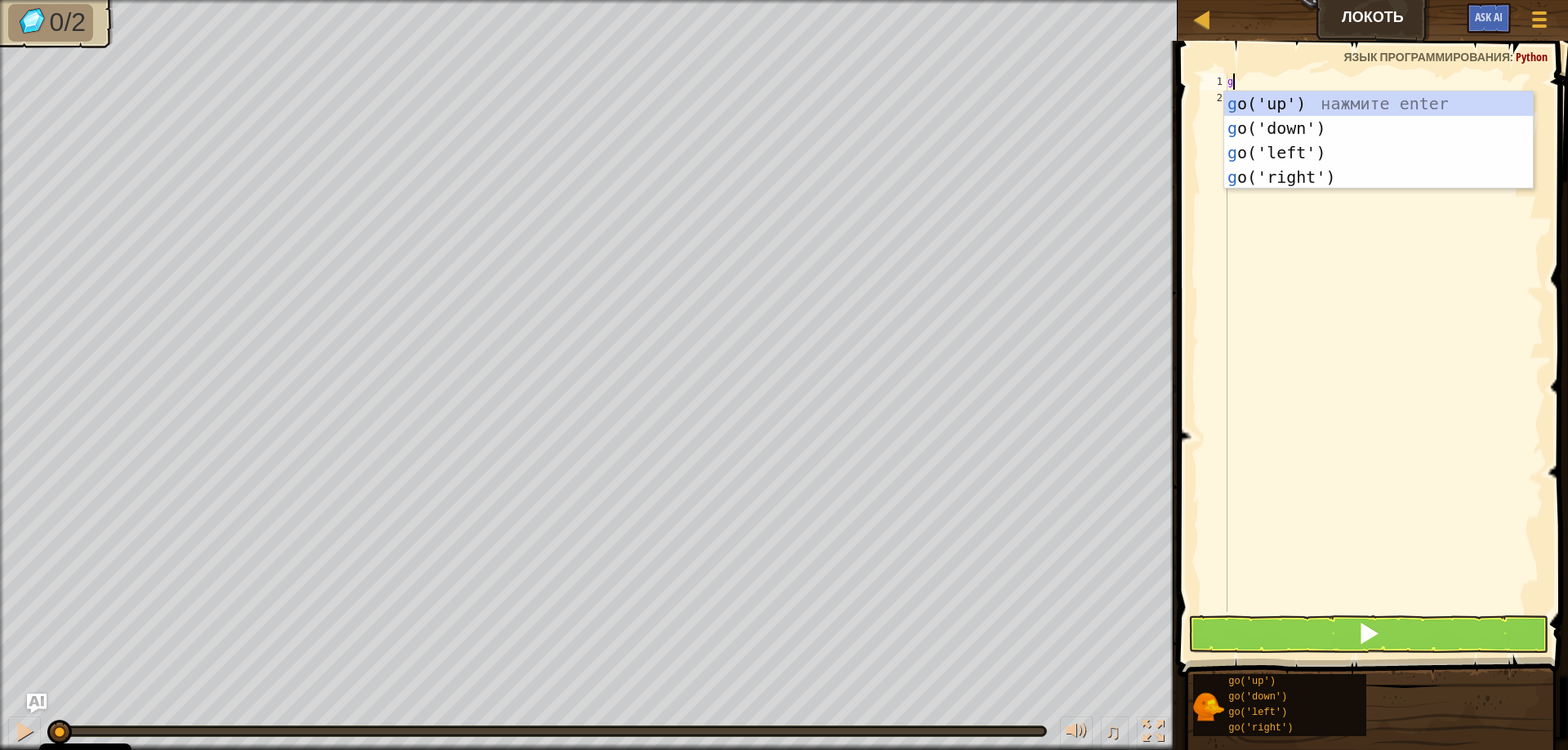
scroll to position [7, 0]
type textarea "go"
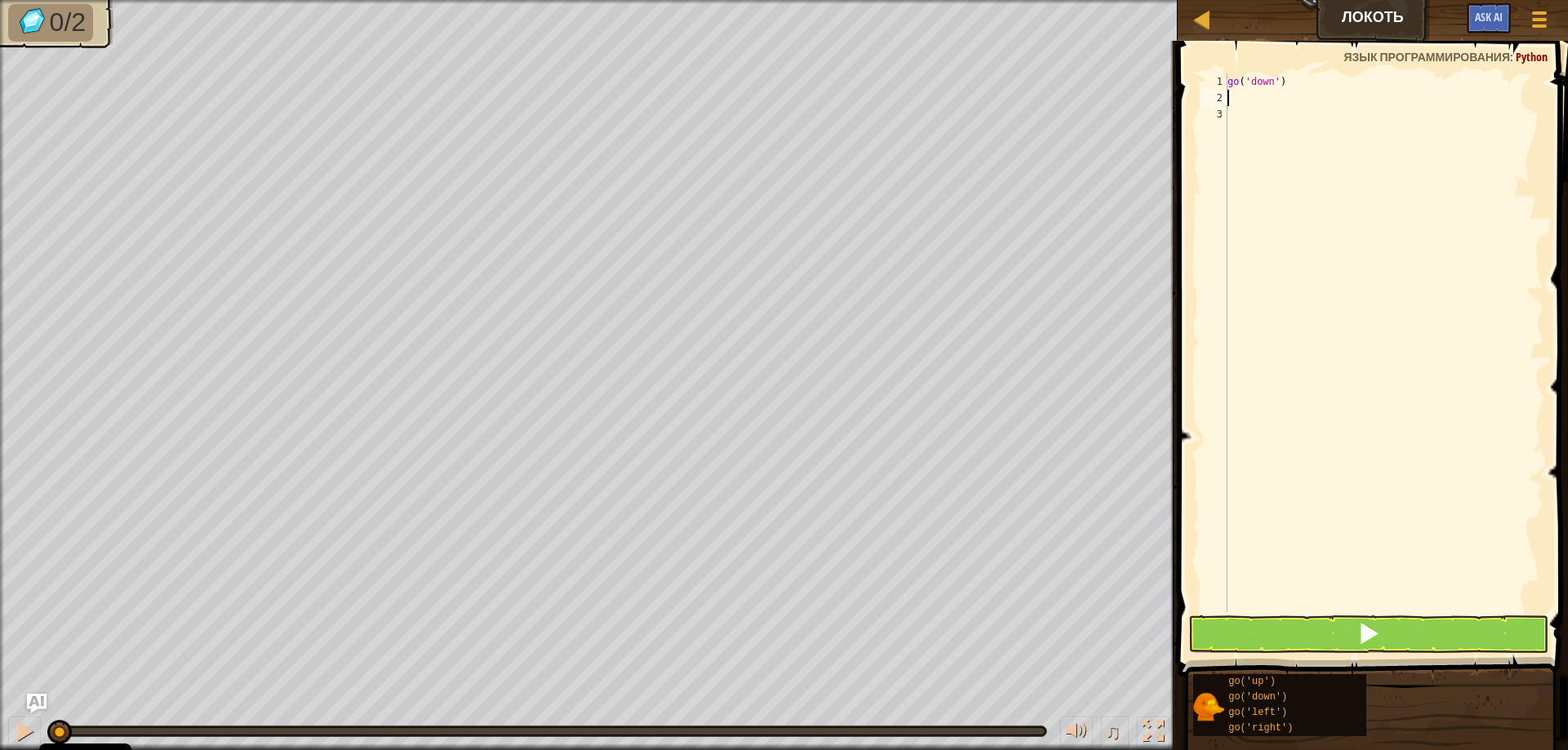
type textarea "go"
click at [1269, 105] on div "go ( 'down' ) go" at bounding box center [1384, 359] width 319 height 572
type textarea "g"
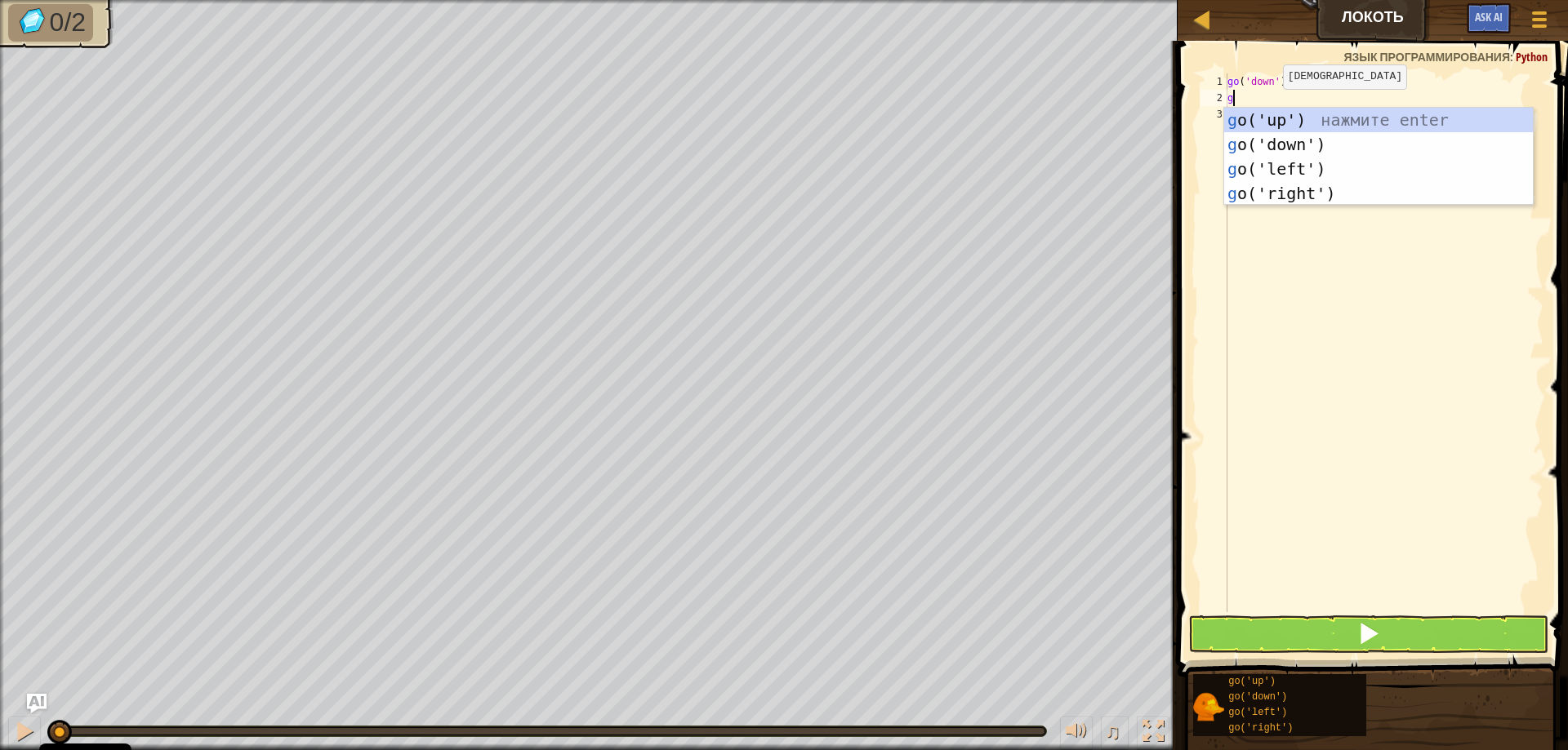
type textarea "go"
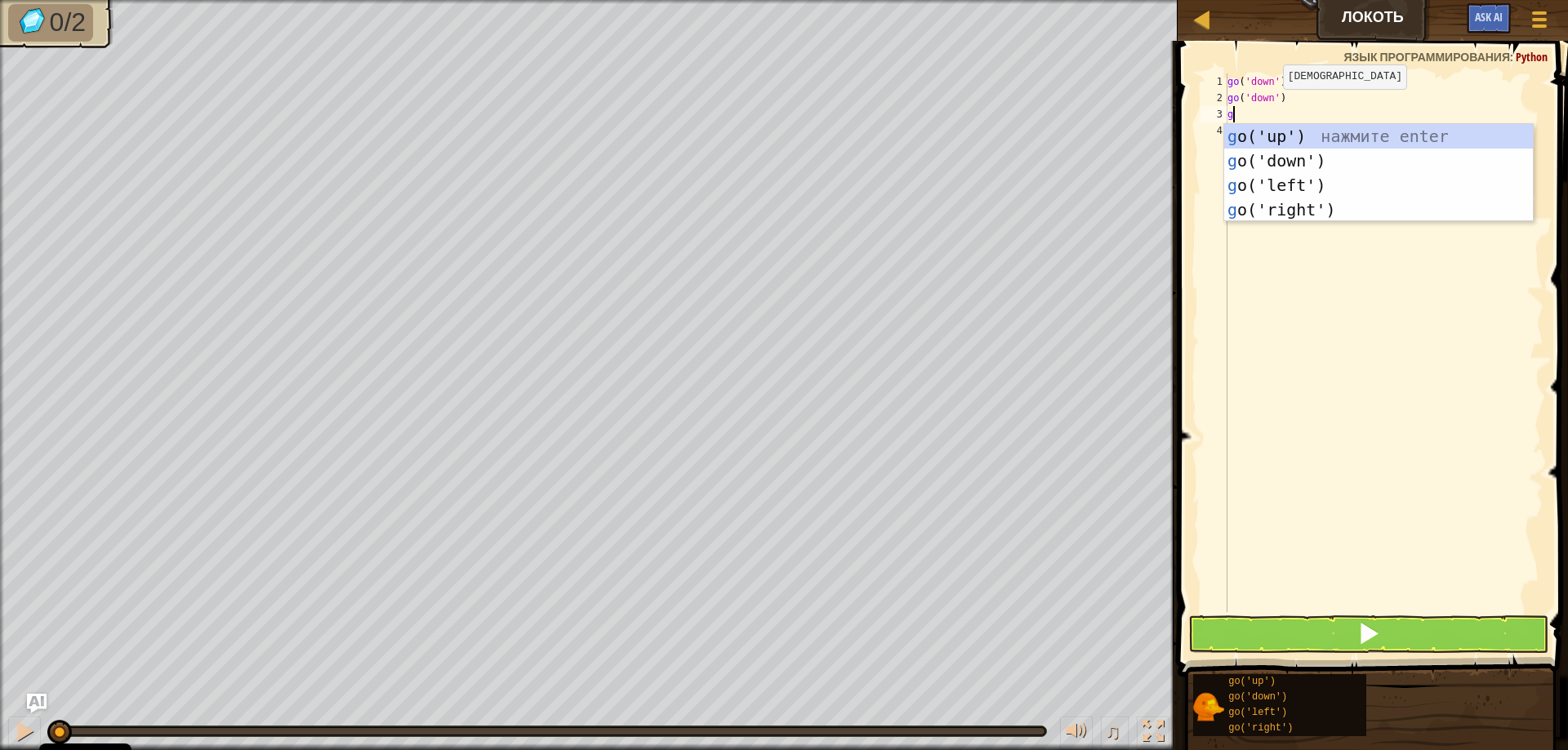
type textarea "go"
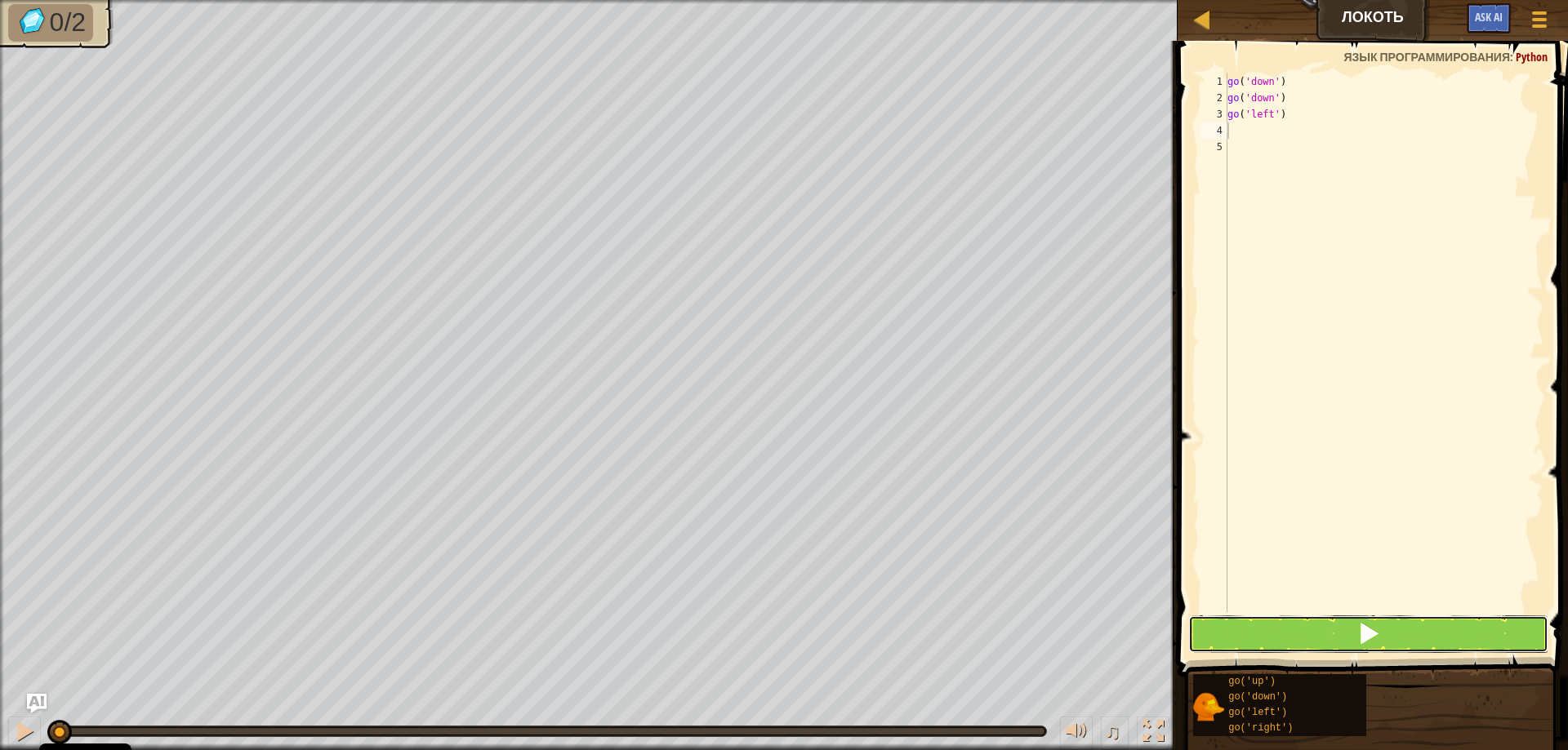
click at [1341, 636] on button at bounding box center [1368, 634] width 360 height 37
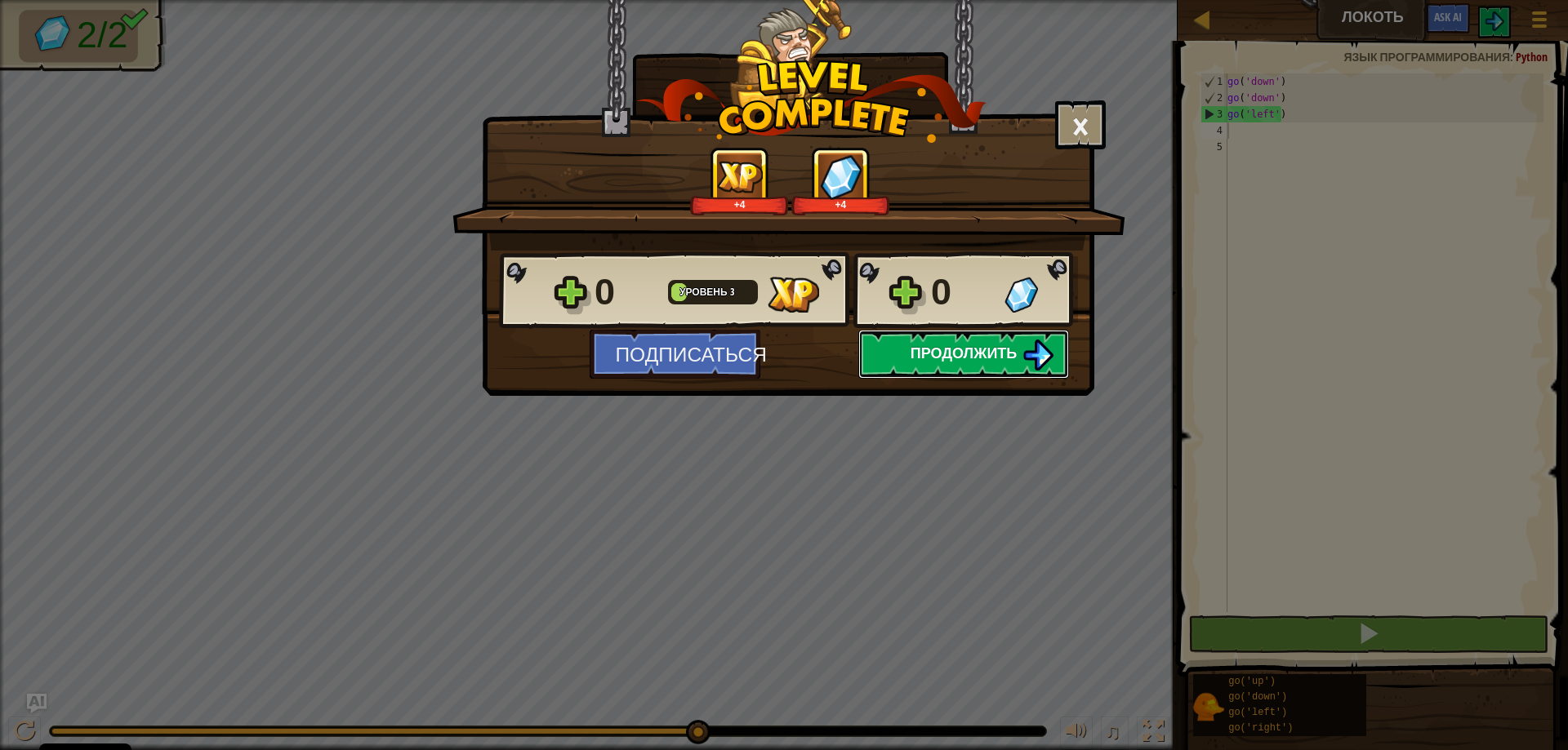
click at [938, 348] on span "Продолжить" at bounding box center [964, 353] width 107 height 20
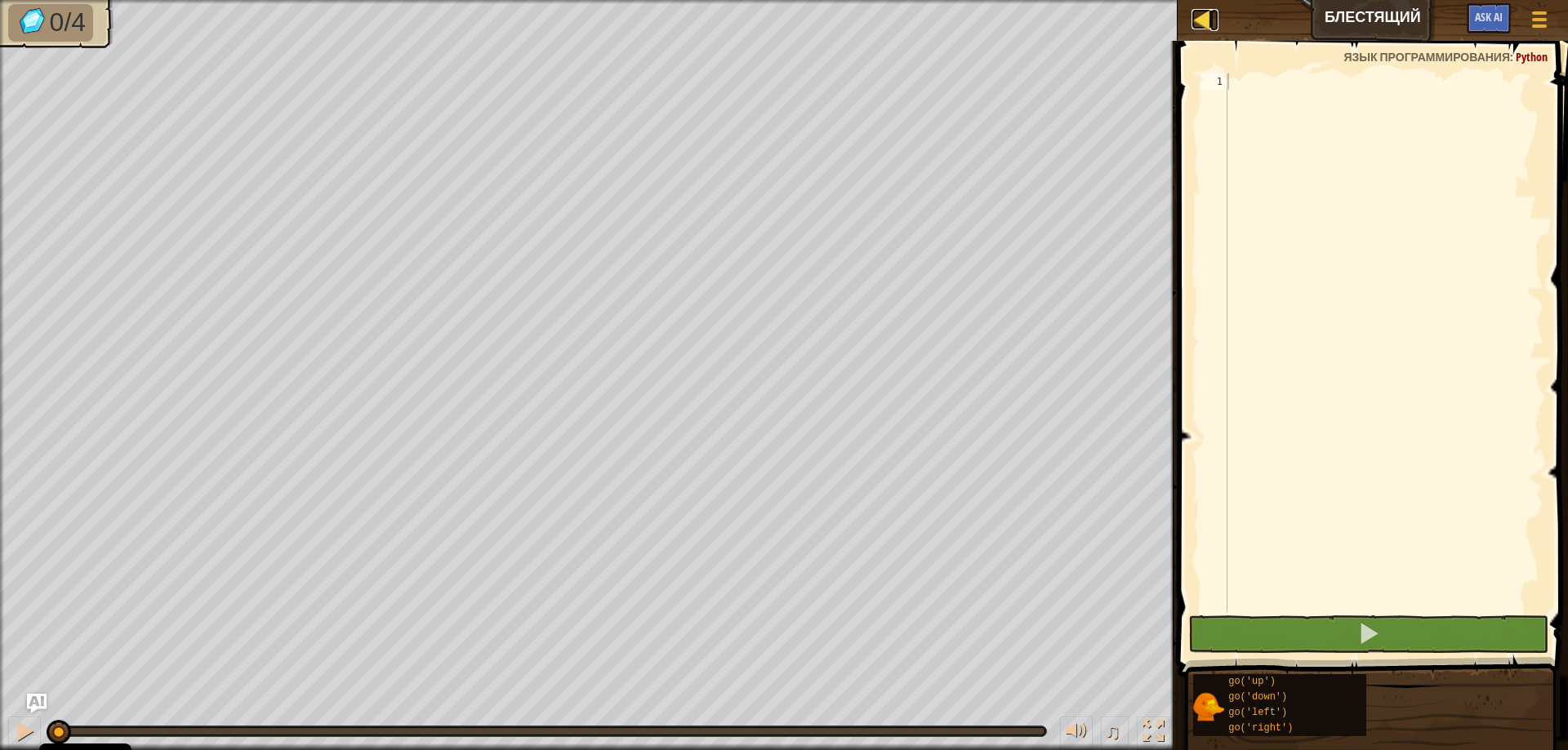
click at [1200, 15] on div at bounding box center [1202, 19] width 20 height 20
select select "ru"
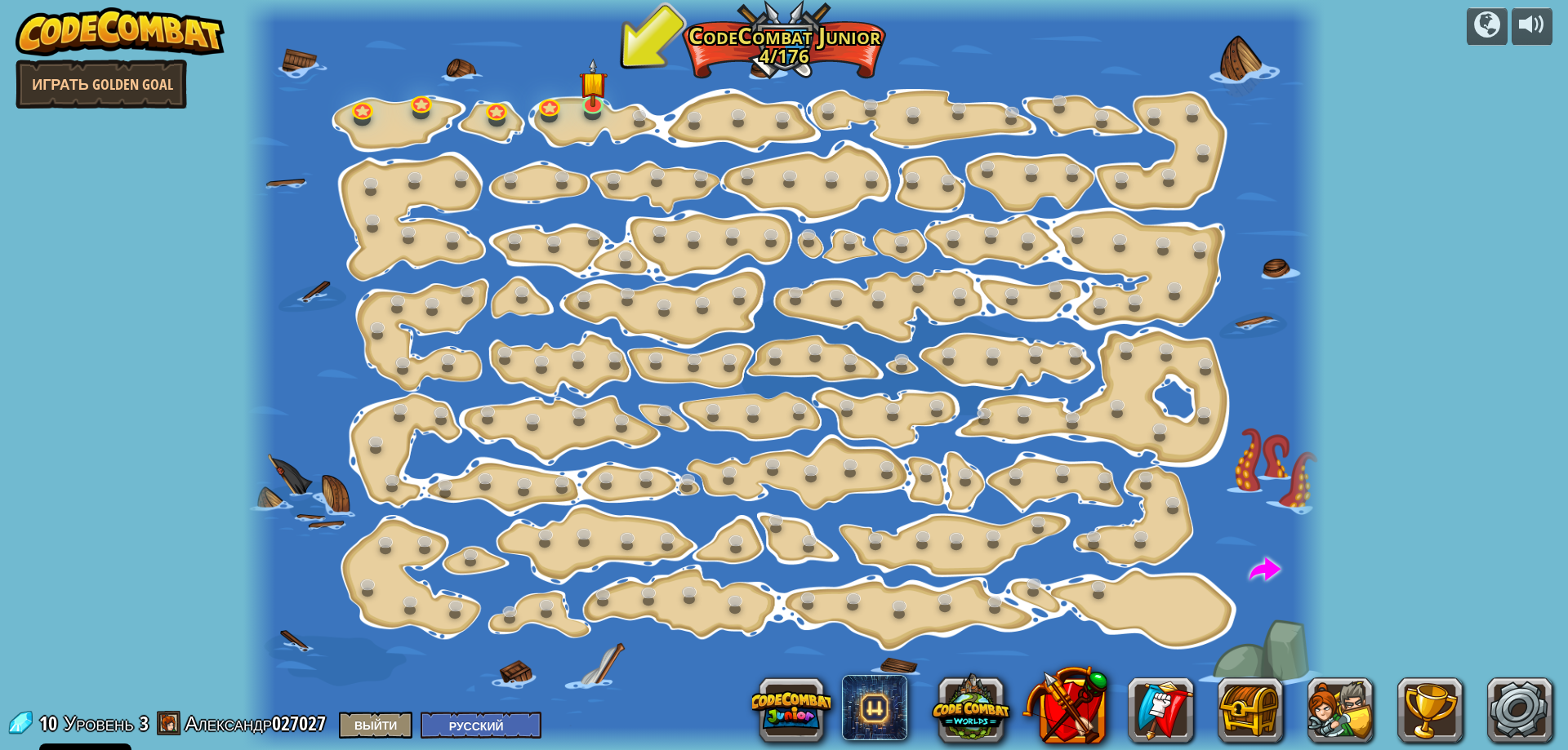
click at [1454, 236] on div "powered by Играть Golden Goal Изменение шага (Заблокировано) Измените аргументы…" at bounding box center [784, 375] width 1568 height 750
click at [1542, 26] on div at bounding box center [1532, 24] width 26 height 26
drag, startPoint x: 396, startPoint y: 27, endPoint x: 368, endPoint y: 27, distance: 28.0
click at [391, 27] on div at bounding box center [784, 375] width 1082 height 750
